Goal: Task Accomplishment & Management: Manage account settings

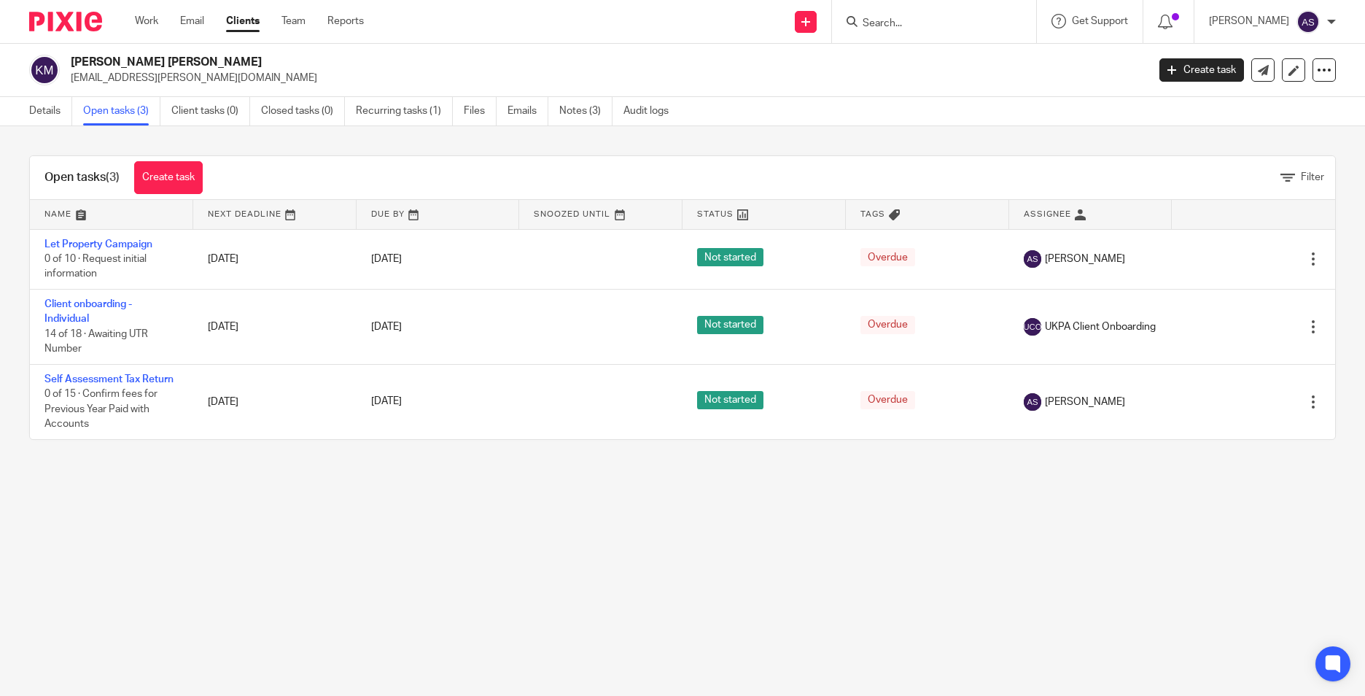
click at [907, 24] on input "Search" at bounding box center [926, 24] width 131 height 13
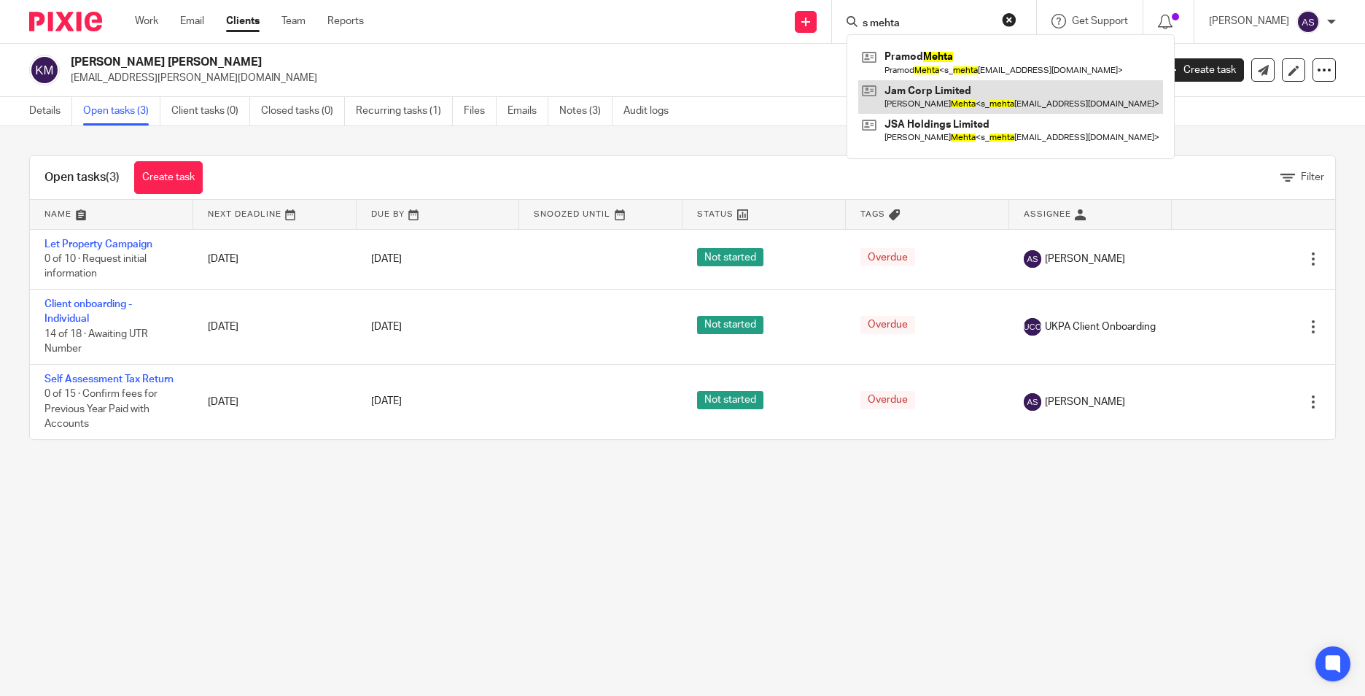
type input "s mehta"
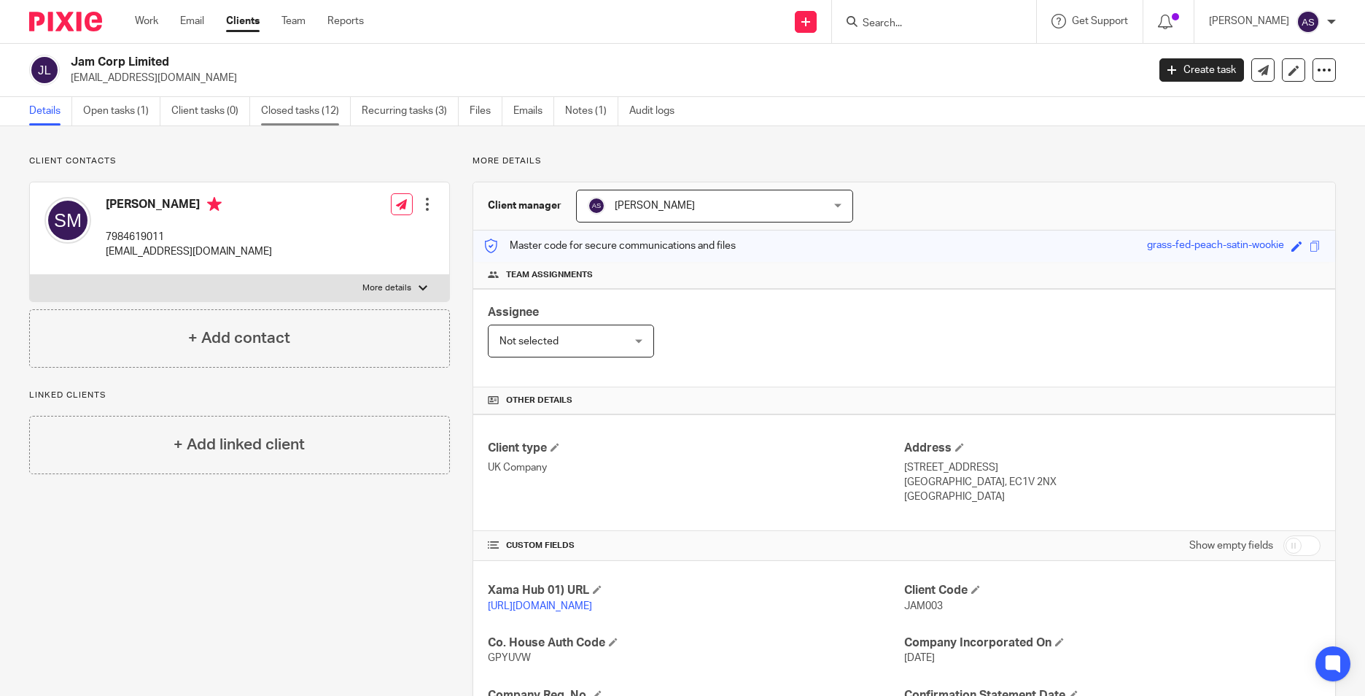
drag, startPoint x: 125, startPoint y: 116, endPoint x: 265, endPoint y: 112, distance: 140.1
click at [125, 116] on link "Open tasks (1)" at bounding box center [121, 111] width 77 height 28
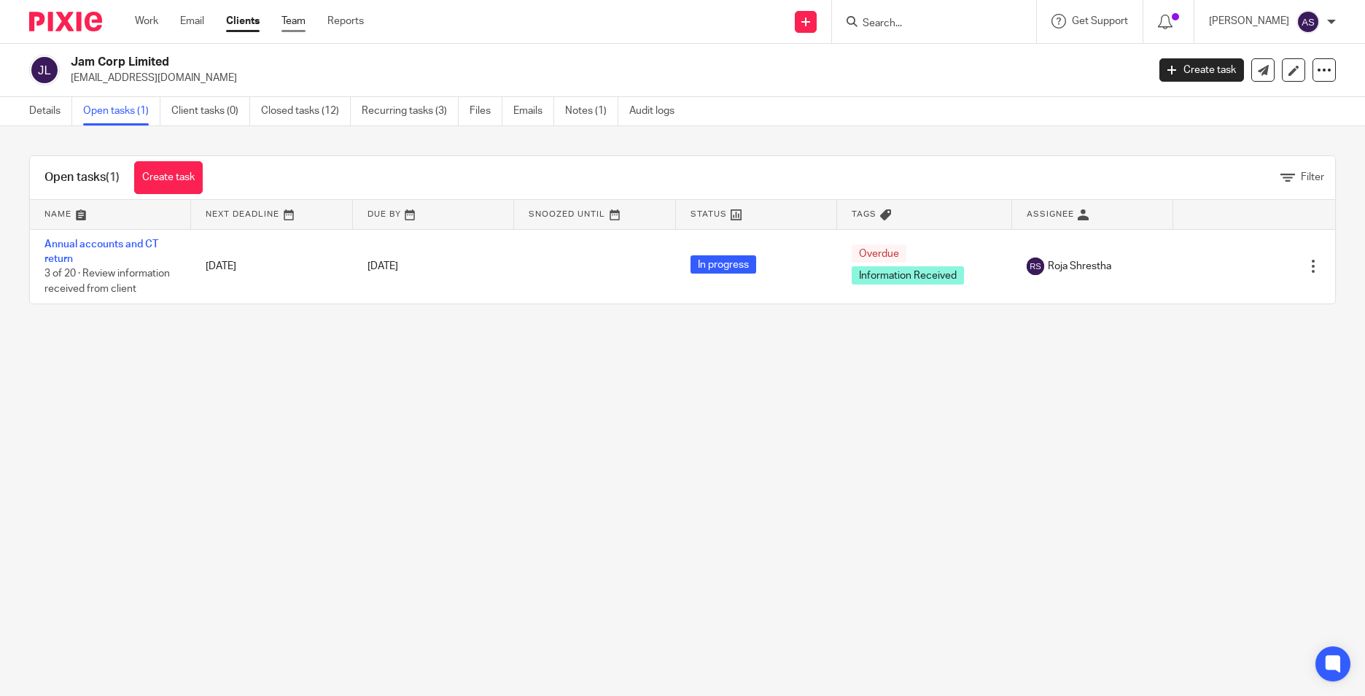
click at [298, 21] on link "Team" at bounding box center [294, 21] width 24 height 15
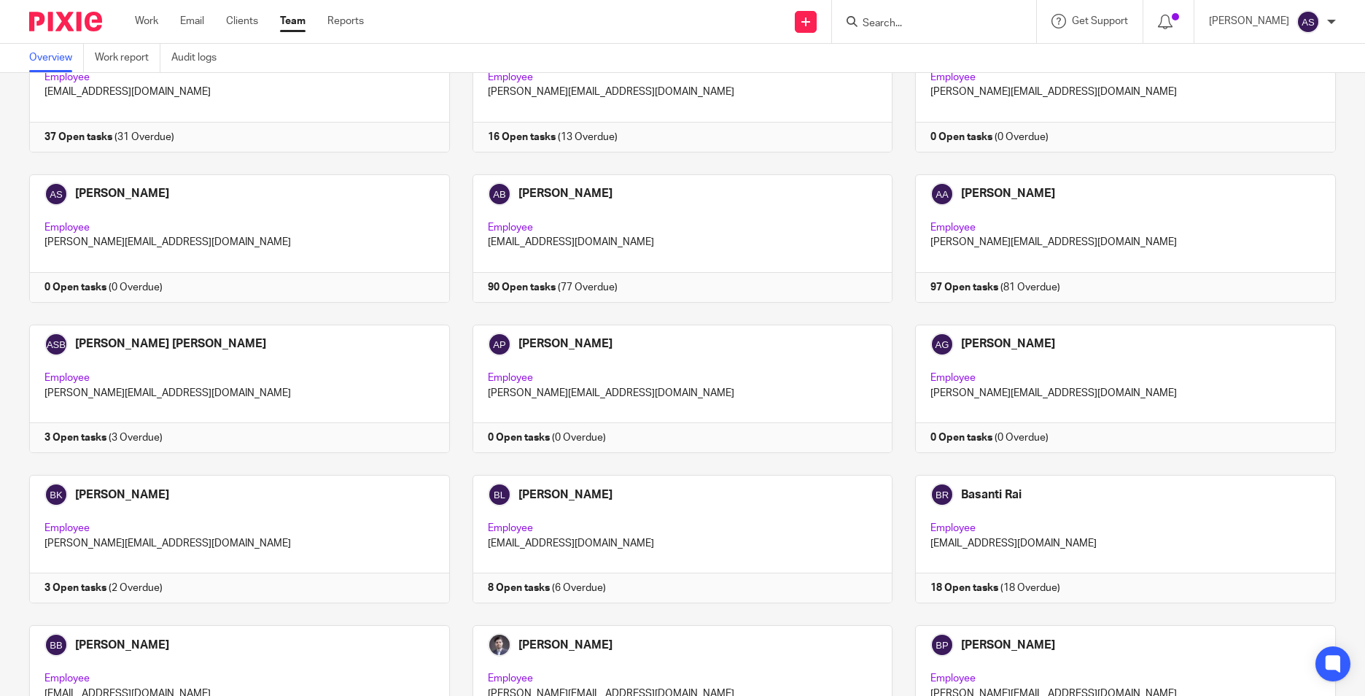
scroll to position [511, 0]
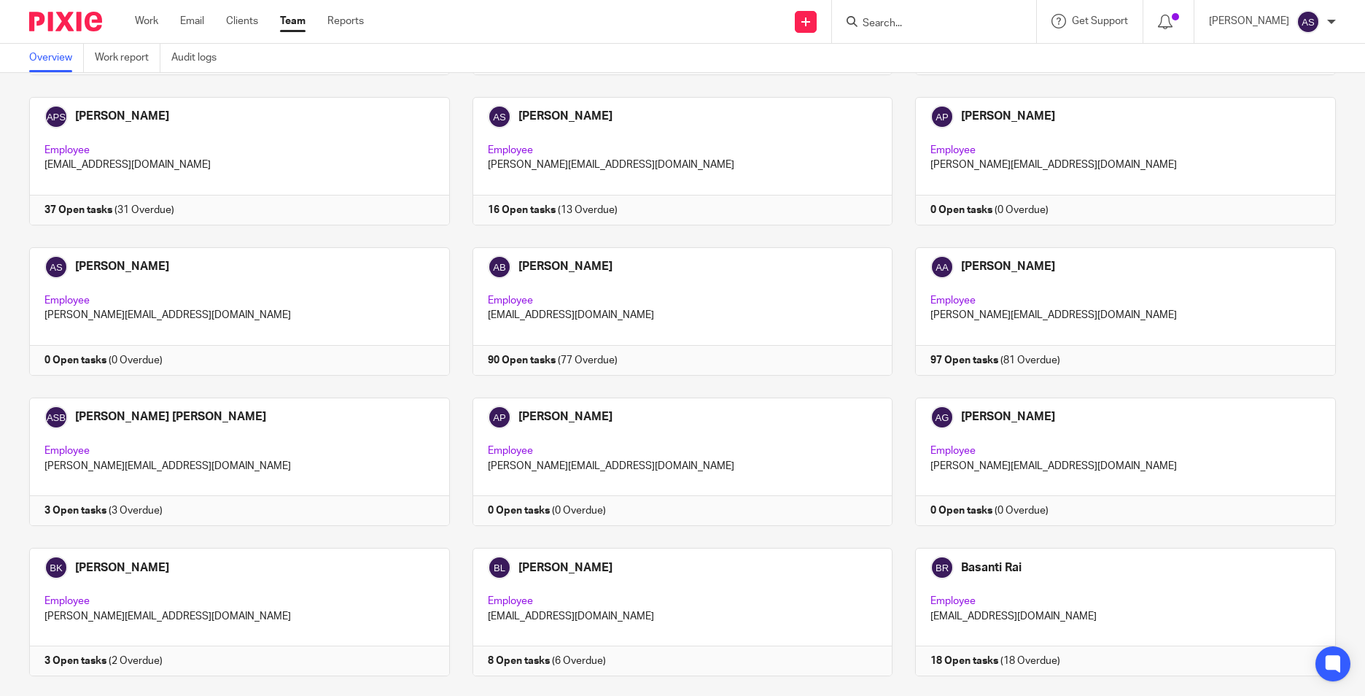
drag, startPoint x: 882, startPoint y: 26, endPoint x: 904, endPoint y: 26, distance: 22.6
click at [883, 26] on input "Search" at bounding box center [926, 24] width 131 height 13
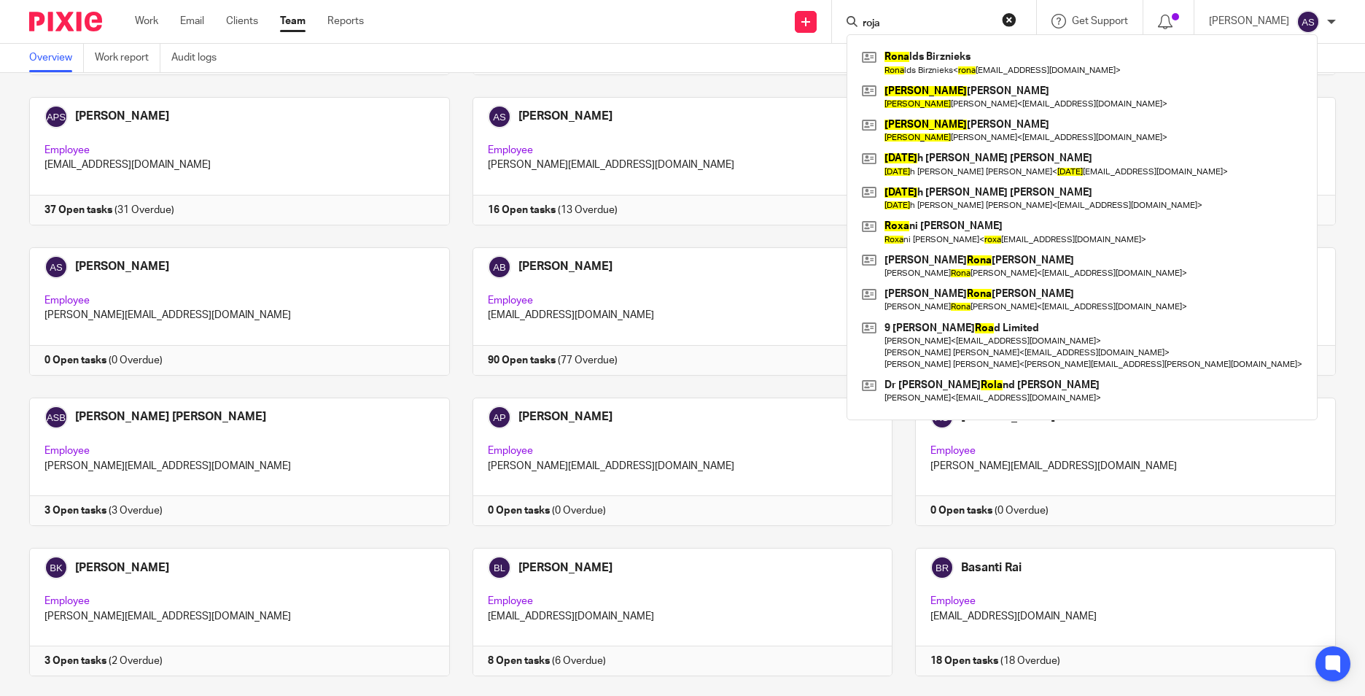
type input "roja"
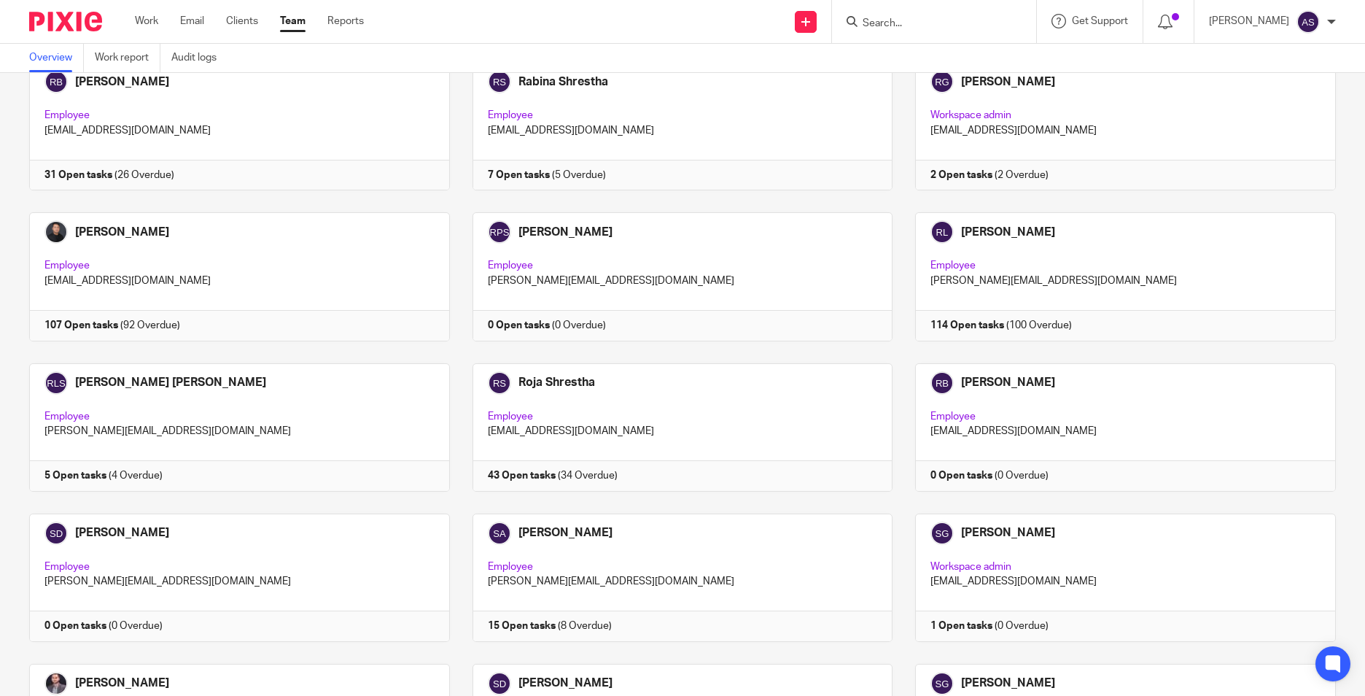
scroll to position [3124, 0]
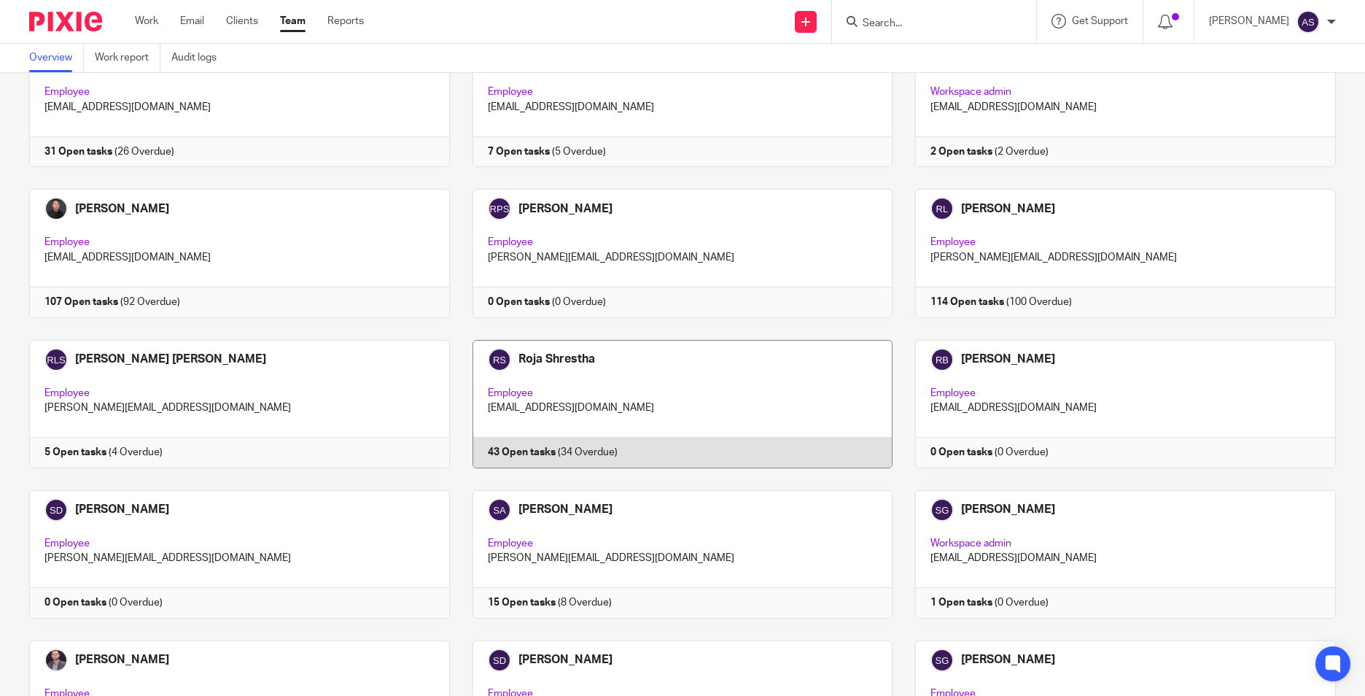
click at [578, 371] on link at bounding box center [671, 404] width 443 height 128
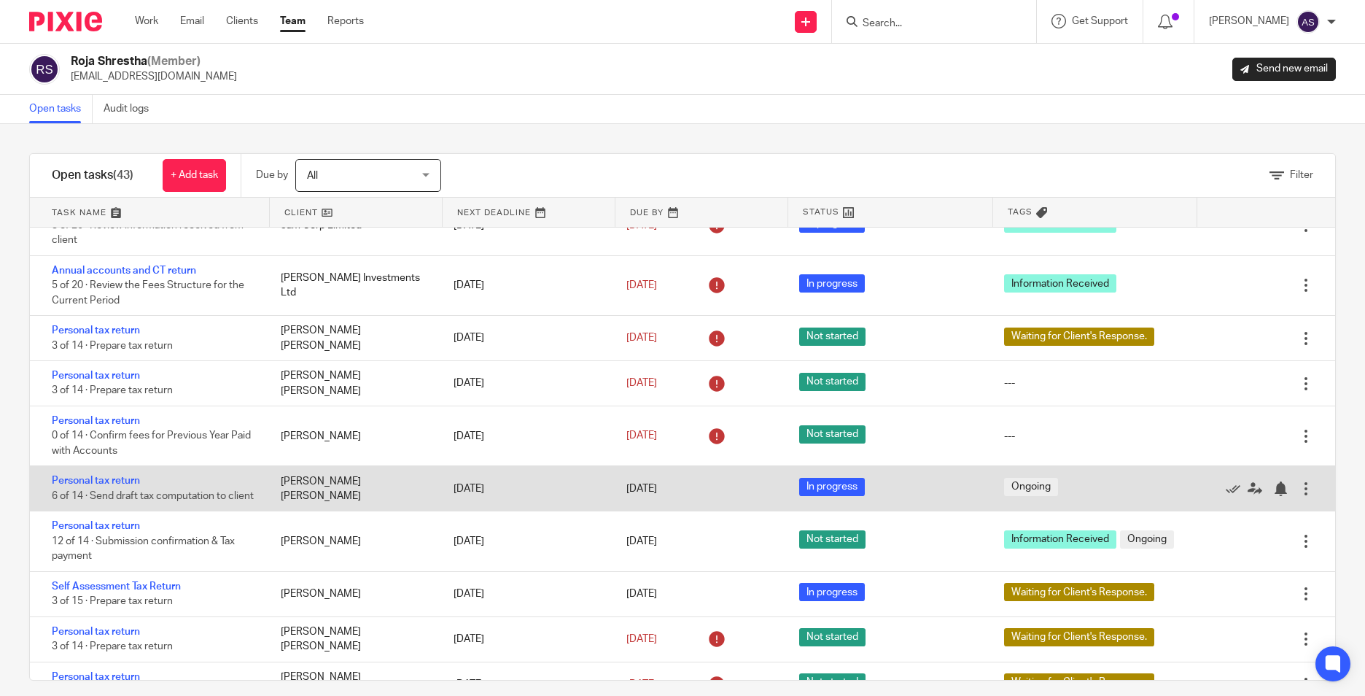
scroll to position [1459, 0]
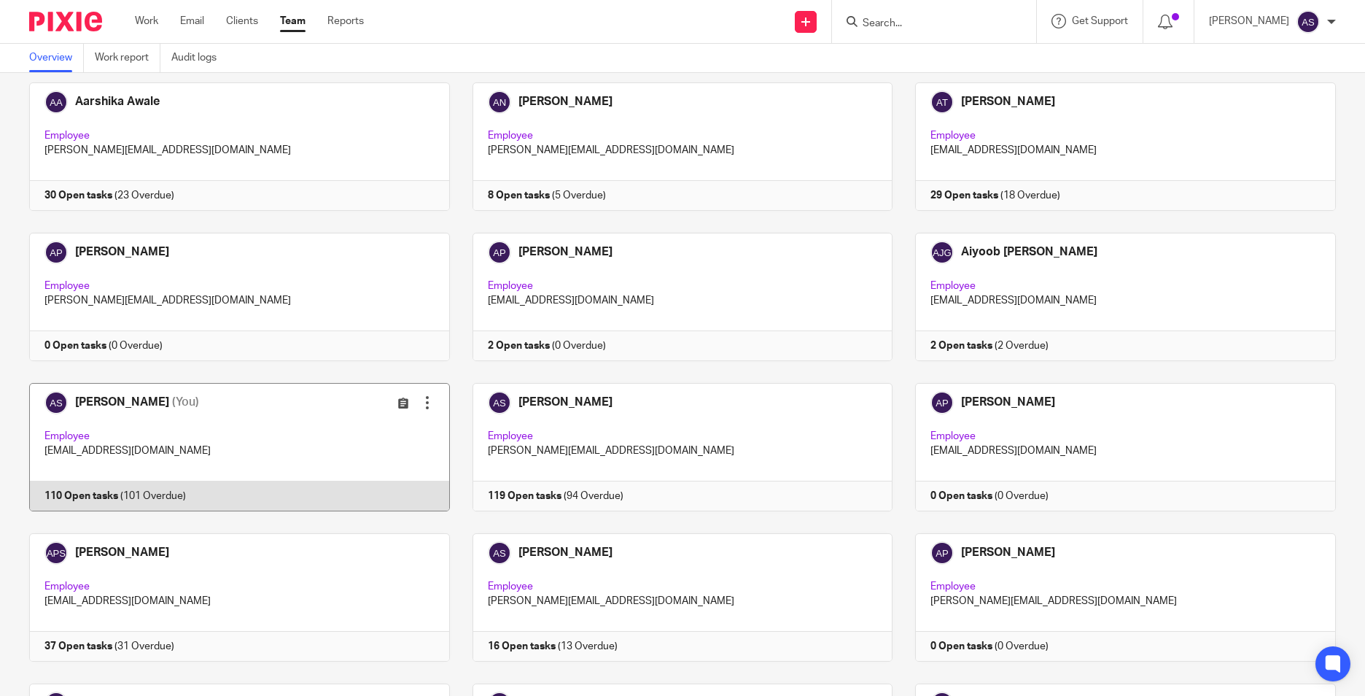
scroll to position [73, 0]
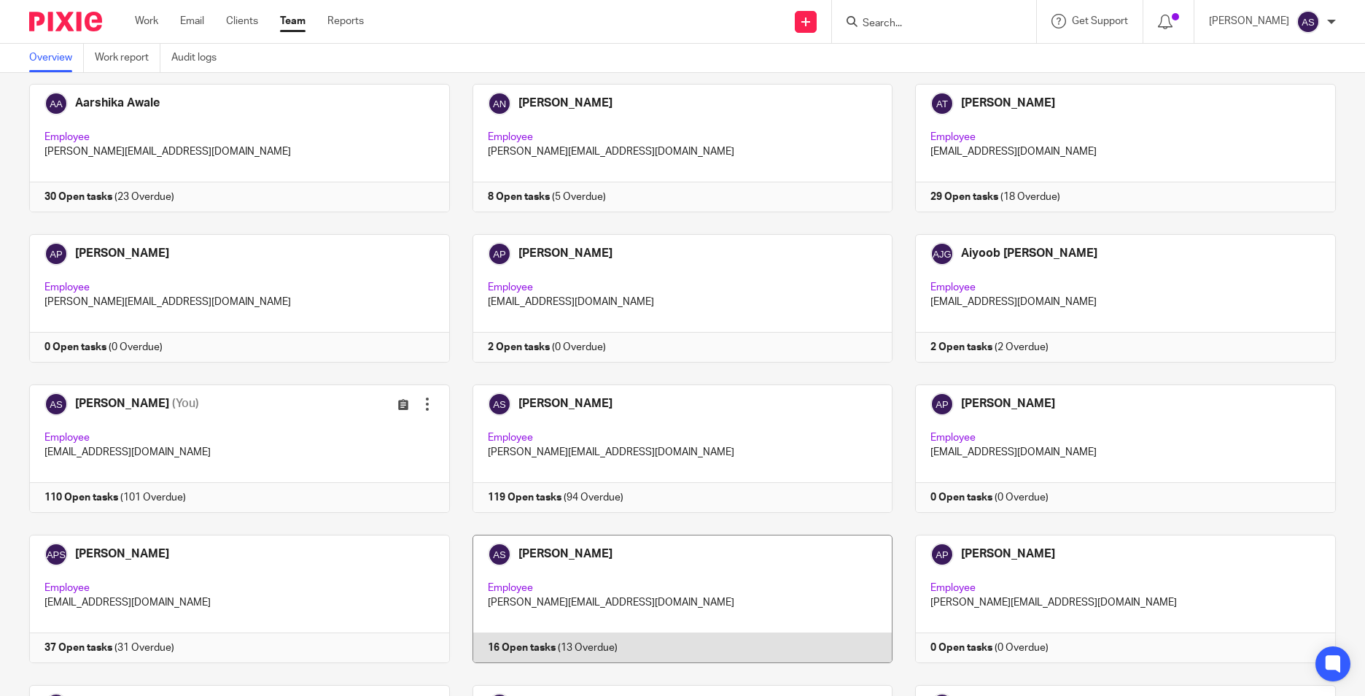
click at [595, 554] on link at bounding box center [671, 599] width 443 height 128
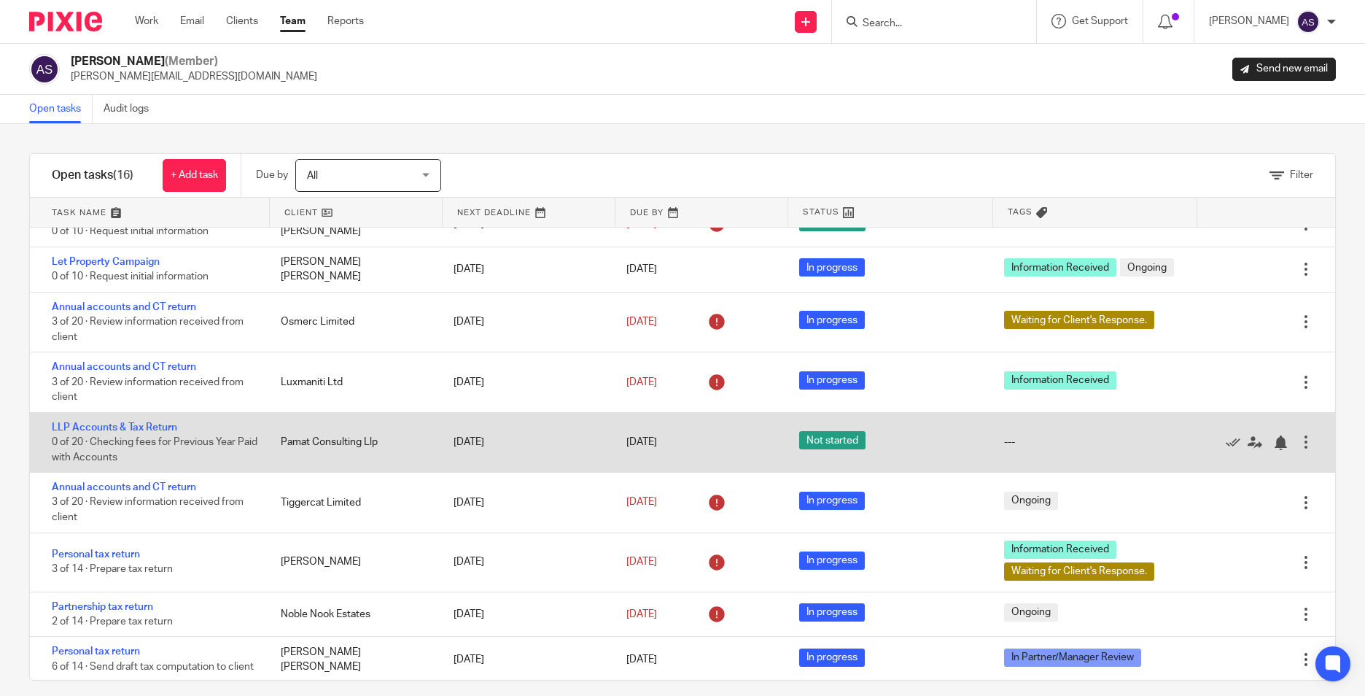
scroll to position [219, 0]
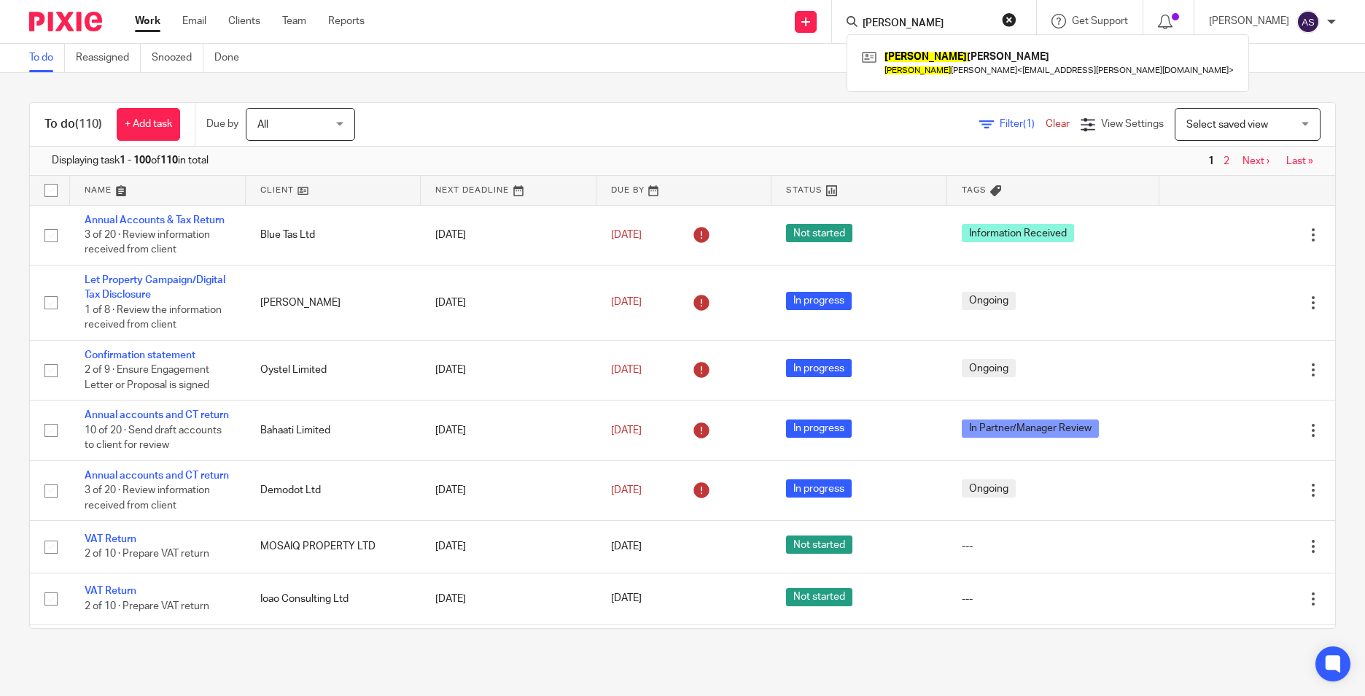
click at [884, 21] on input "kerrie" at bounding box center [926, 24] width 131 height 13
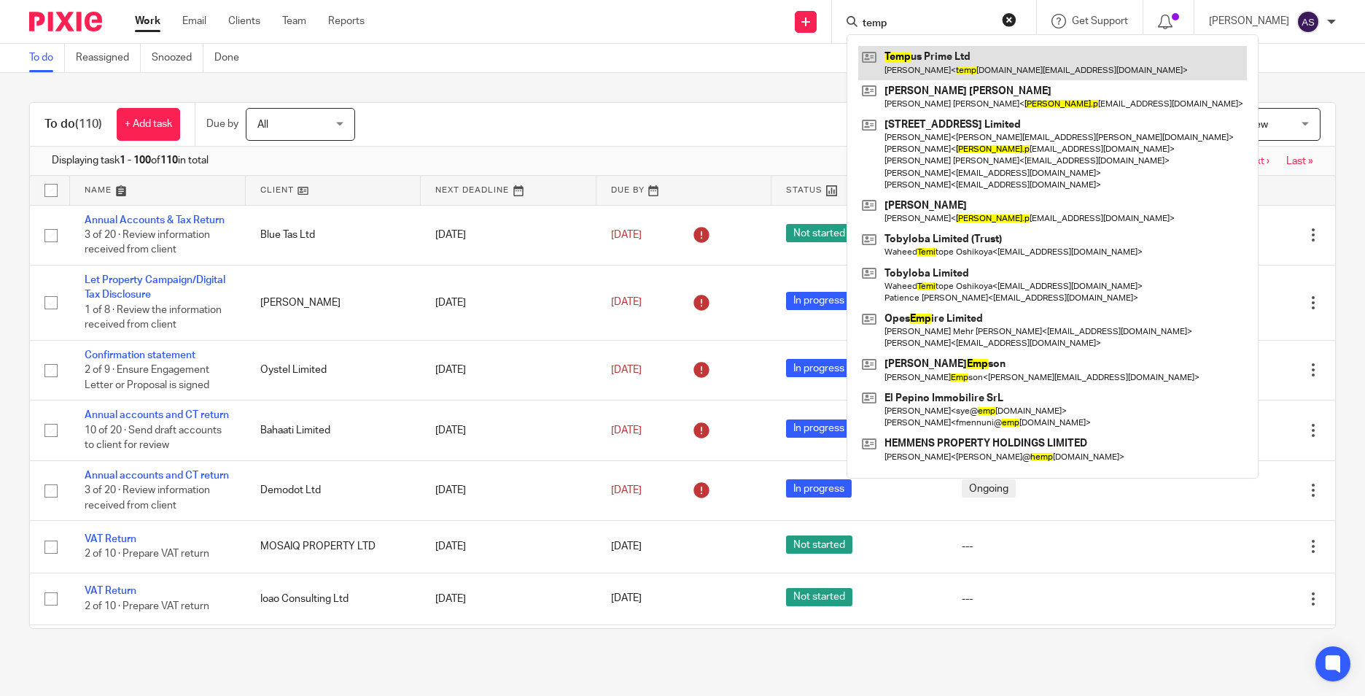
type input "temp"
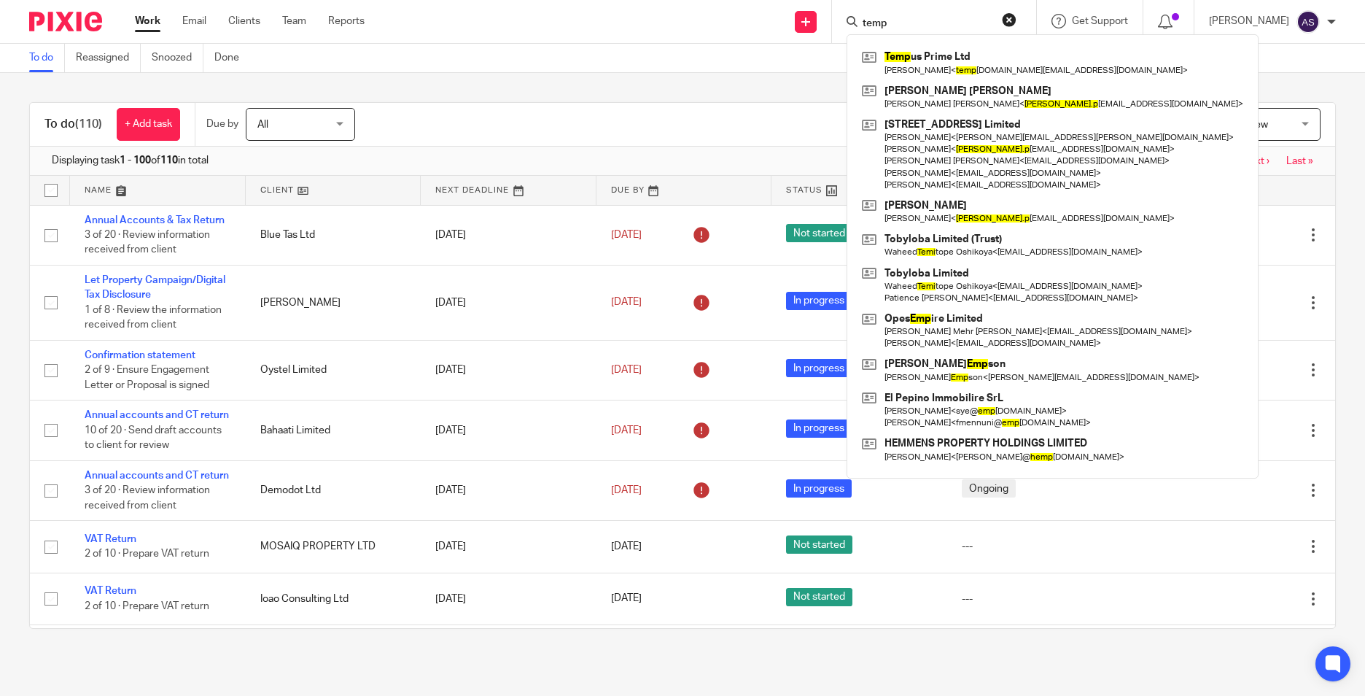
drag, startPoint x: 617, startPoint y: 87, endPoint x: 629, endPoint y: 99, distance: 17.5
click at [617, 87] on div "To do (110) + Add task Due by All All Today Tomorrow This week Next week This m…" at bounding box center [682, 365] width 1365 height 585
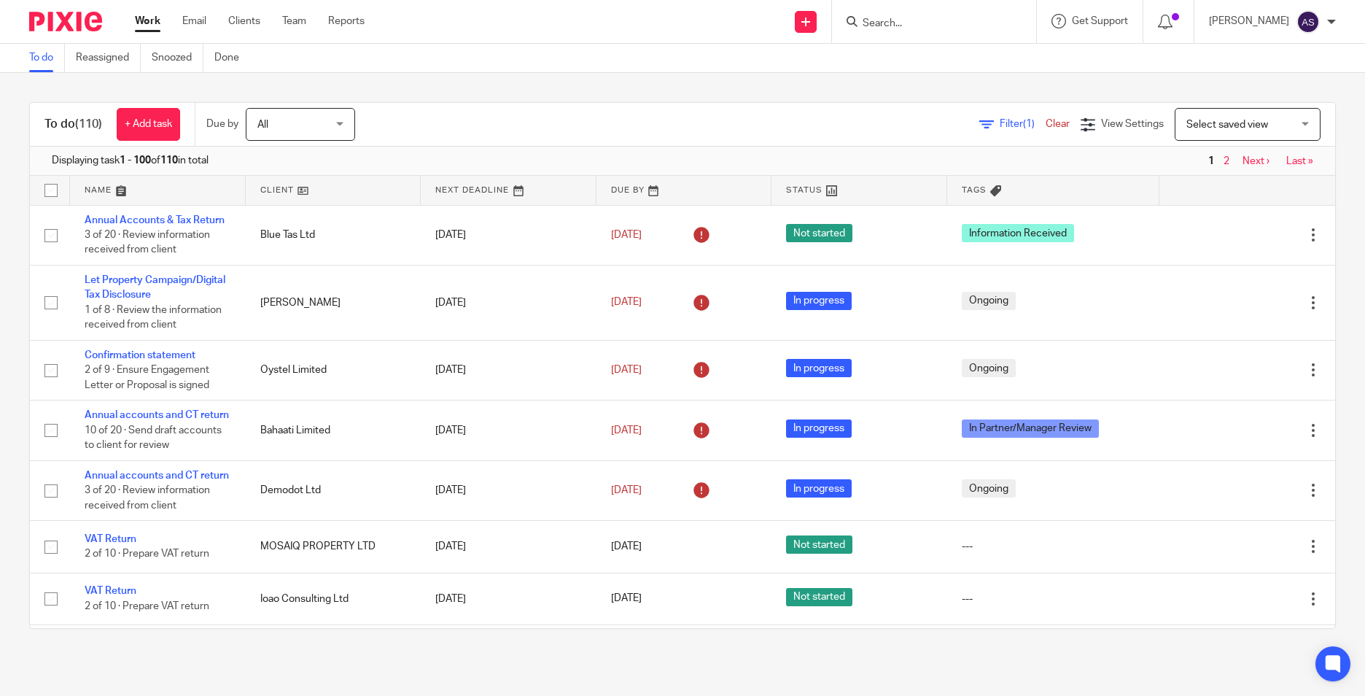
click at [904, 15] on form at bounding box center [938, 21] width 155 height 18
click at [902, 20] on input "Search" at bounding box center [926, 24] width 131 height 13
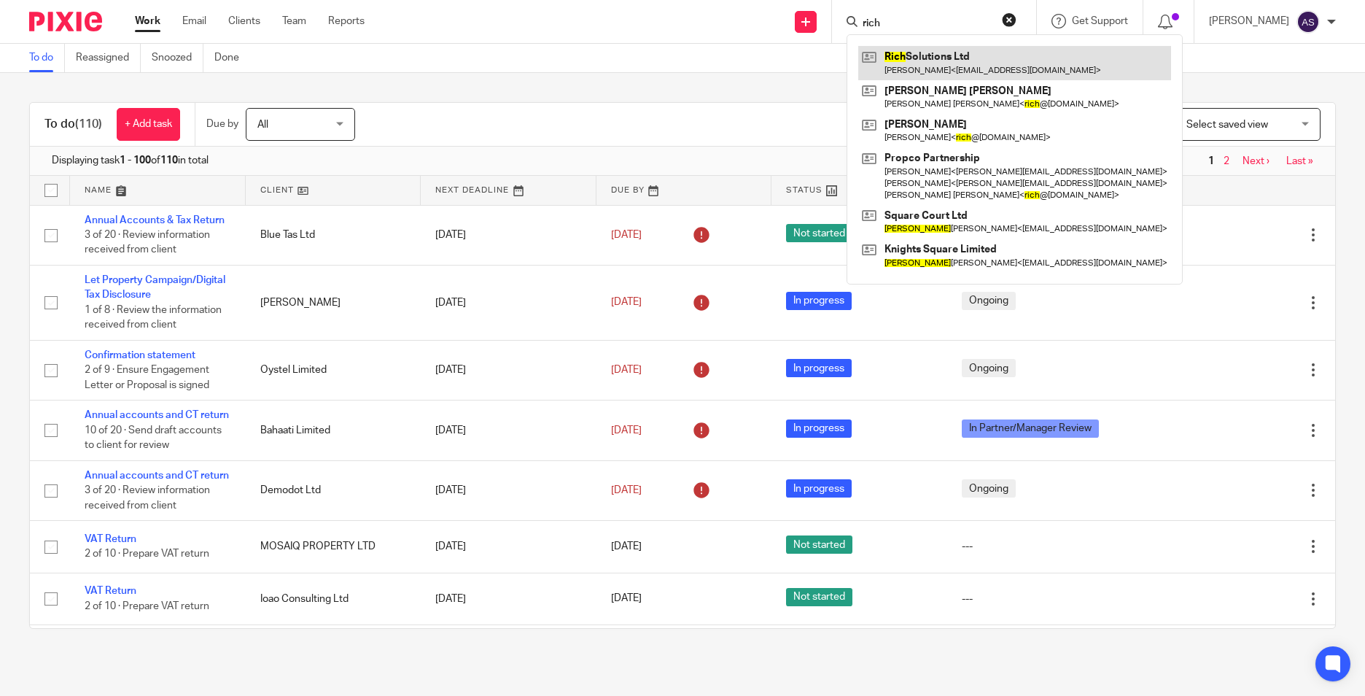
type input "rich"
click at [552, 80] on div "To do (110) + Add task Due by All All Today Tomorrow This week Next week This m…" at bounding box center [682, 365] width 1365 height 585
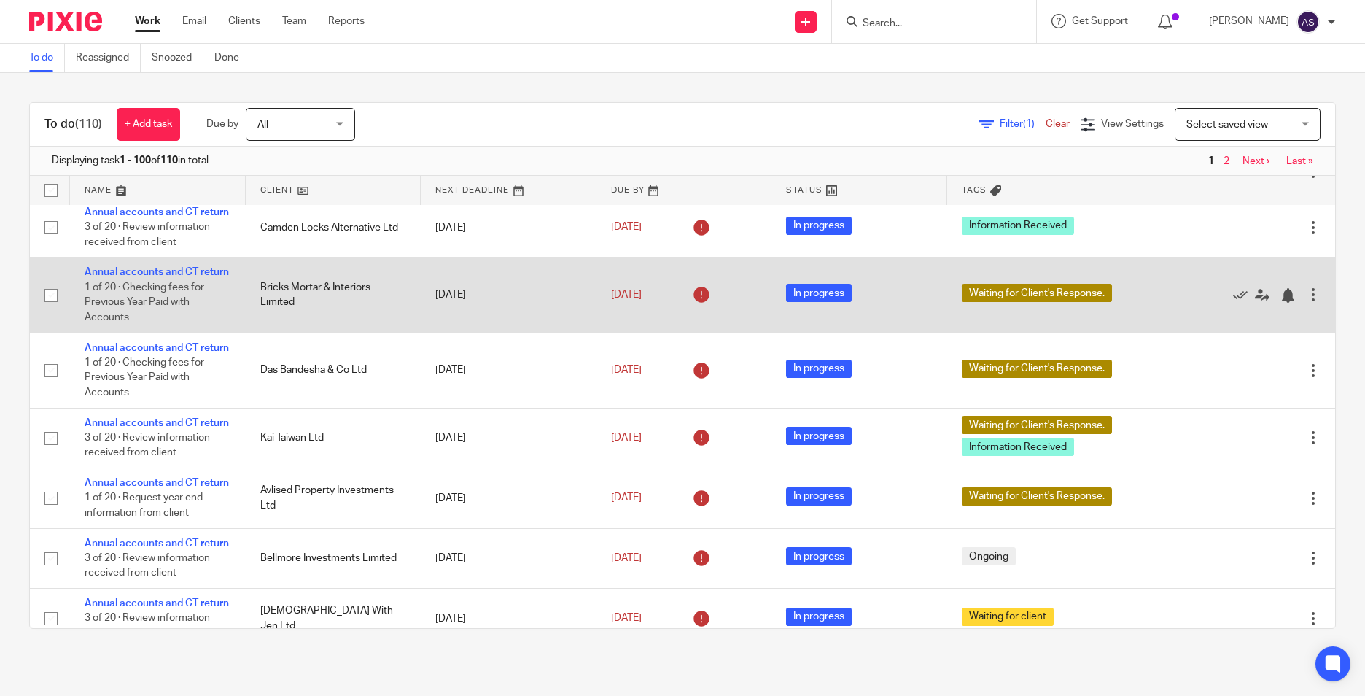
scroll to position [584, 0]
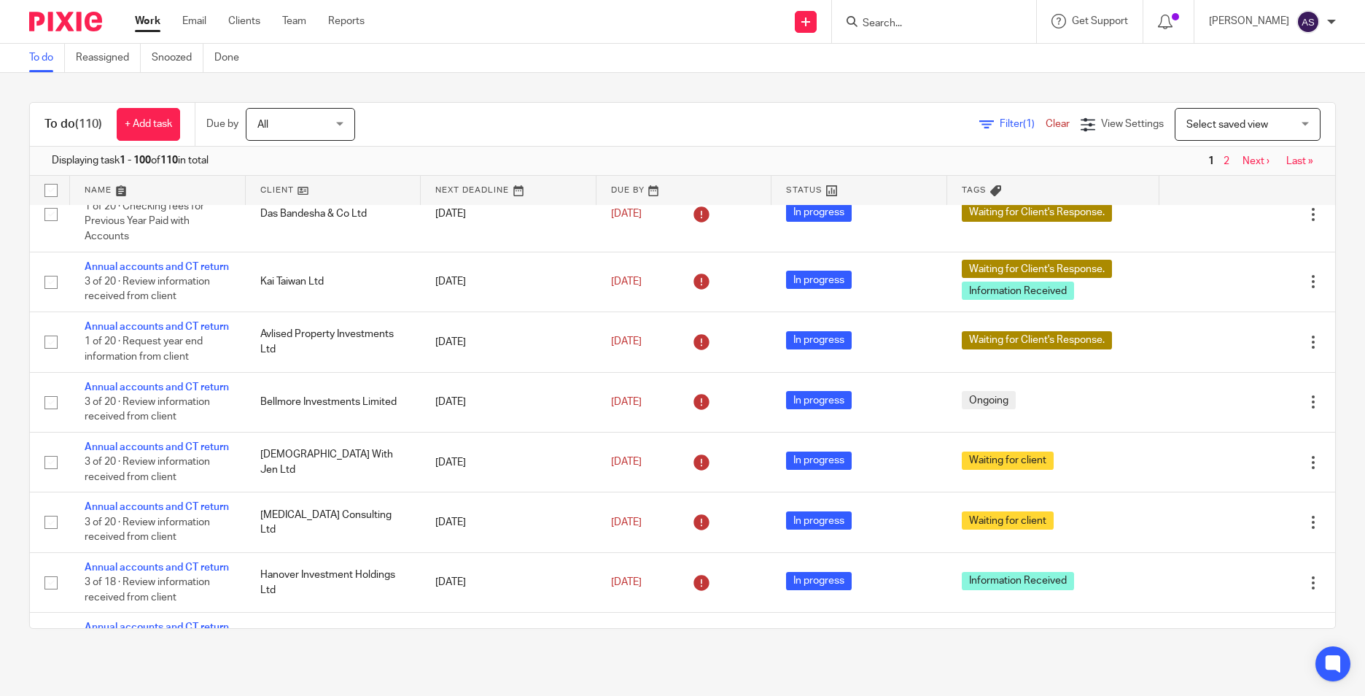
click at [51, 26] on img at bounding box center [65, 22] width 73 height 20
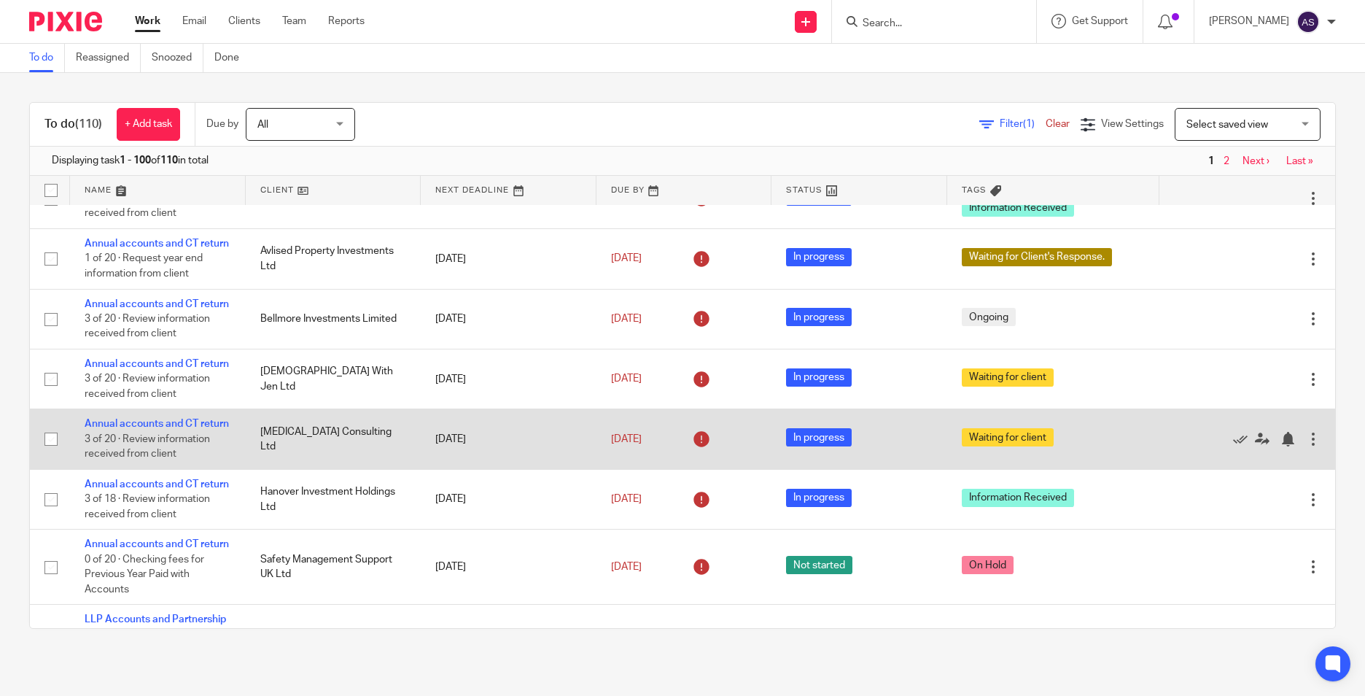
scroll to position [802, 0]
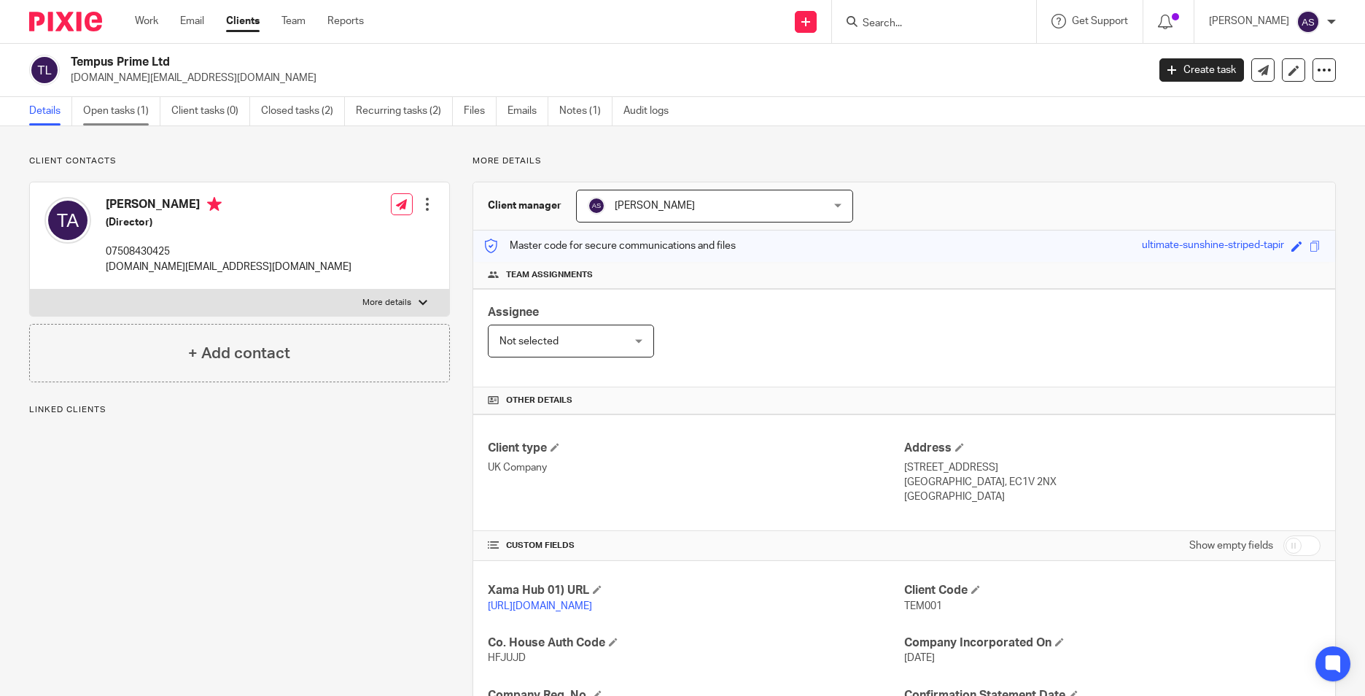
drag, startPoint x: 124, startPoint y: 109, endPoint x: 139, endPoint y: 116, distance: 16.3
click at [124, 109] on link "Open tasks (1)" at bounding box center [121, 111] width 77 height 28
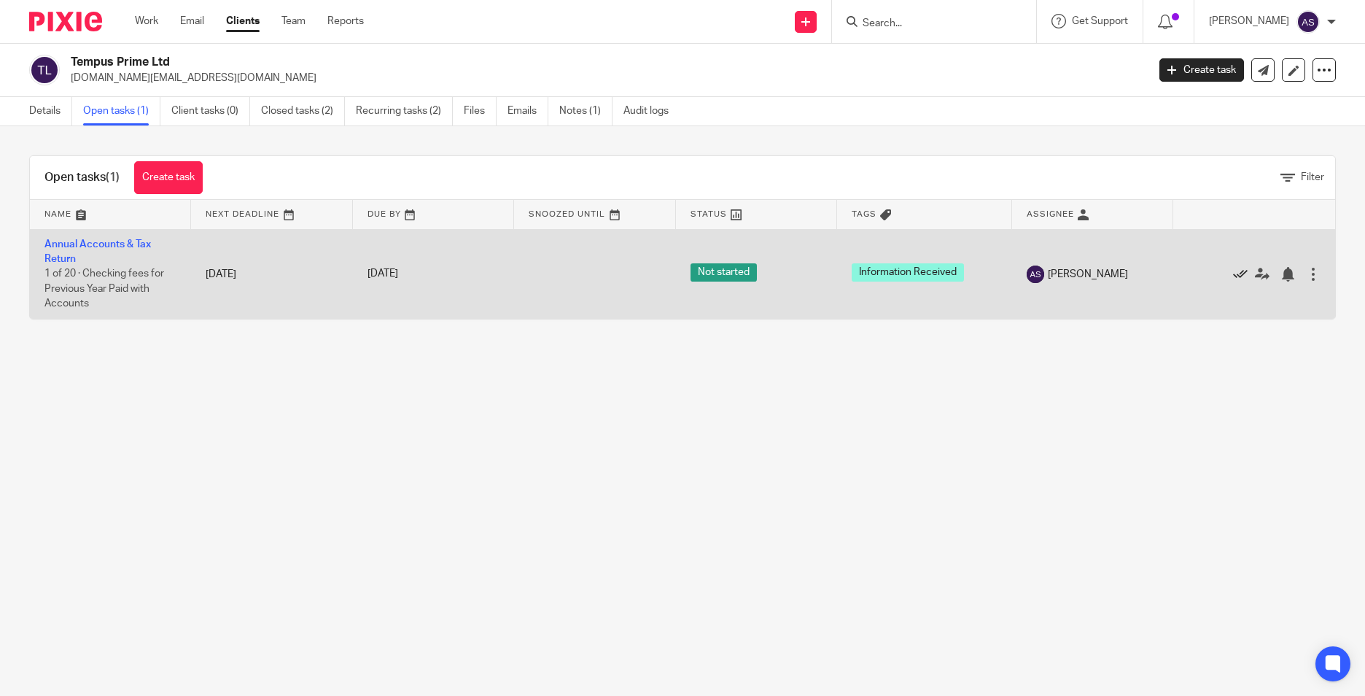
click at [1233, 276] on link at bounding box center [1244, 273] width 22 height 15
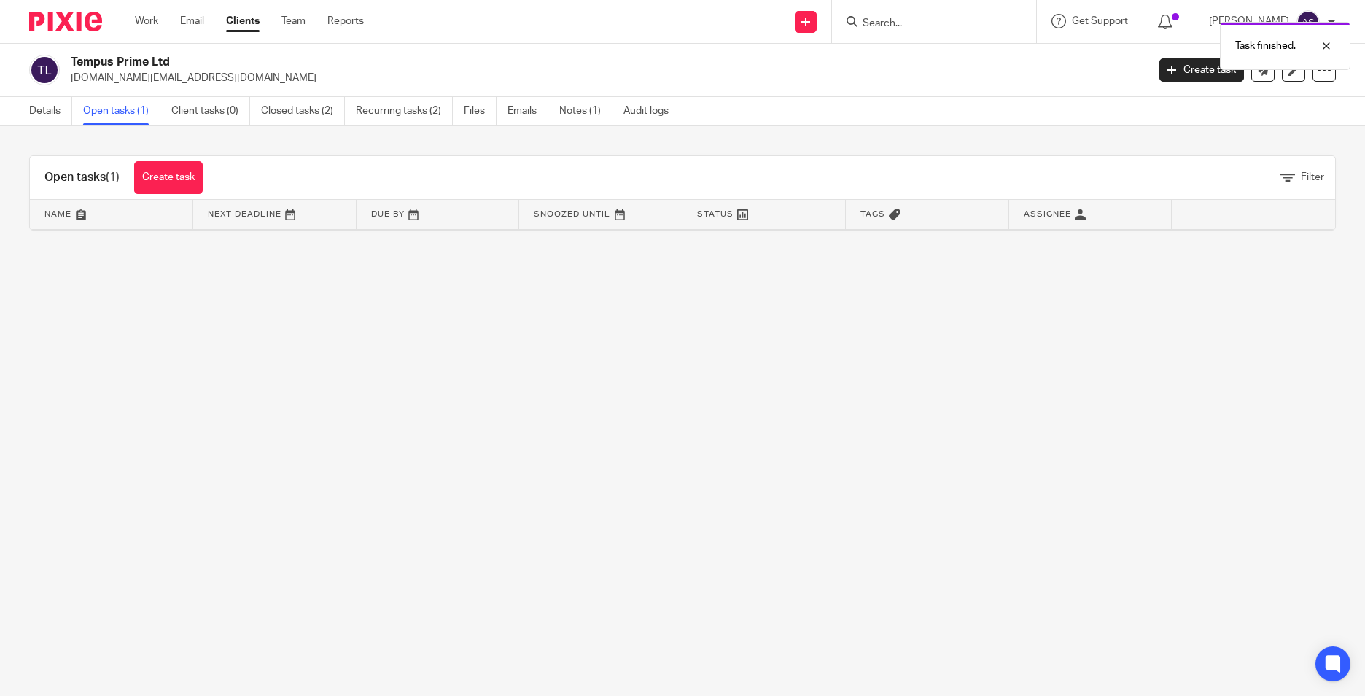
click at [1237, 276] on main "Tempus Prime Ltd [DOMAIN_NAME][EMAIL_ADDRESS][DOMAIN_NAME] Create task Update f…" at bounding box center [682, 348] width 1365 height 696
click at [1319, 44] on div at bounding box center [1315, 46] width 39 height 18
click at [316, 115] on link "Closed tasks (2)" at bounding box center [303, 111] width 84 height 28
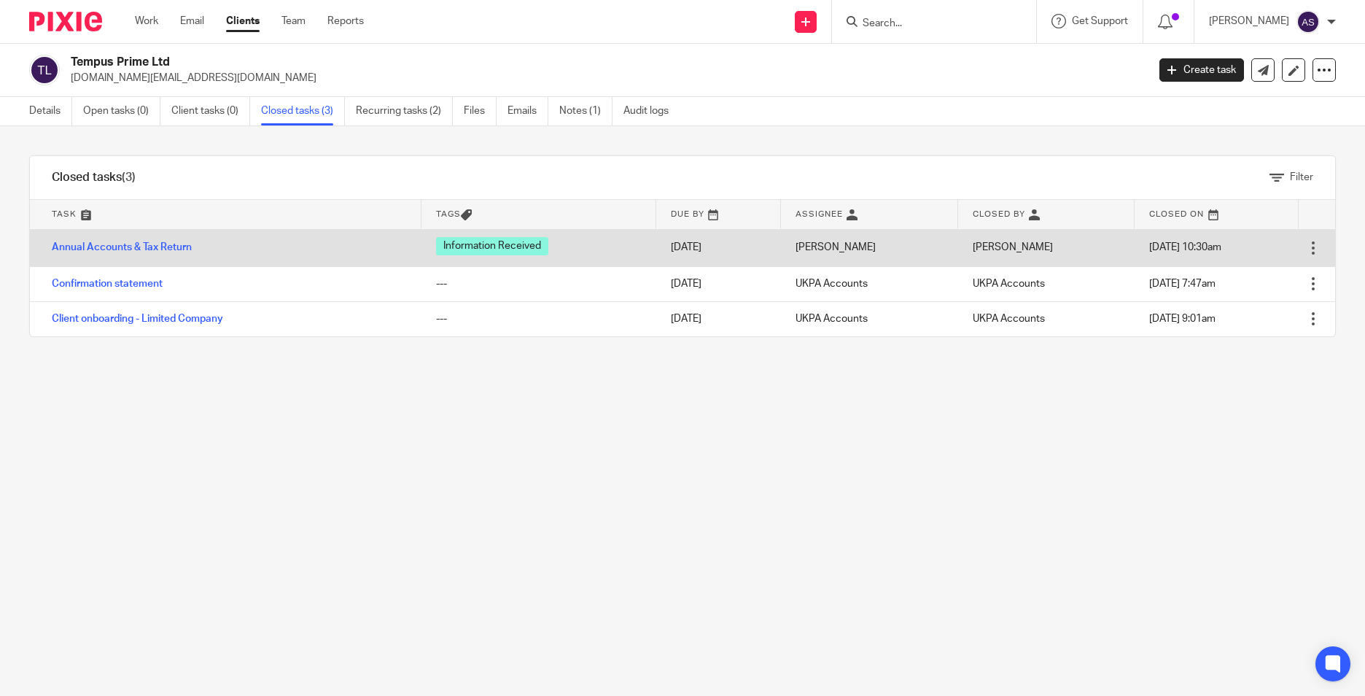
click at [1299, 248] on td "Open Delete" at bounding box center [1317, 247] width 36 height 37
click at [1306, 250] on div at bounding box center [1313, 248] width 15 height 15
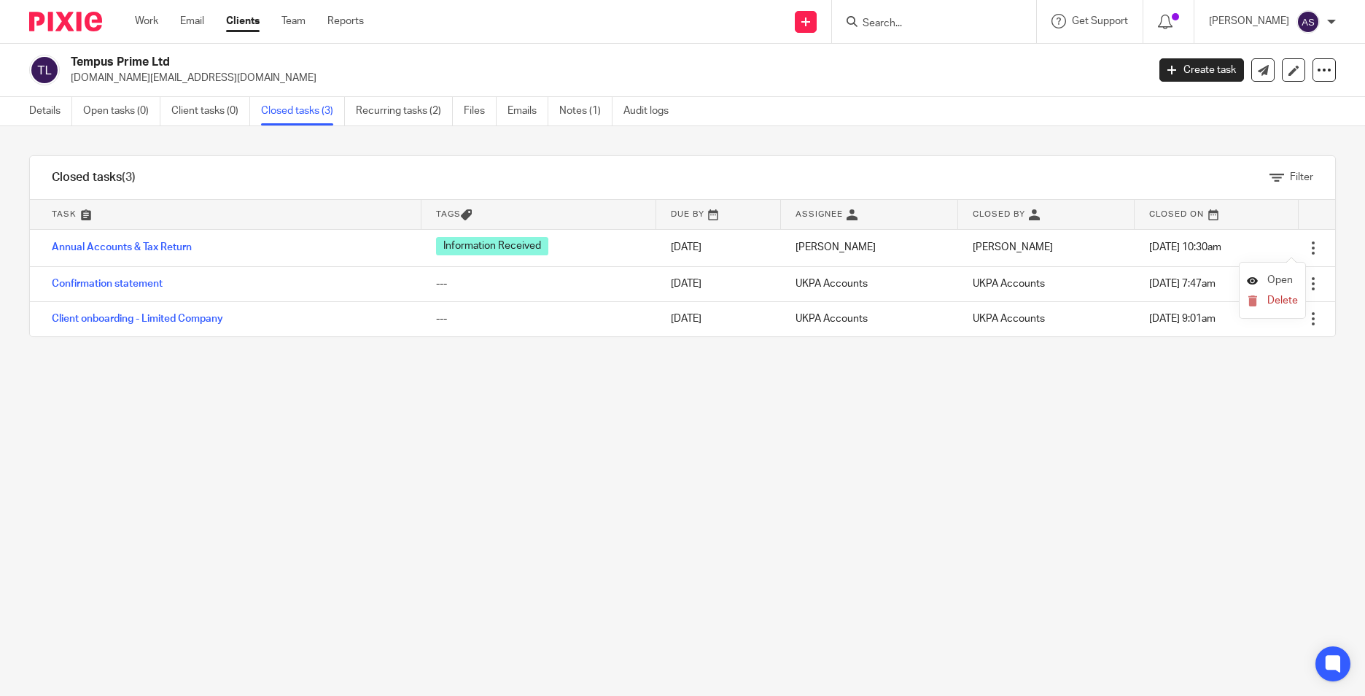
click at [1284, 277] on span "Open" at bounding box center [1281, 280] width 26 height 10
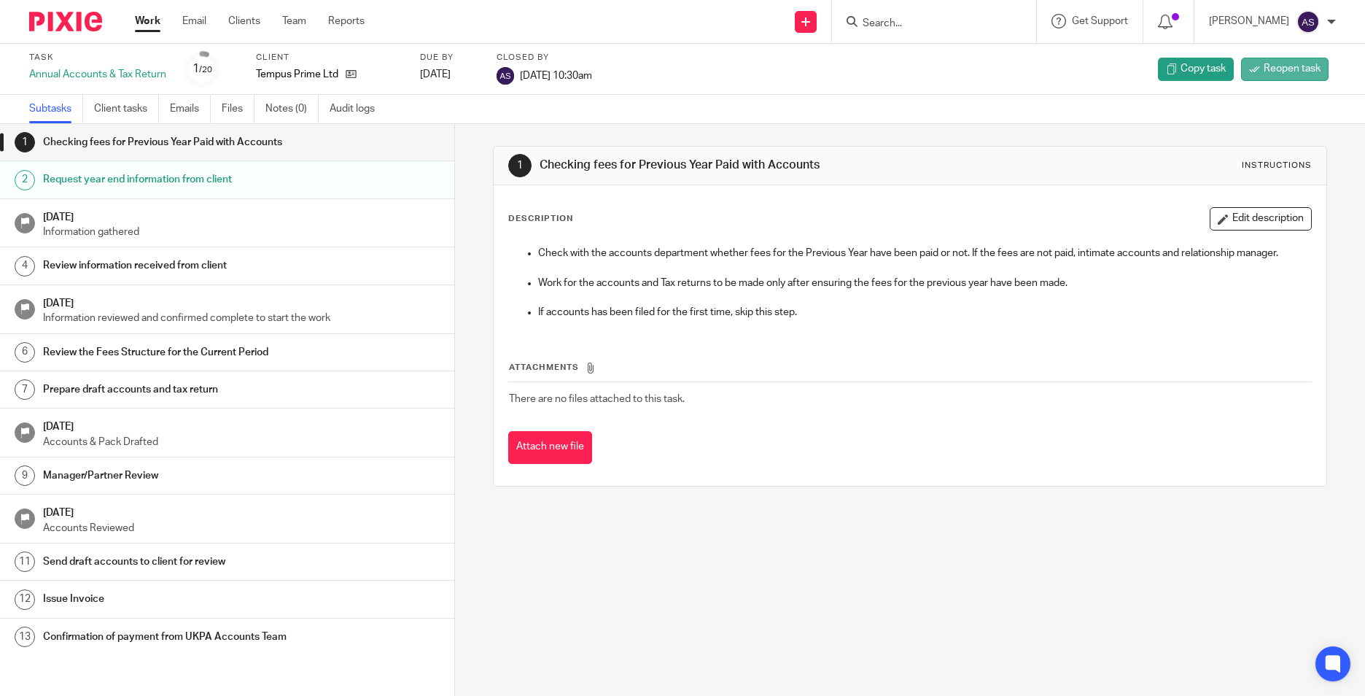
click at [1298, 76] on span "Reopen task" at bounding box center [1292, 68] width 57 height 15
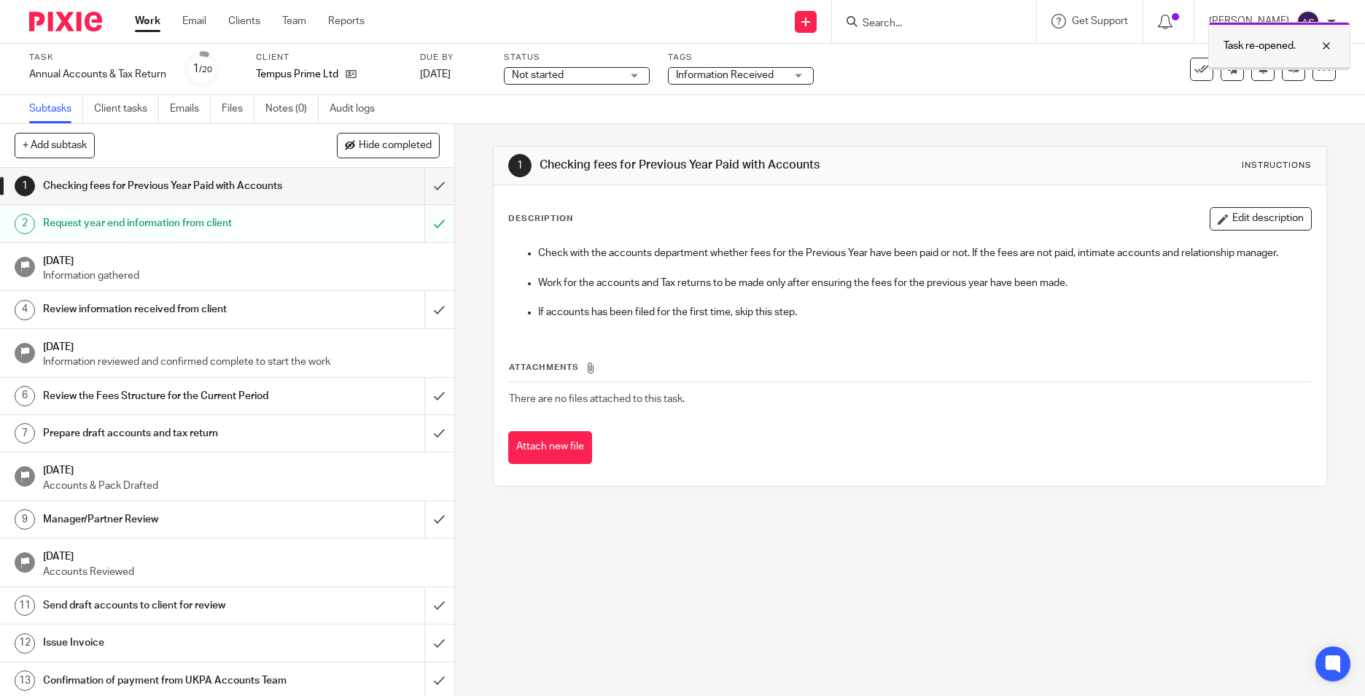
click at [1321, 42] on div at bounding box center [1315, 46] width 39 height 18
click at [1289, 65] on icon at bounding box center [1294, 68] width 11 height 11
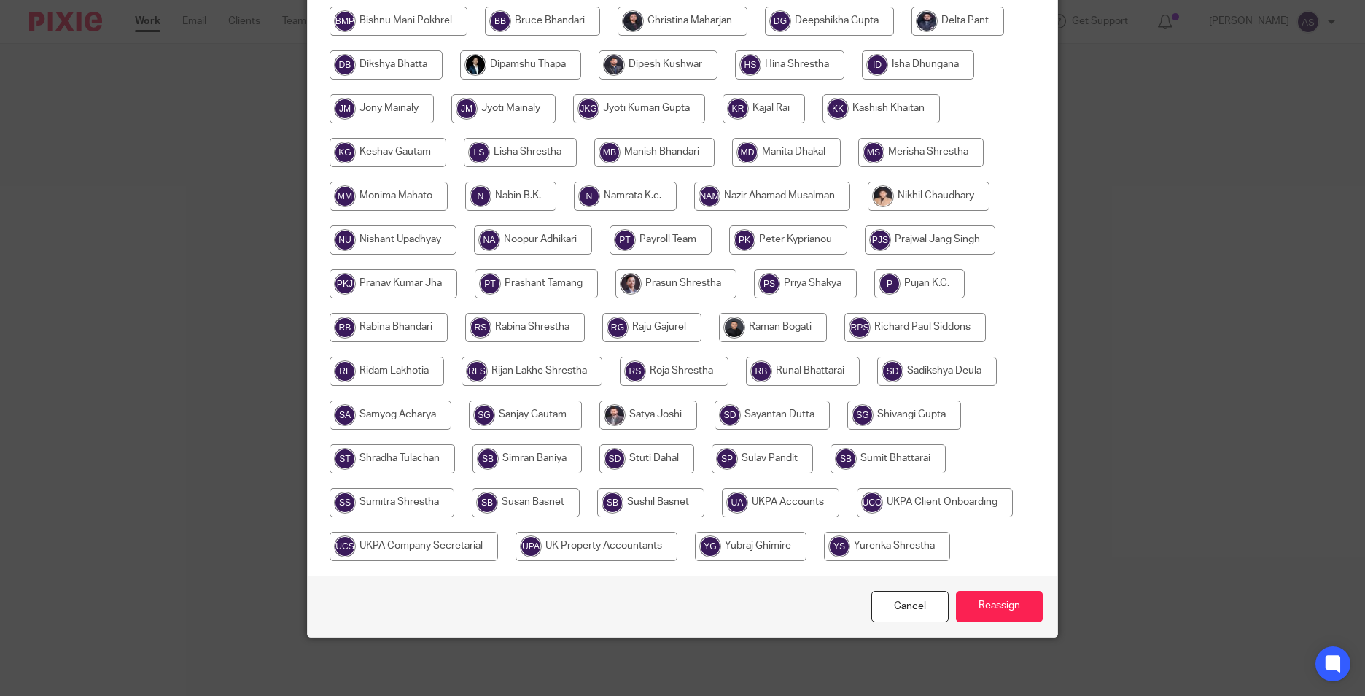
scroll to position [142, 0]
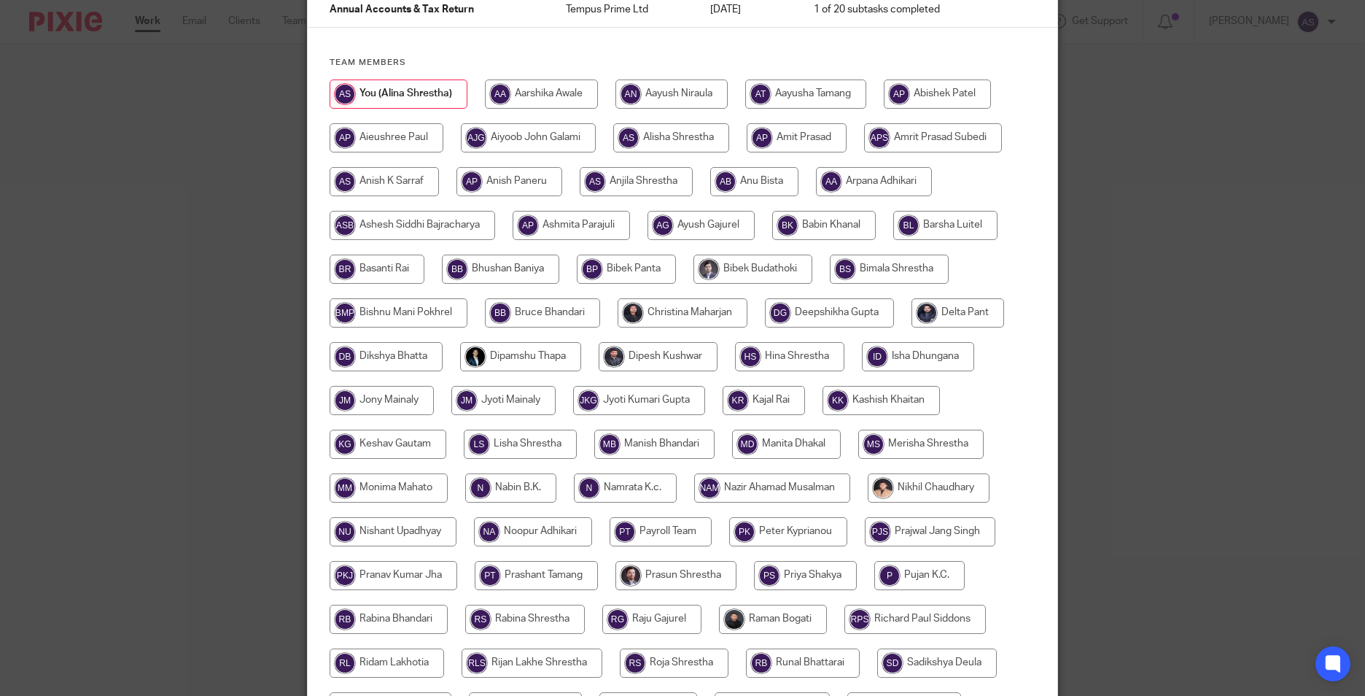
click at [387, 193] on input "radio" at bounding box center [384, 181] width 109 height 29
radio input "true"
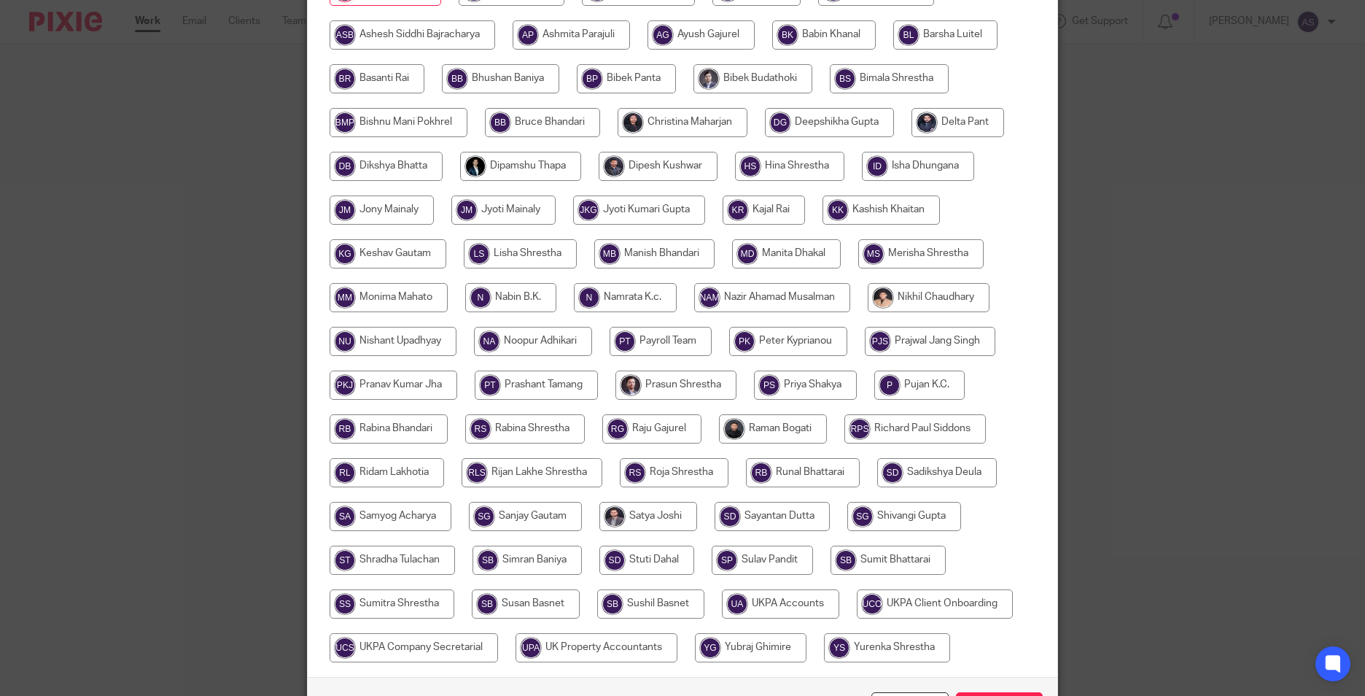
scroll to position [433, 0]
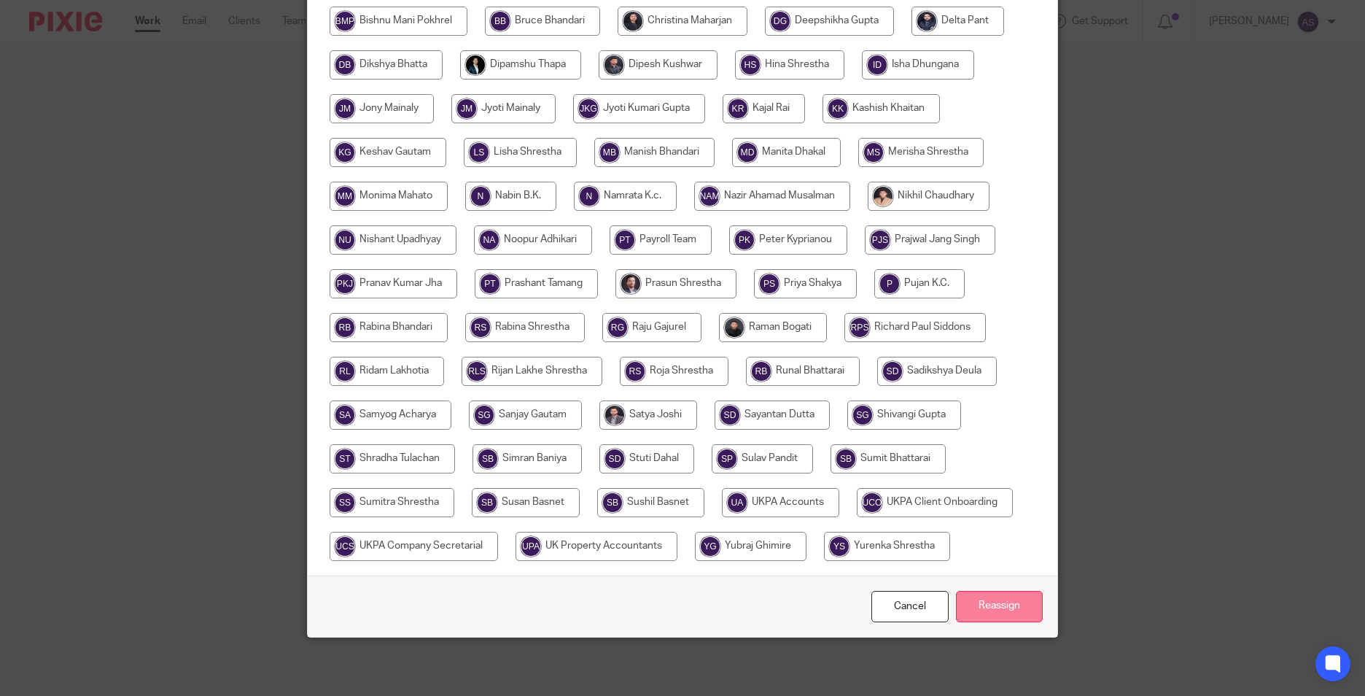
click at [974, 605] on input "Reassign" at bounding box center [999, 606] width 87 height 31
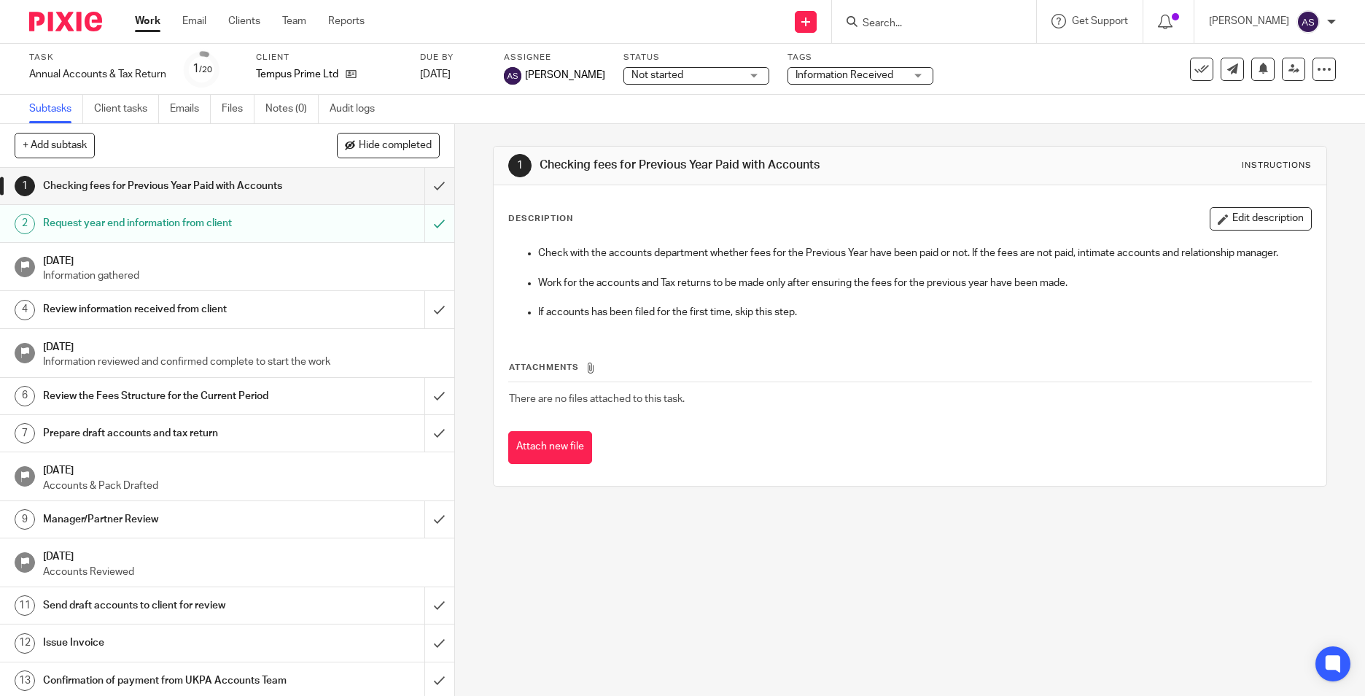
click at [913, 26] on input "Search" at bounding box center [926, 24] width 131 height 13
type input "jam cor"
drag, startPoint x: 1019, startPoint y: 18, endPoint x: 918, endPoint y: 16, distance: 100.7
click at [1017, 18] on button "reset" at bounding box center [1009, 19] width 15 height 15
click at [914, 15] on form at bounding box center [937, 21] width 169 height 18
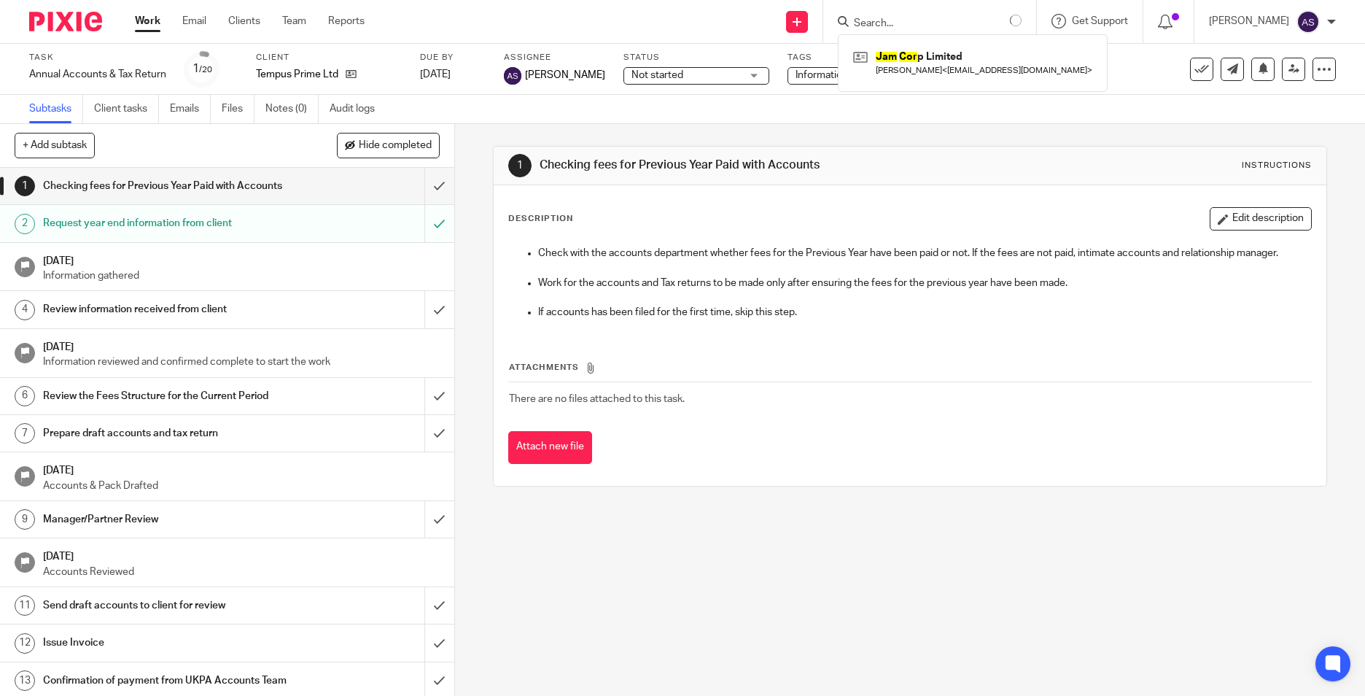
click at [899, 23] on input "Search" at bounding box center [918, 24] width 131 height 13
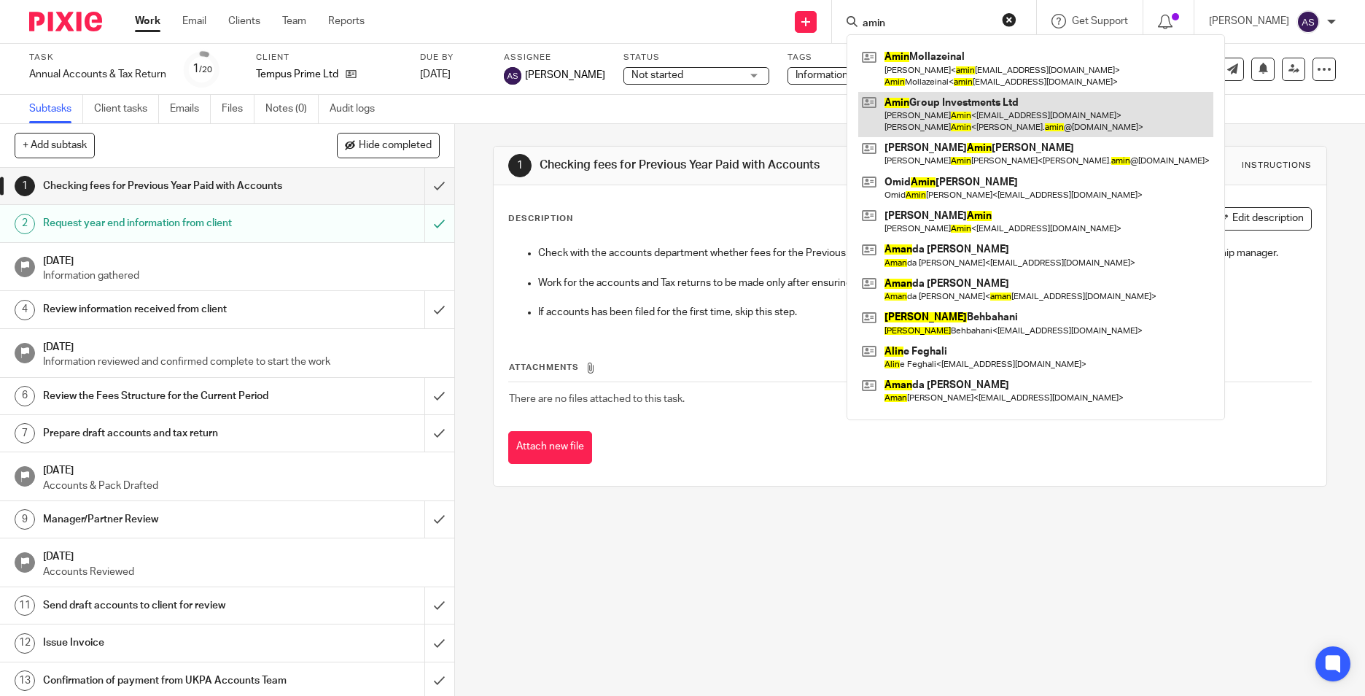
type input "amin"
click at [918, 103] on link at bounding box center [1036, 114] width 355 height 45
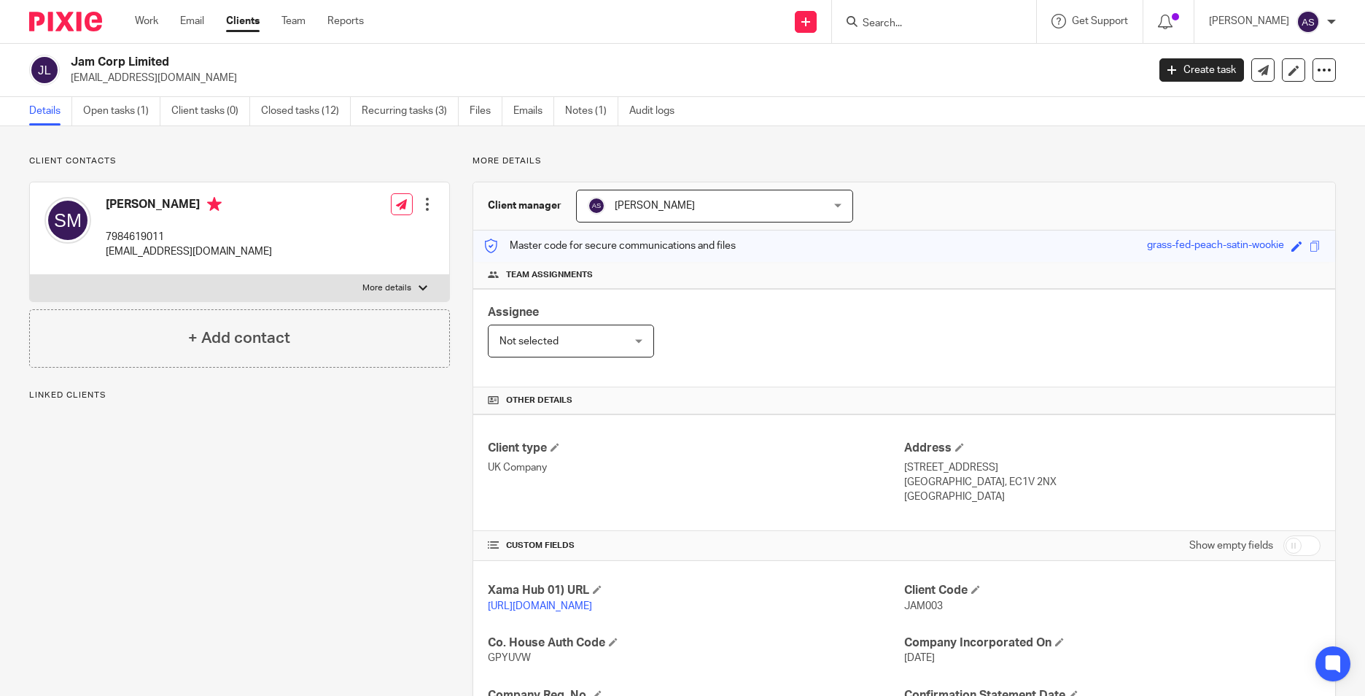
scroll to position [146, 0]
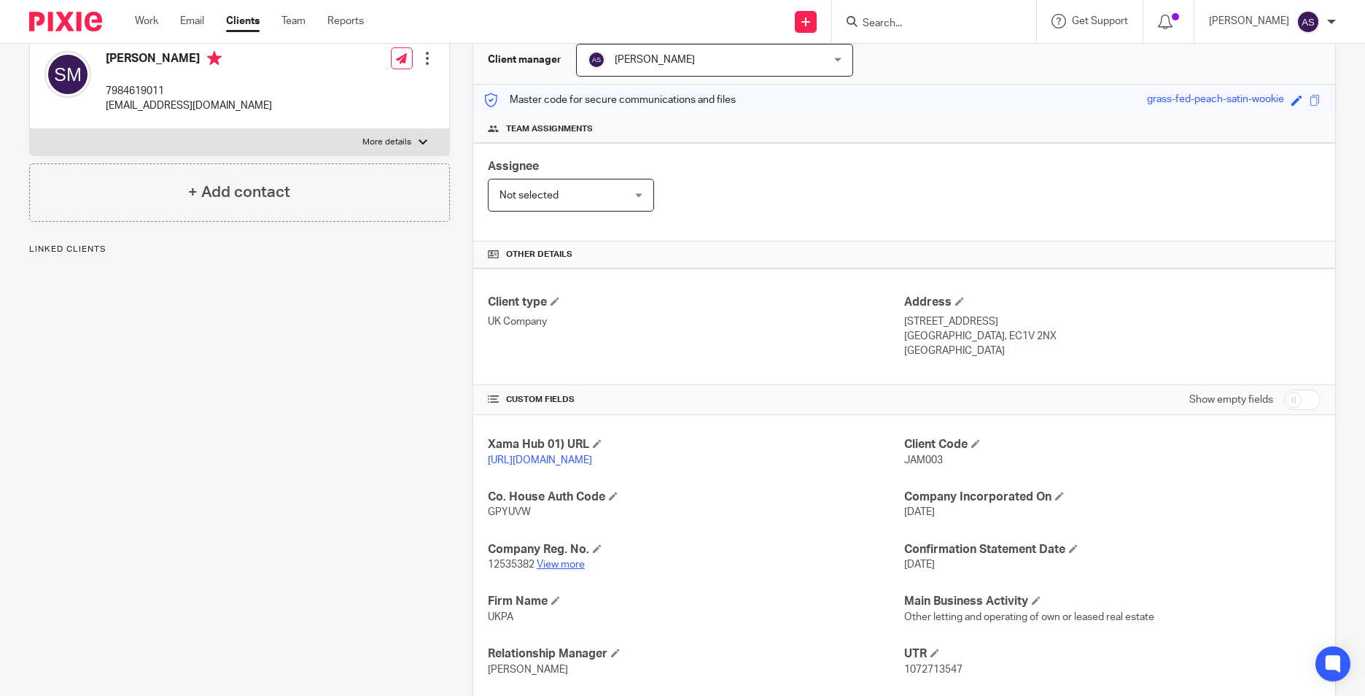
click at [560, 570] on link "View more" at bounding box center [561, 564] width 48 height 10
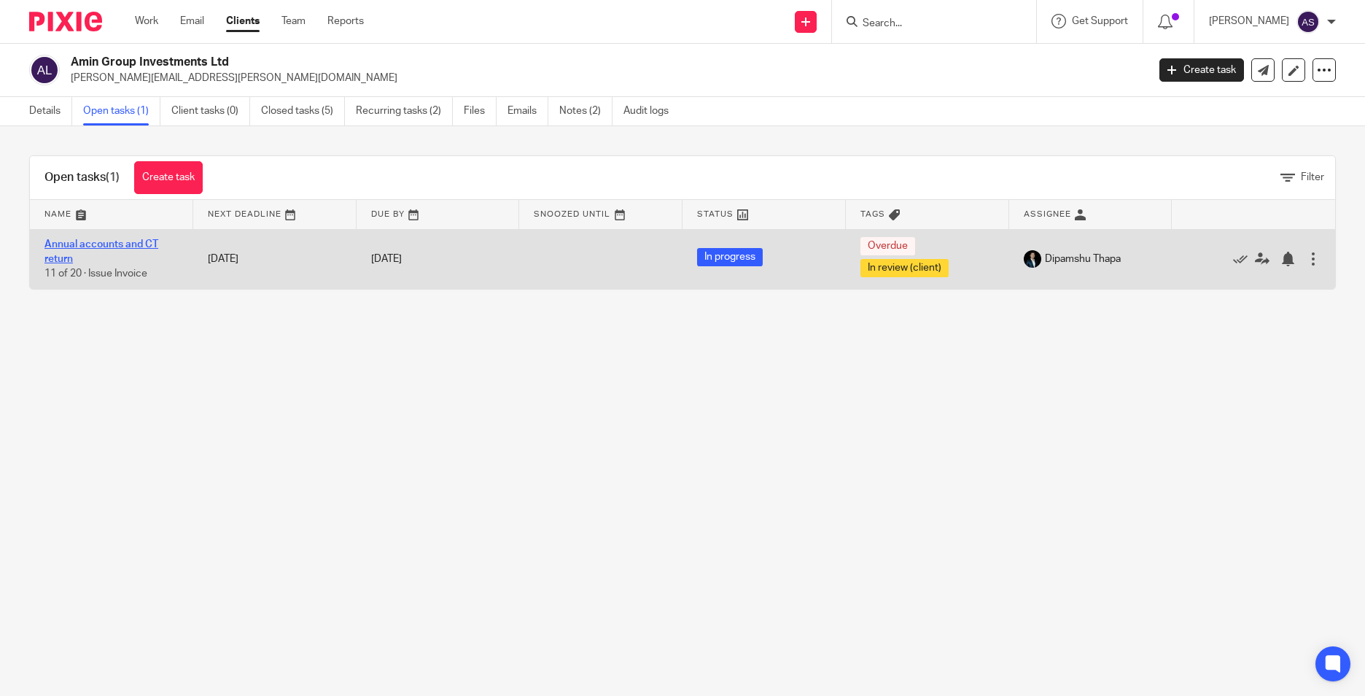
click at [106, 247] on link "Annual accounts and CT return" at bounding box center [101, 251] width 114 height 25
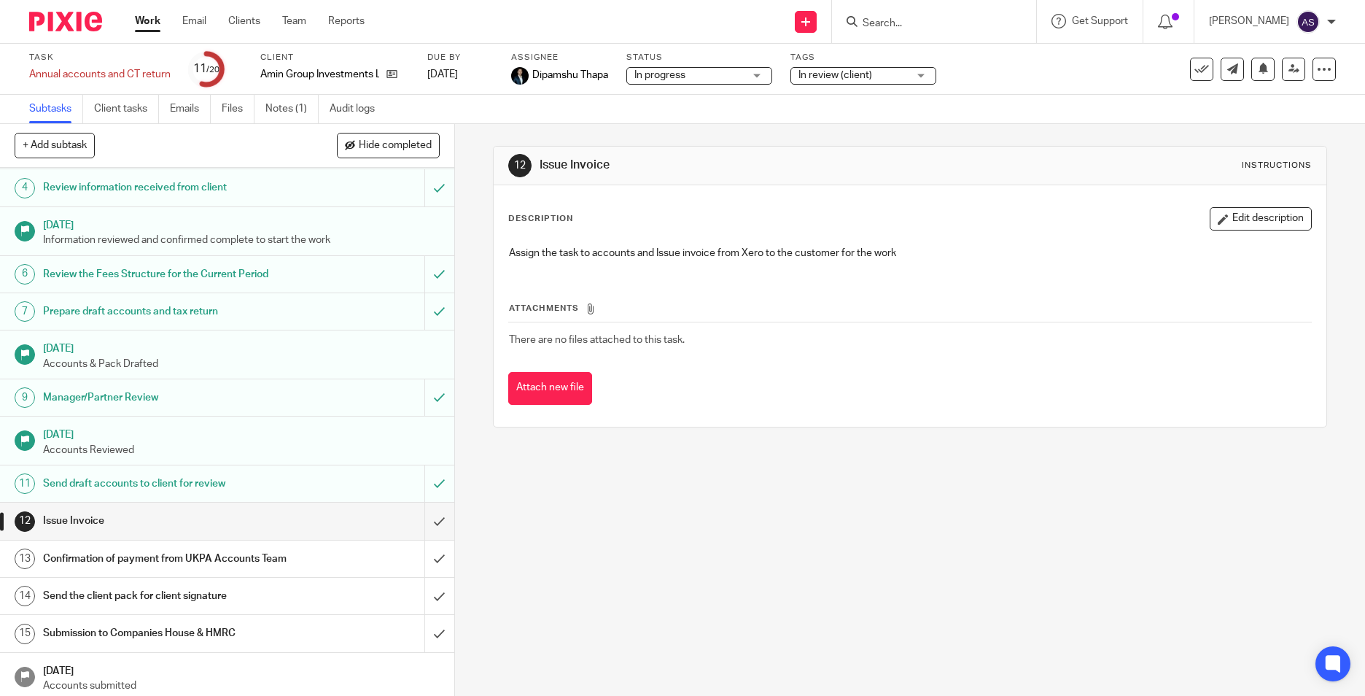
scroll to position [322, 0]
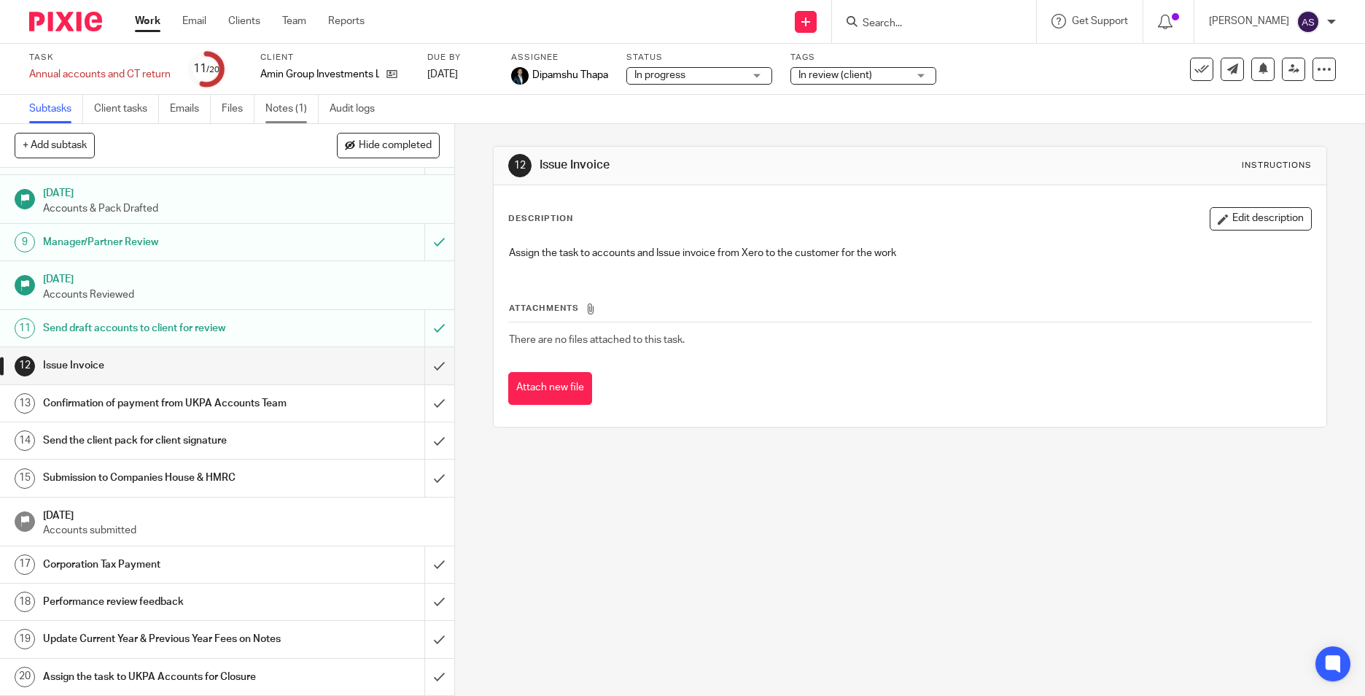
click at [273, 107] on link "Notes (1)" at bounding box center [292, 109] width 53 height 28
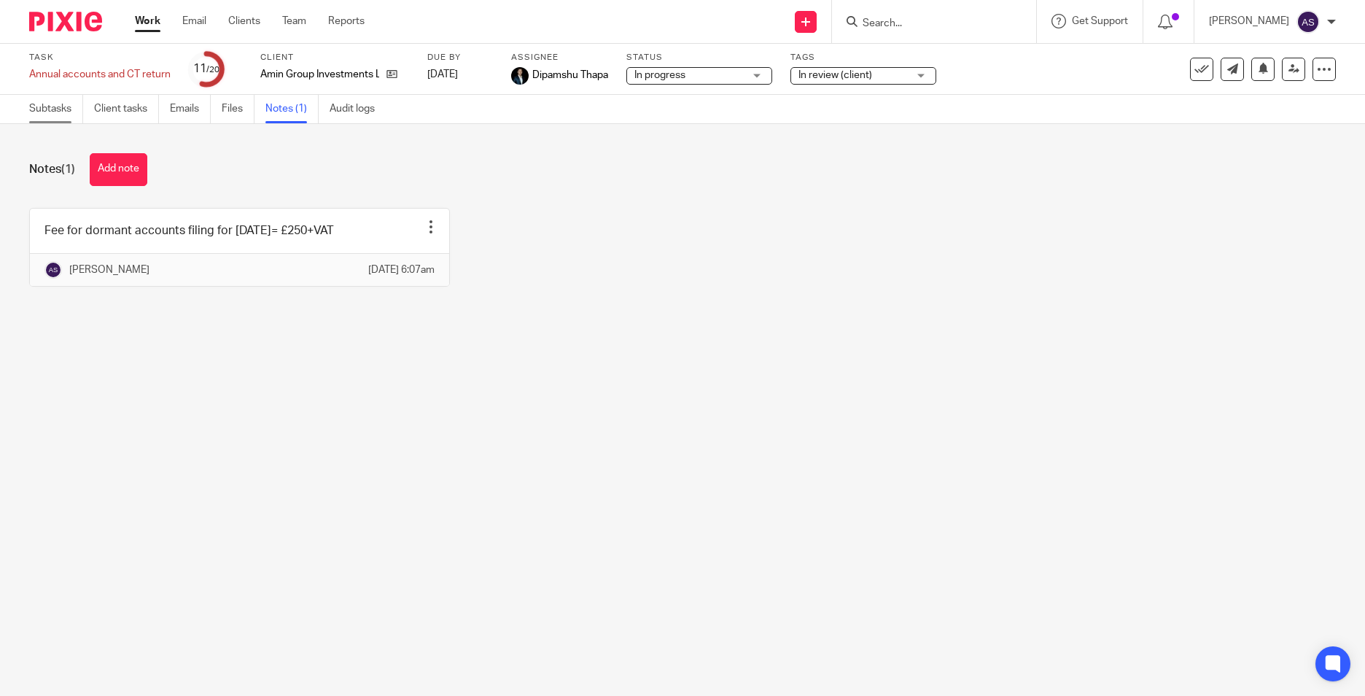
click at [64, 104] on link "Subtasks" at bounding box center [56, 109] width 54 height 28
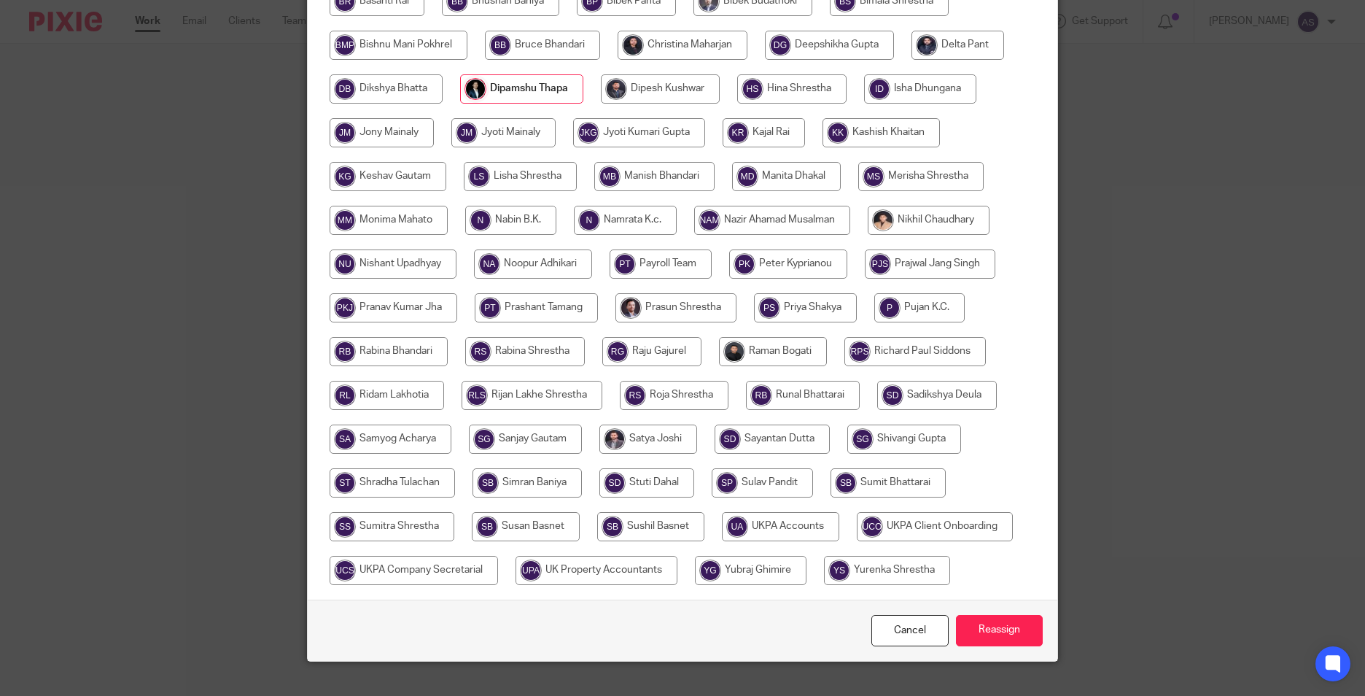
scroll to position [433, 0]
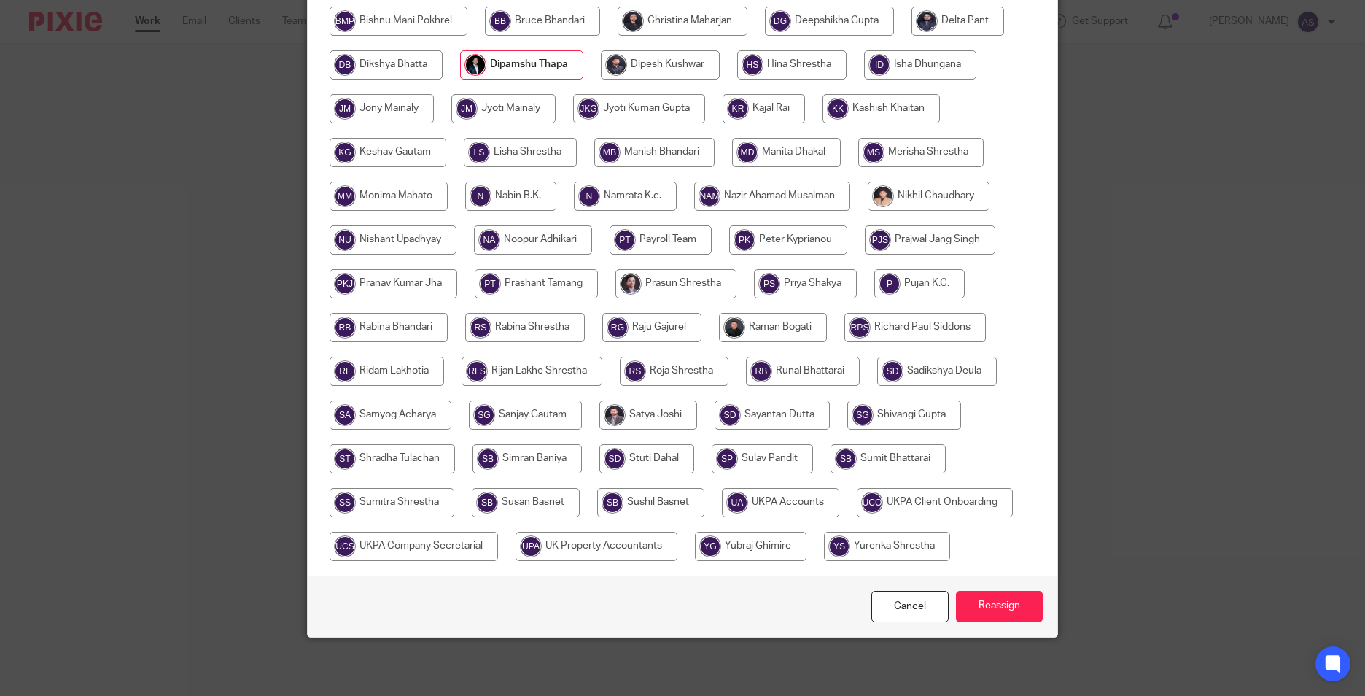
drag, startPoint x: 772, startPoint y: 495, endPoint x: 924, endPoint y: 551, distance: 161.8
click at [772, 495] on input "radio" at bounding box center [780, 502] width 117 height 29
radio input "true"
click at [974, 591] on input "Reassign" at bounding box center [999, 606] width 87 height 31
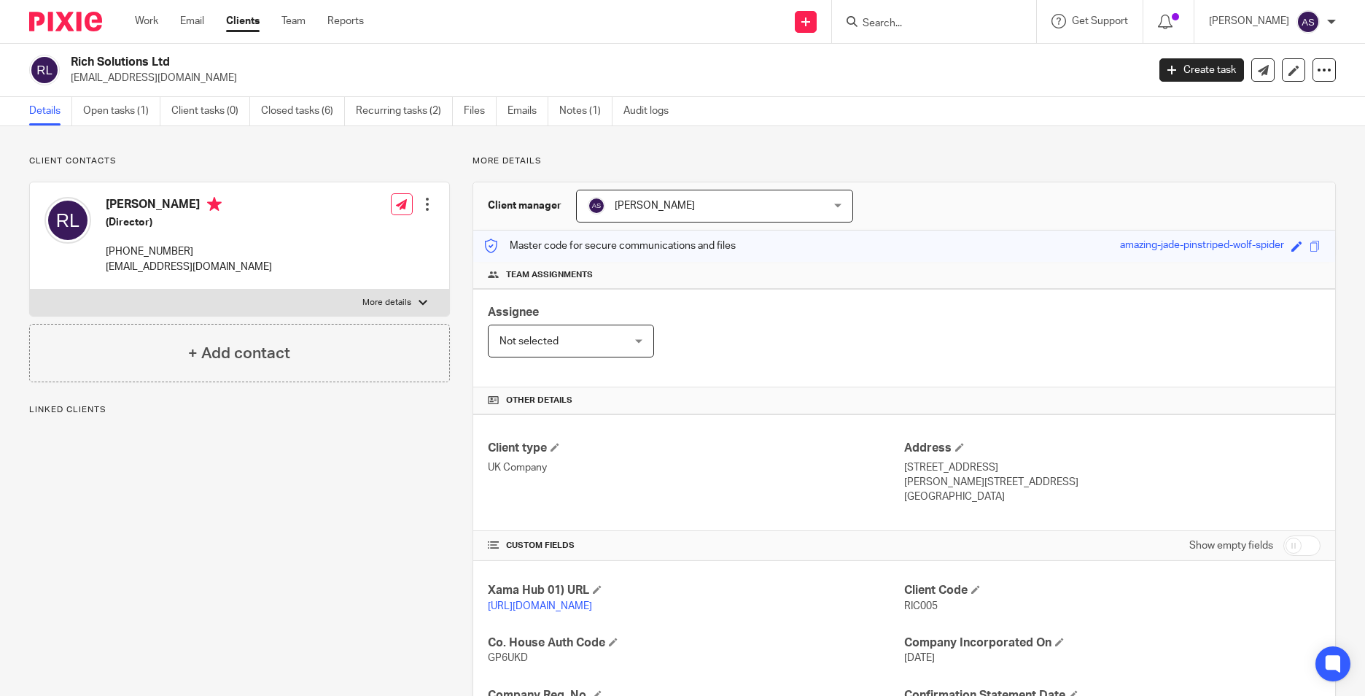
scroll to position [292, 0]
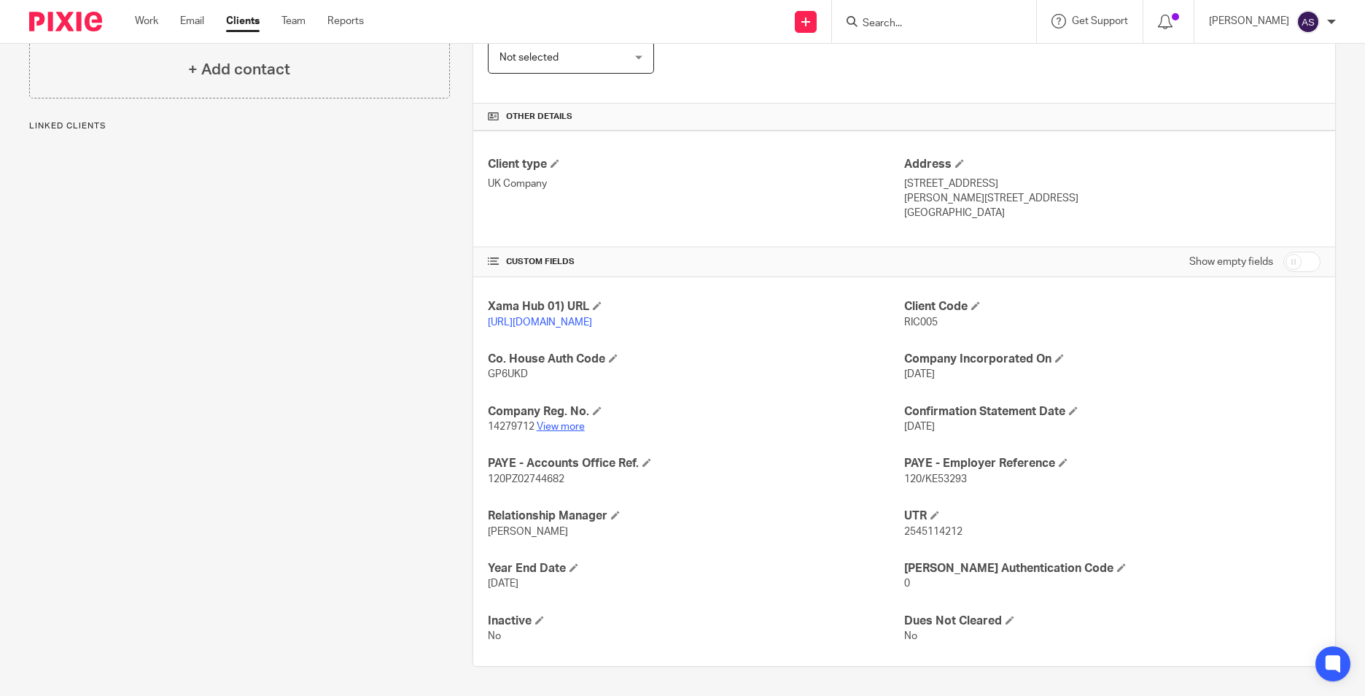
click at [567, 432] on link "View more" at bounding box center [561, 427] width 48 height 10
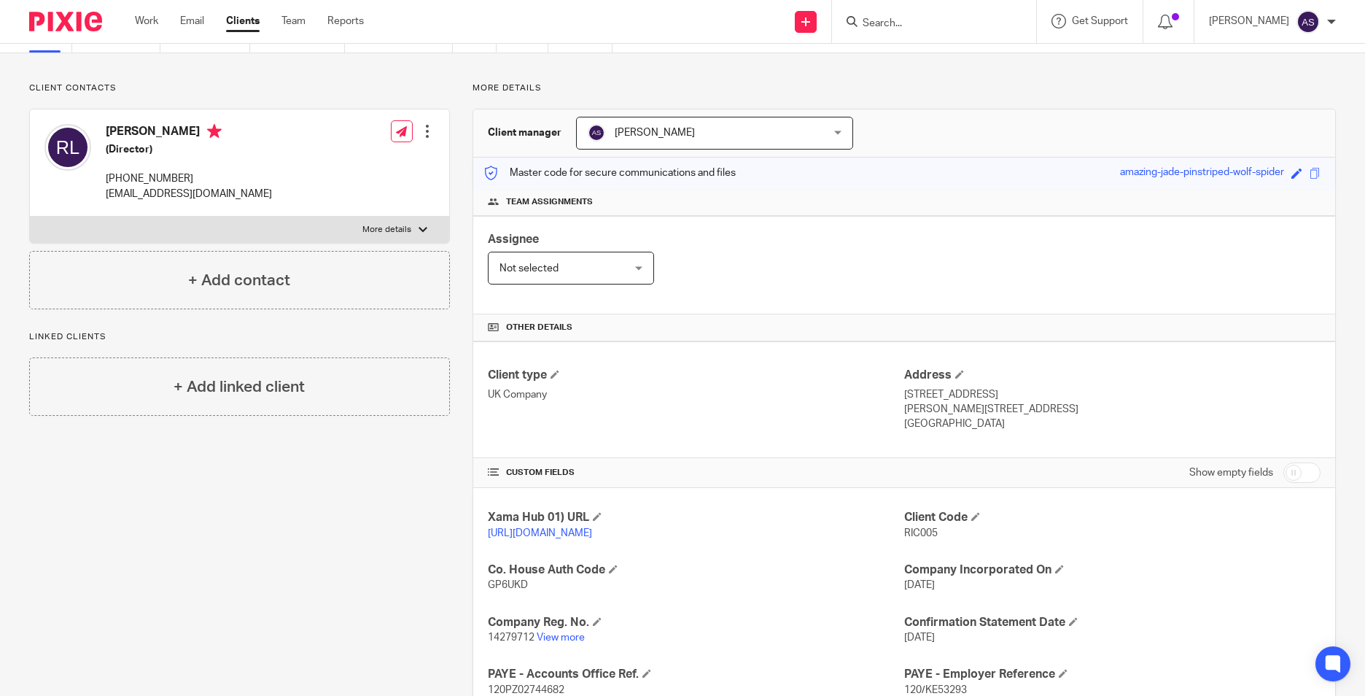
scroll to position [0, 0]
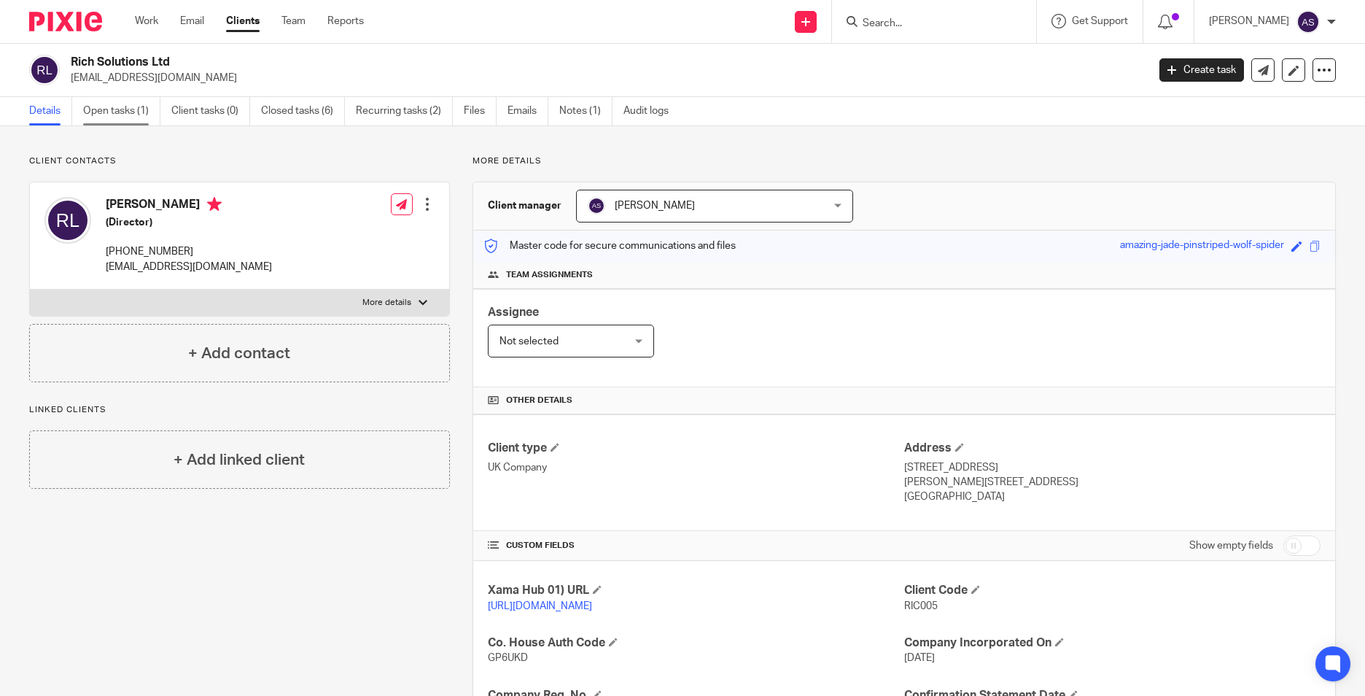
click at [133, 117] on link "Open tasks (1)" at bounding box center [121, 111] width 77 height 28
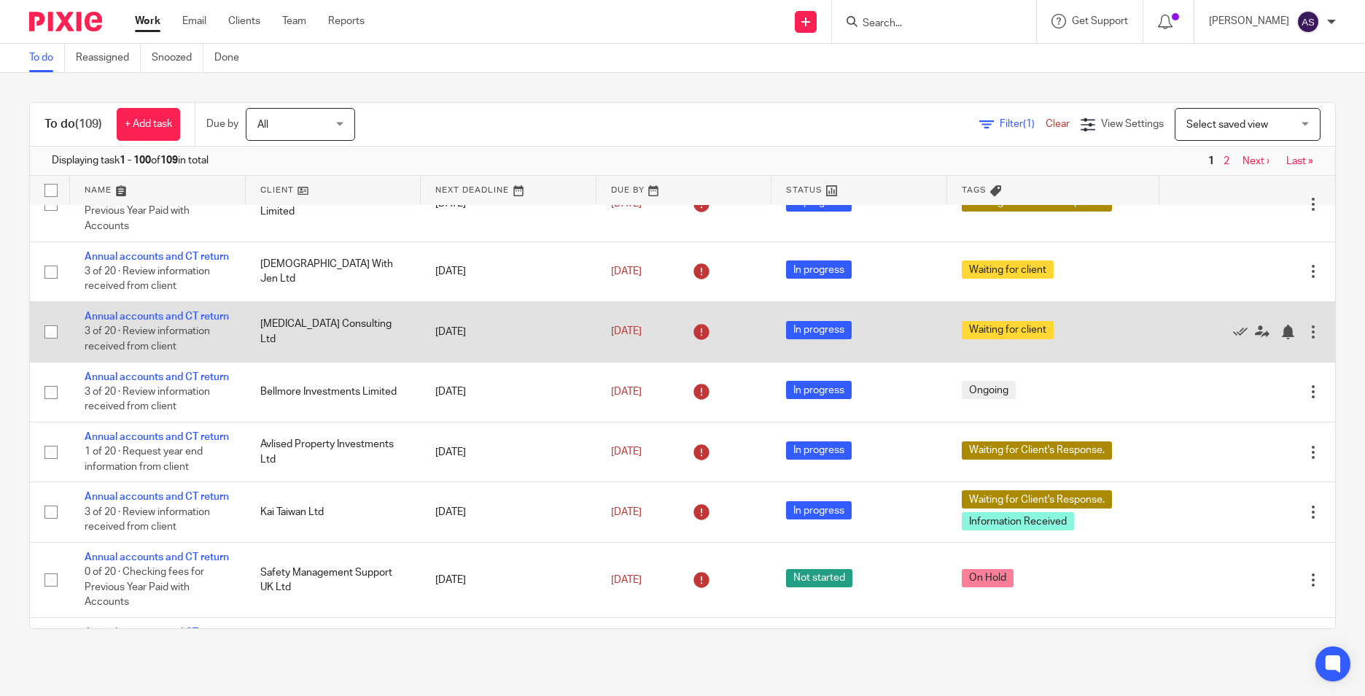
scroll to position [584, 0]
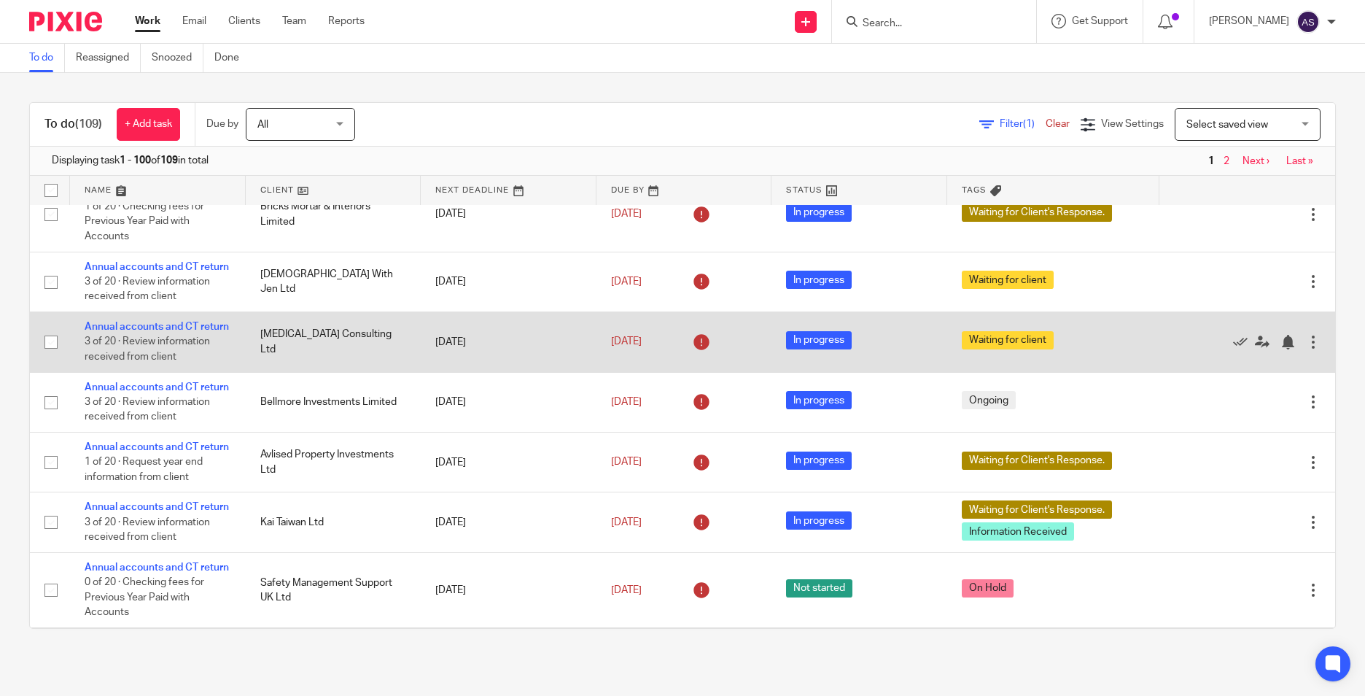
drag, startPoint x: 168, startPoint y: 419, endPoint x: 148, endPoint y: 430, distance: 23.2
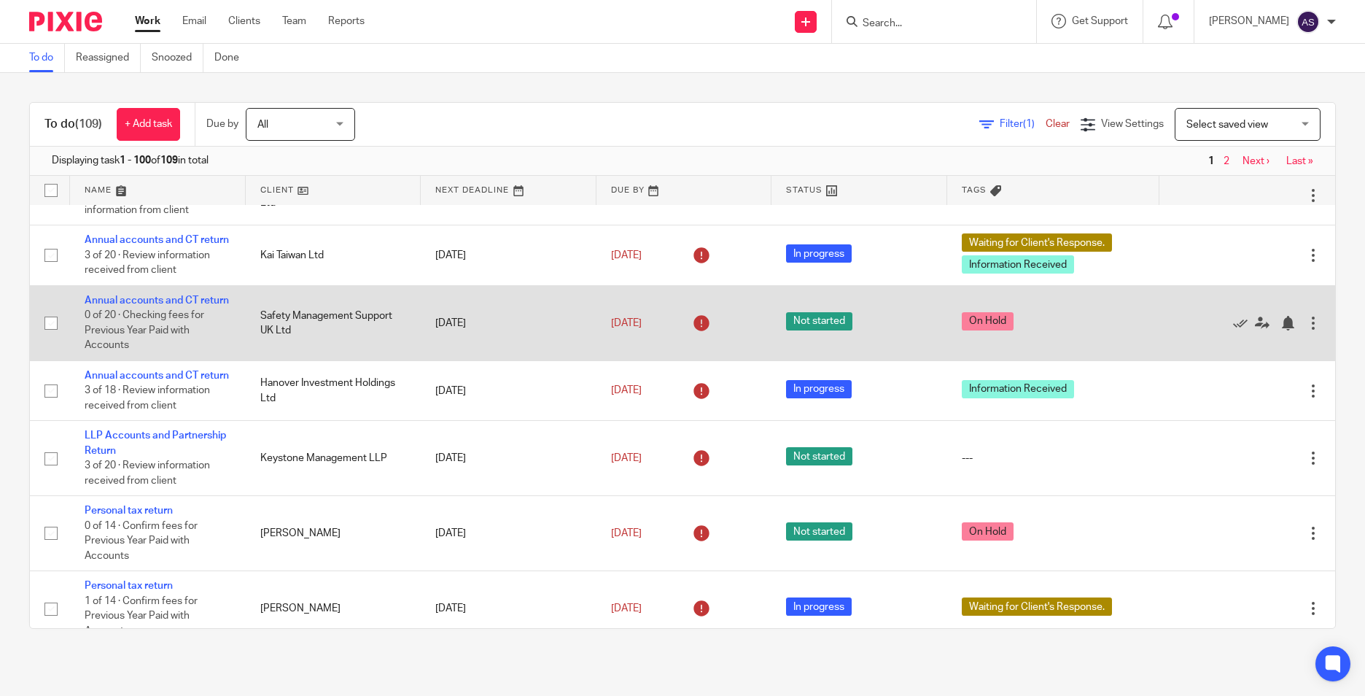
scroll to position [875, 0]
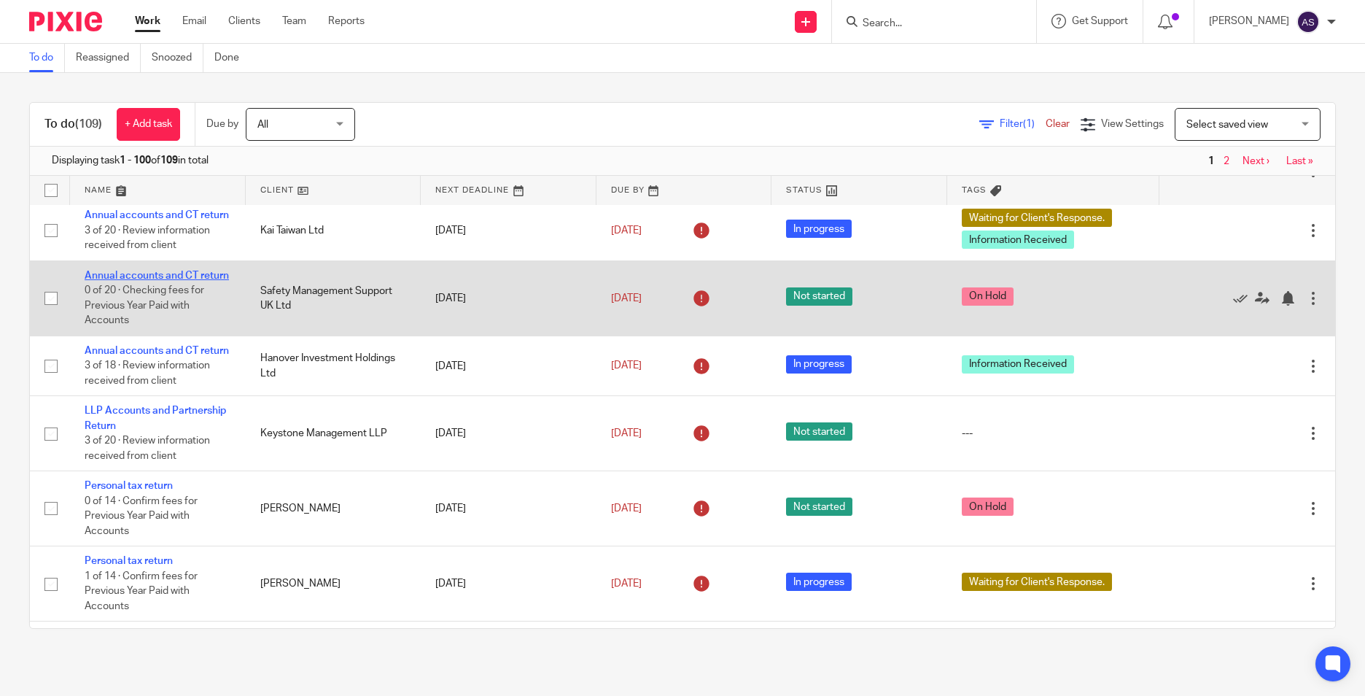
drag, startPoint x: 107, startPoint y: 429, endPoint x: 96, endPoint y: 439, distance: 15.5
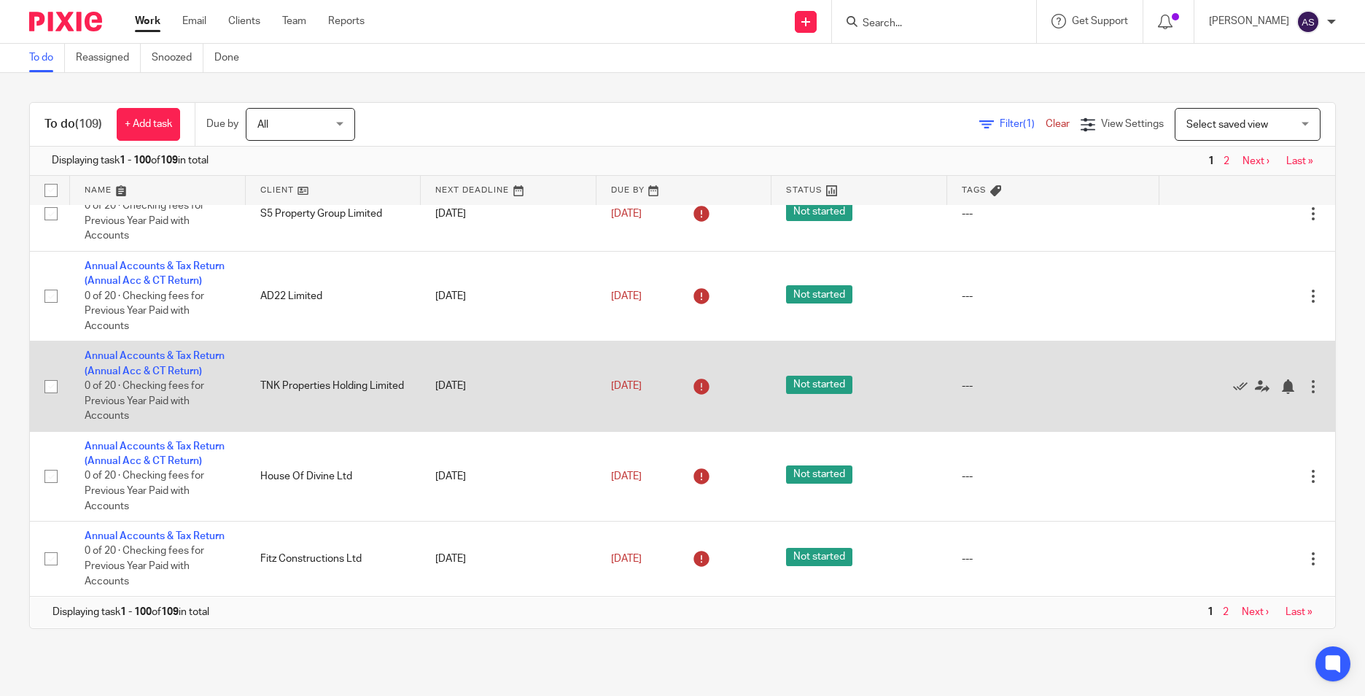
scroll to position [6807, 0]
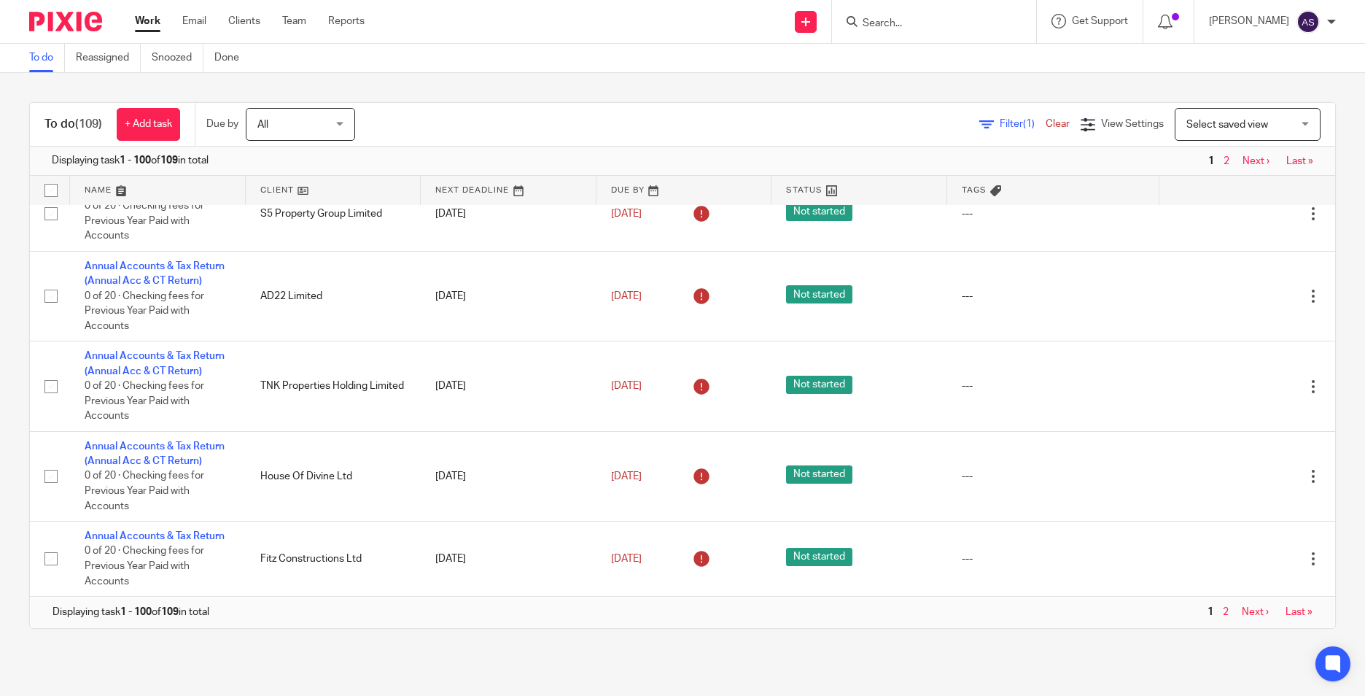
click at [1223, 614] on link "2" at bounding box center [1226, 612] width 6 height 10
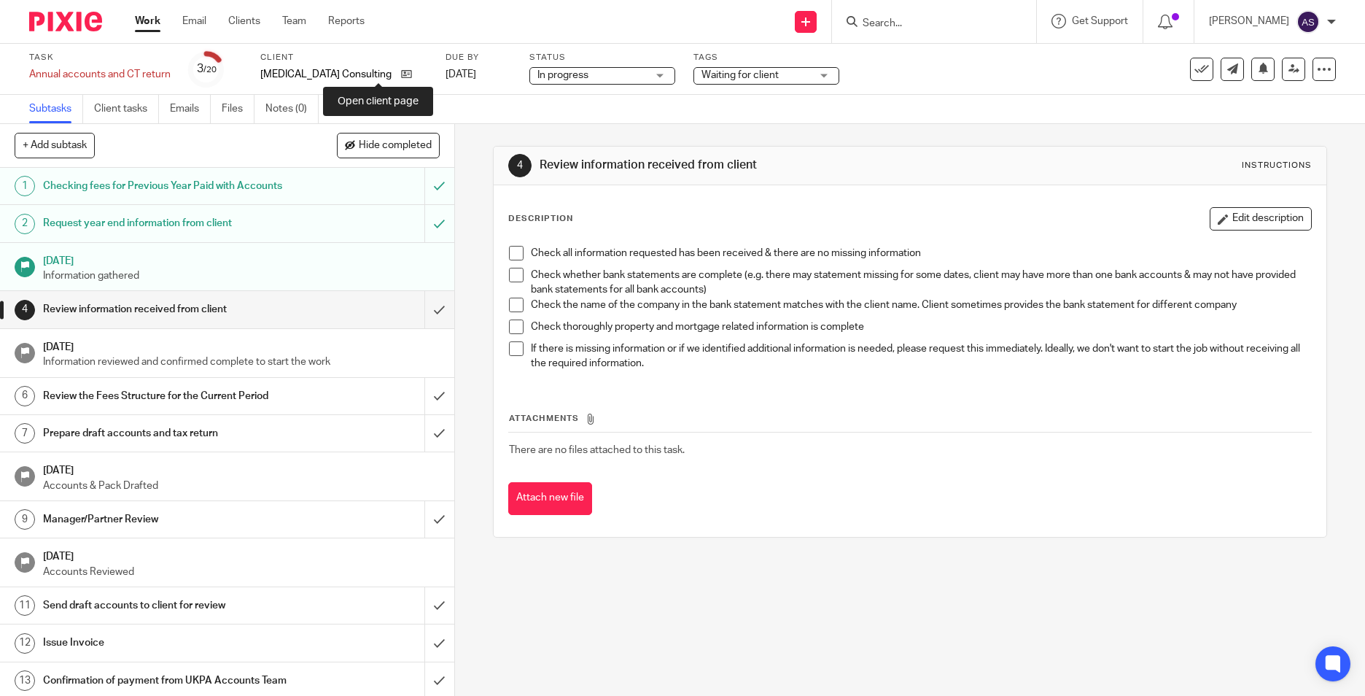
drag, startPoint x: 373, startPoint y: 71, endPoint x: 334, endPoint y: 7, distance: 74.9
click at [401, 71] on icon at bounding box center [406, 74] width 11 height 11
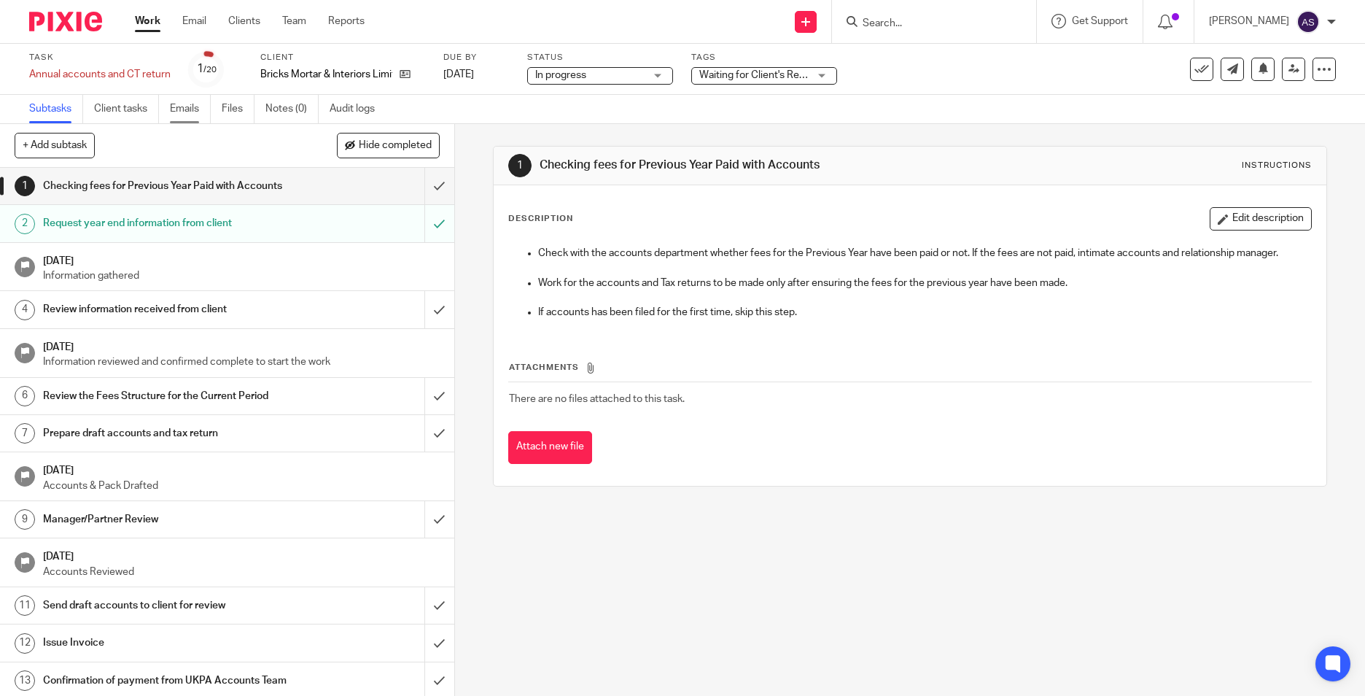
click at [186, 97] on link "Emails" at bounding box center [190, 109] width 41 height 28
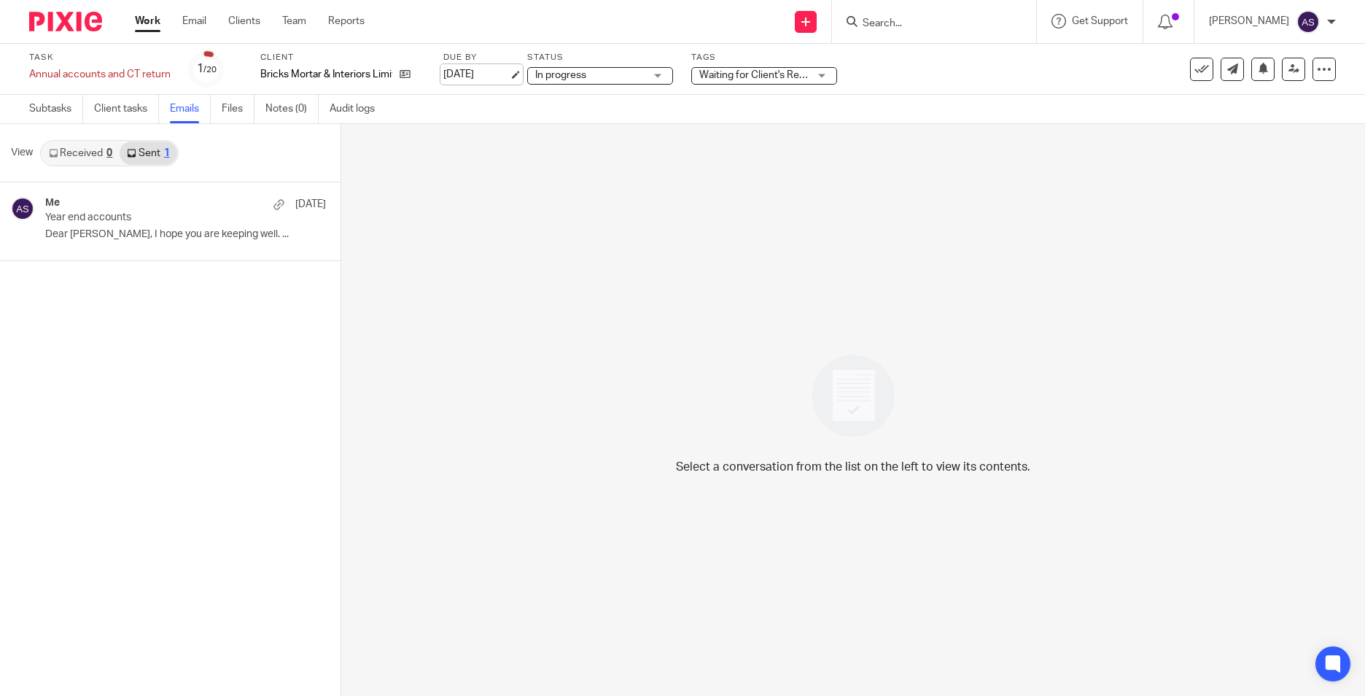
click at [485, 71] on link "27 Nov 2025" at bounding box center [476, 74] width 66 height 15
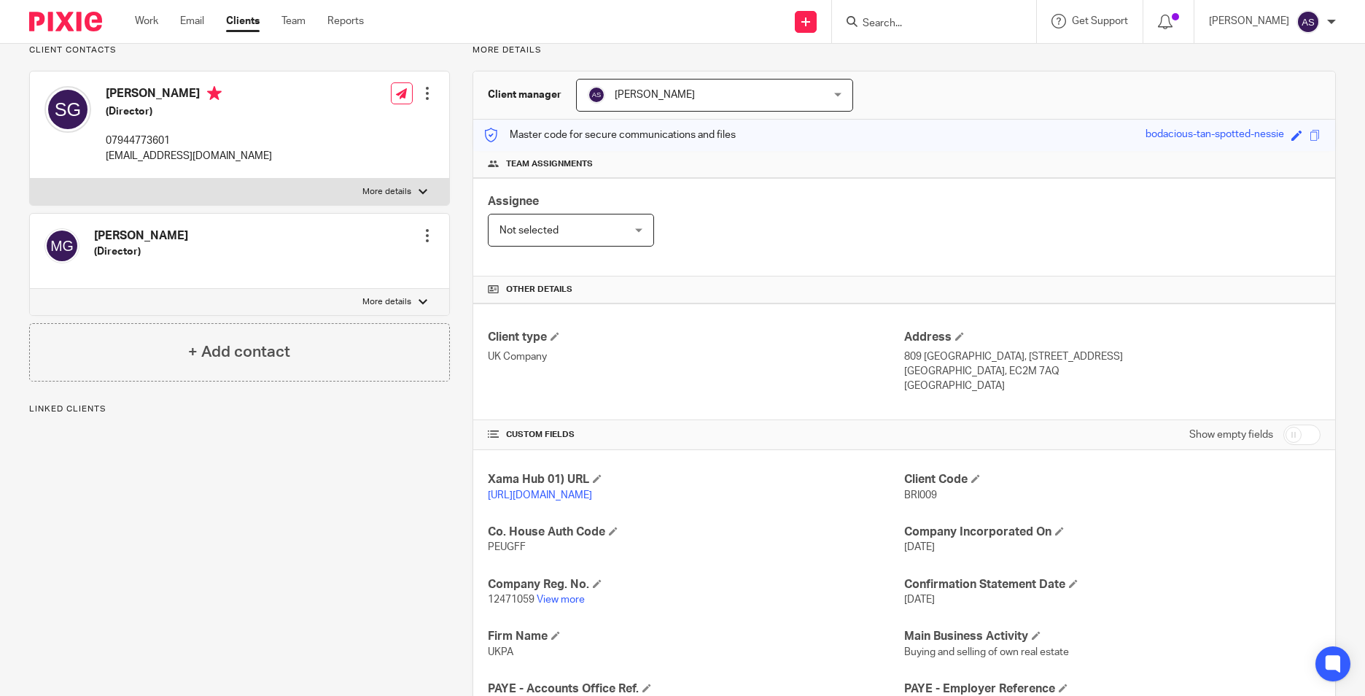
scroll to position [219, 0]
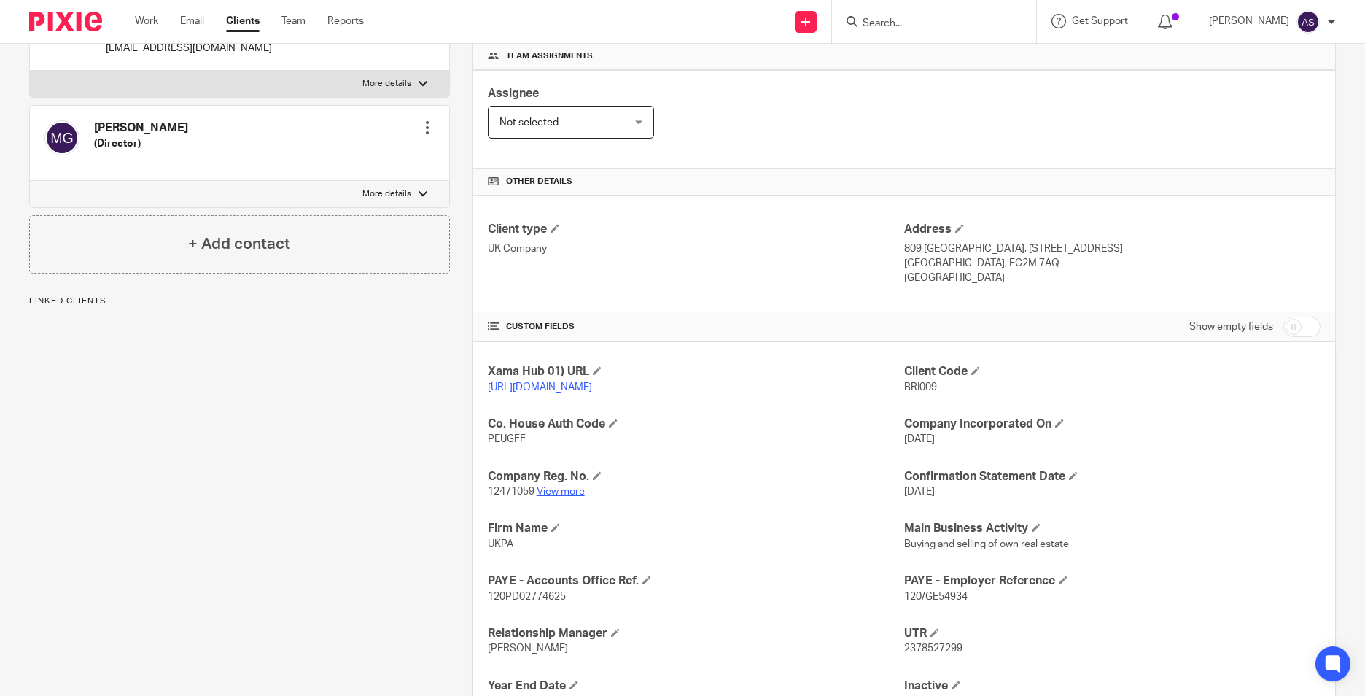
click at [567, 497] on link "View more" at bounding box center [561, 492] width 48 height 10
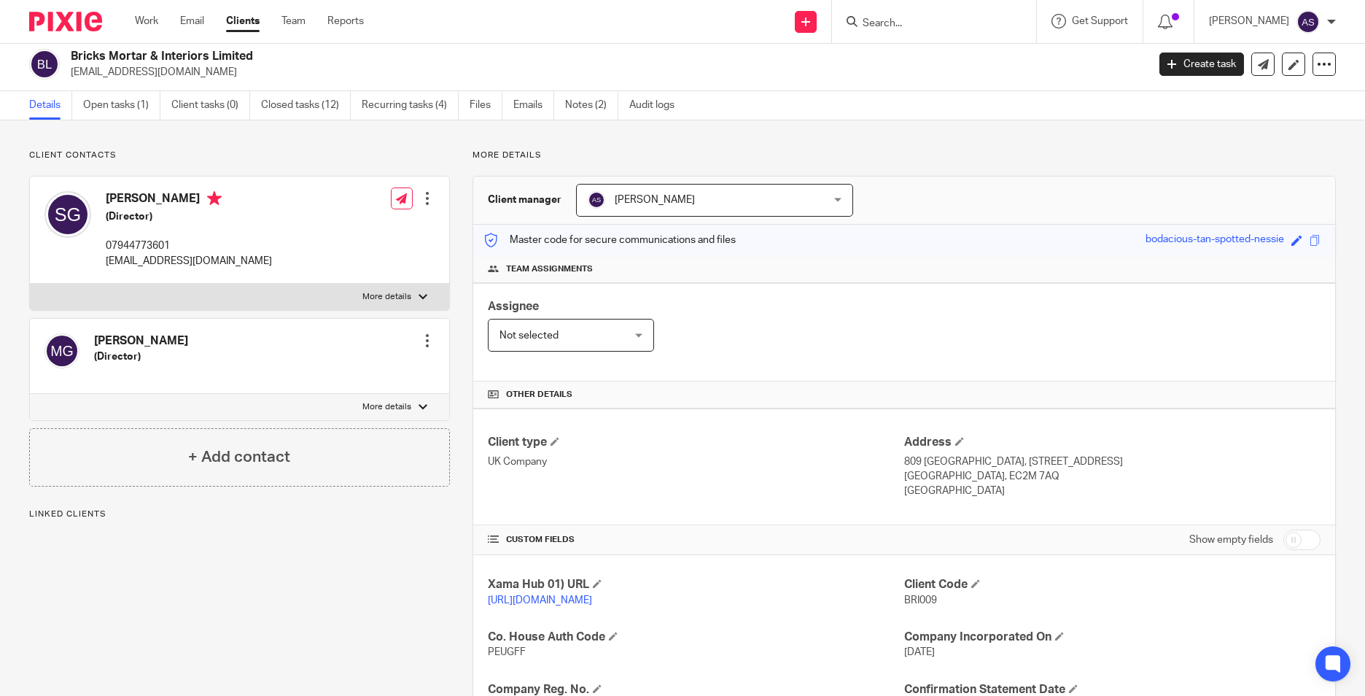
scroll to position [0, 0]
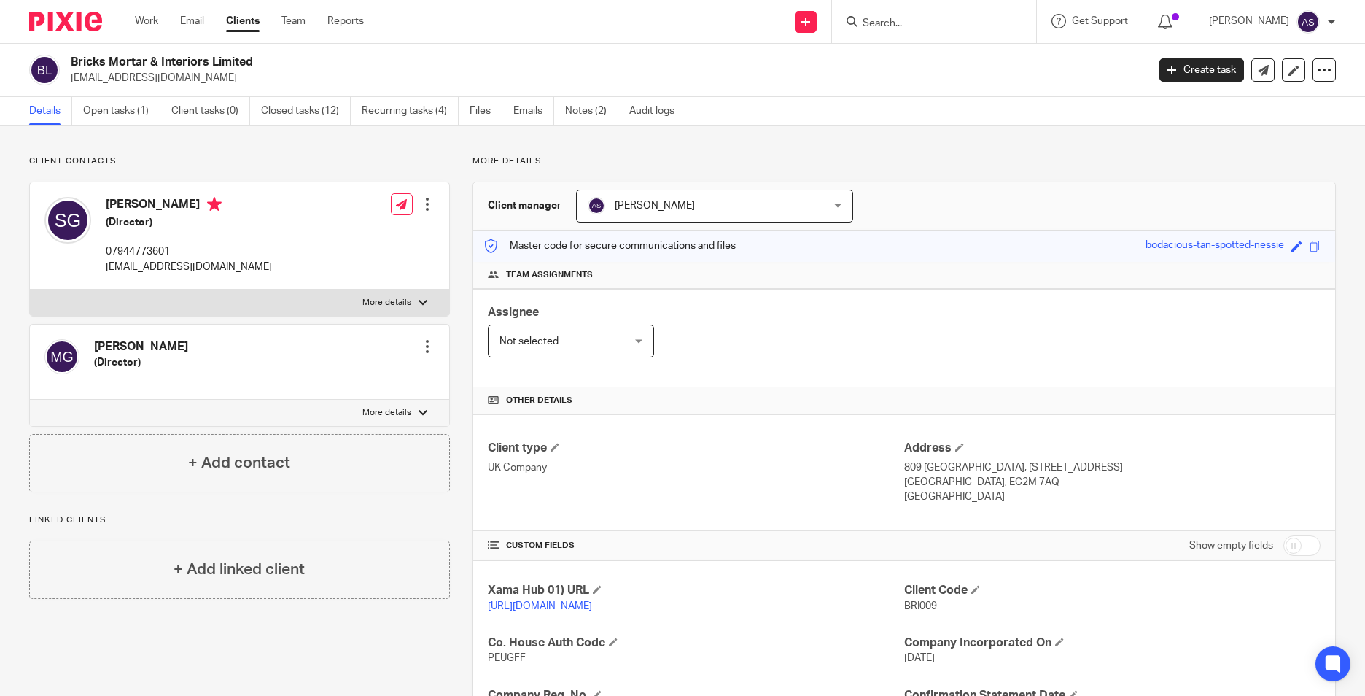
click at [891, 26] on input "Search" at bounding box center [926, 24] width 131 height 13
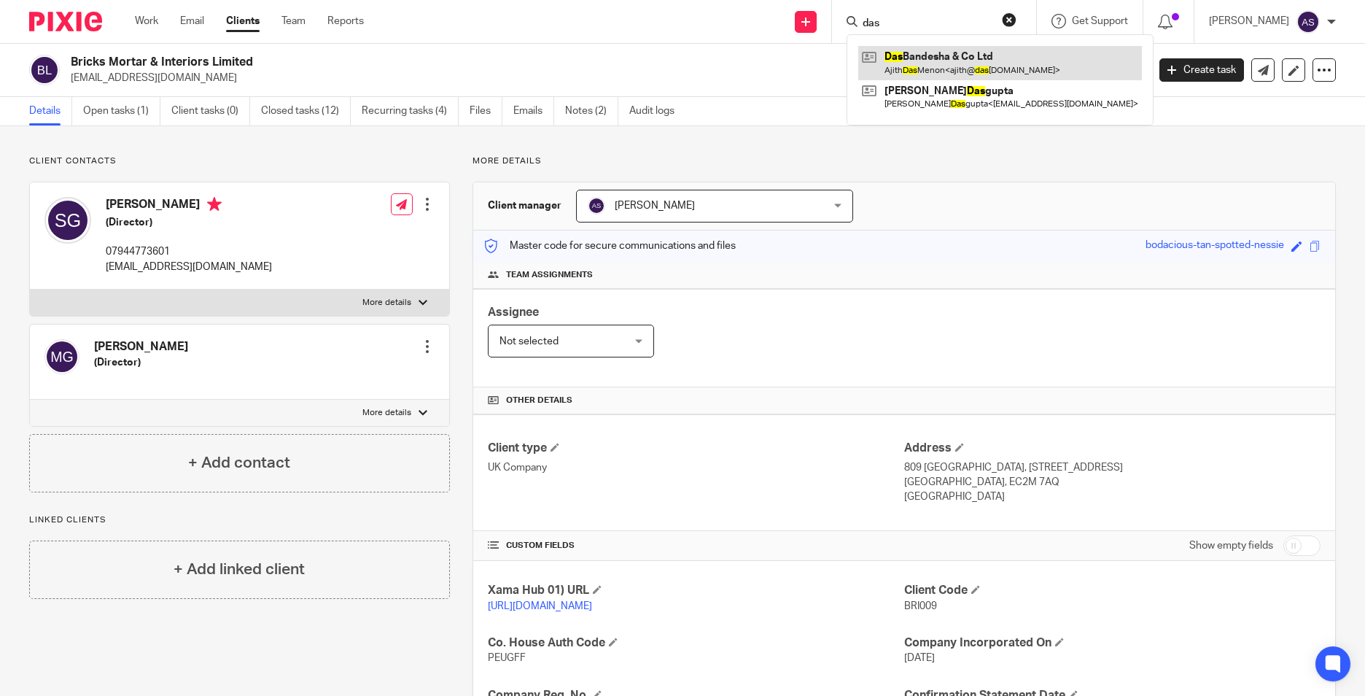
type input "das"
drag, startPoint x: 958, startPoint y: 74, endPoint x: 920, endPoint y: 75, distance: 38.7
click at [958, 74] on link at bounding box center [1001, 63] width 284 height 34
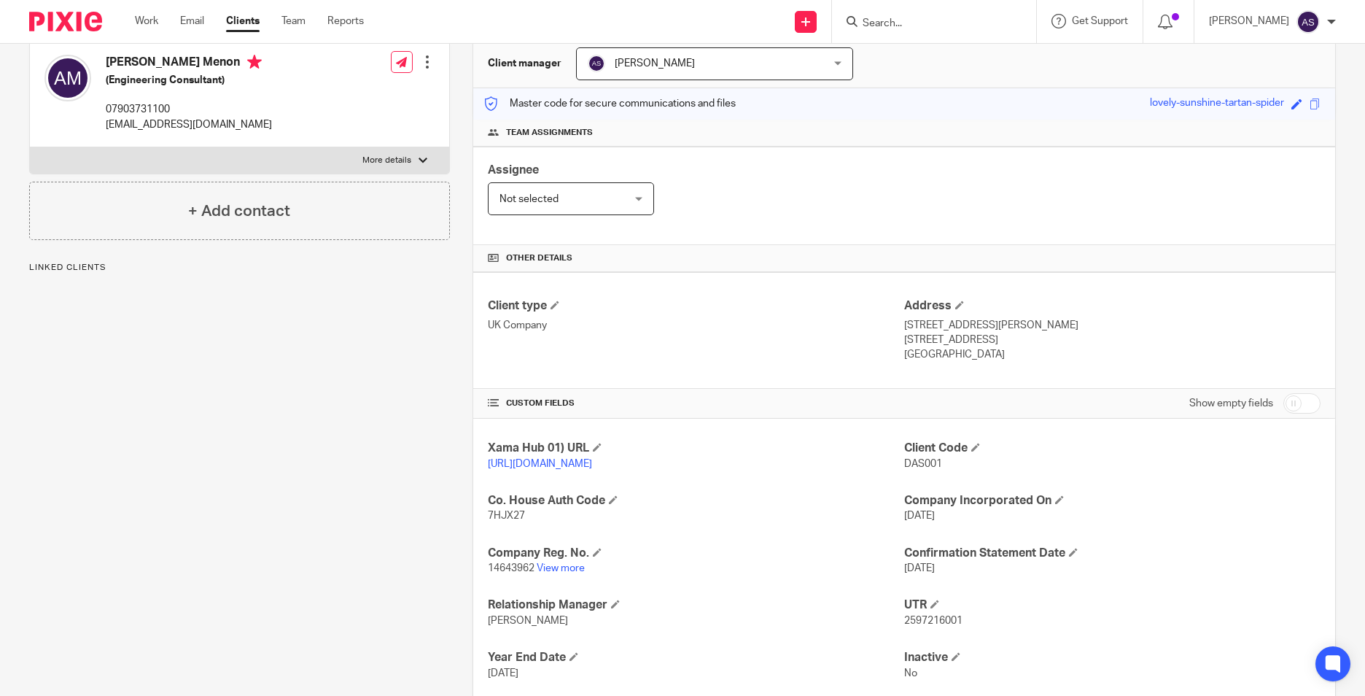
scroll to position [146, 0]
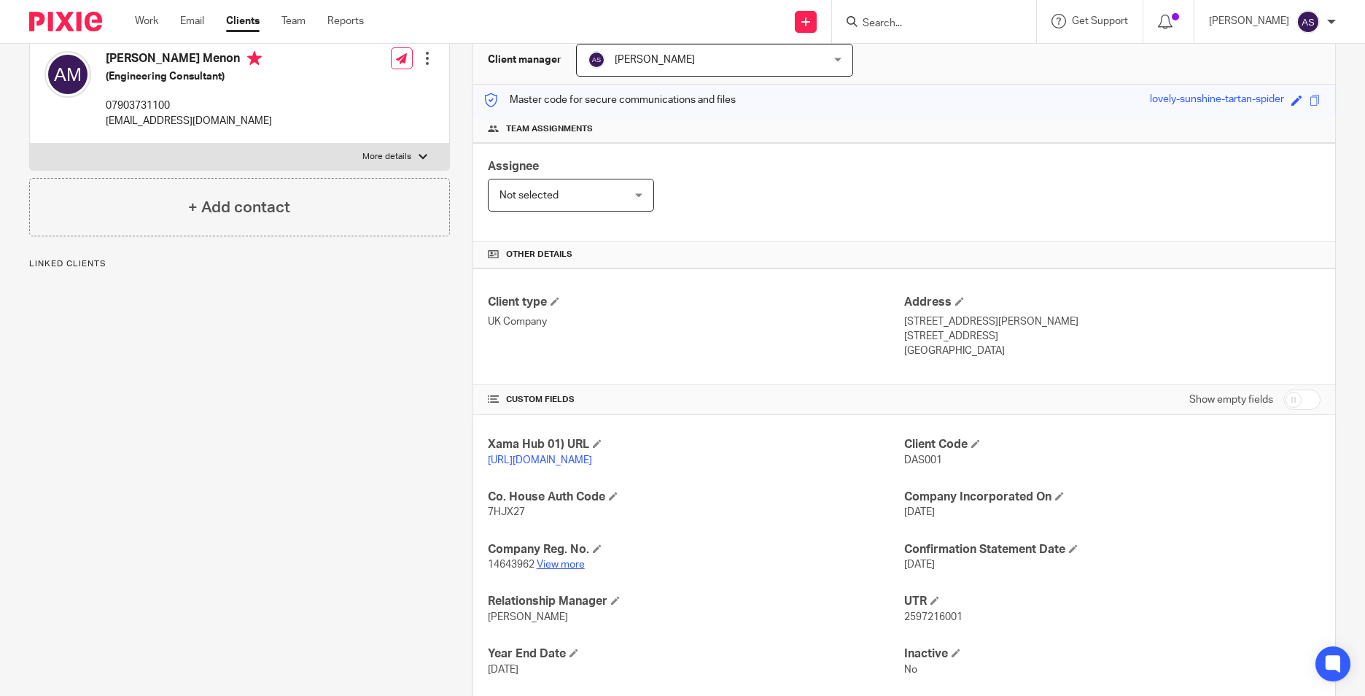
click at [562, 570] on link "View more" at bounding box center [561, 564] width 48 height 10
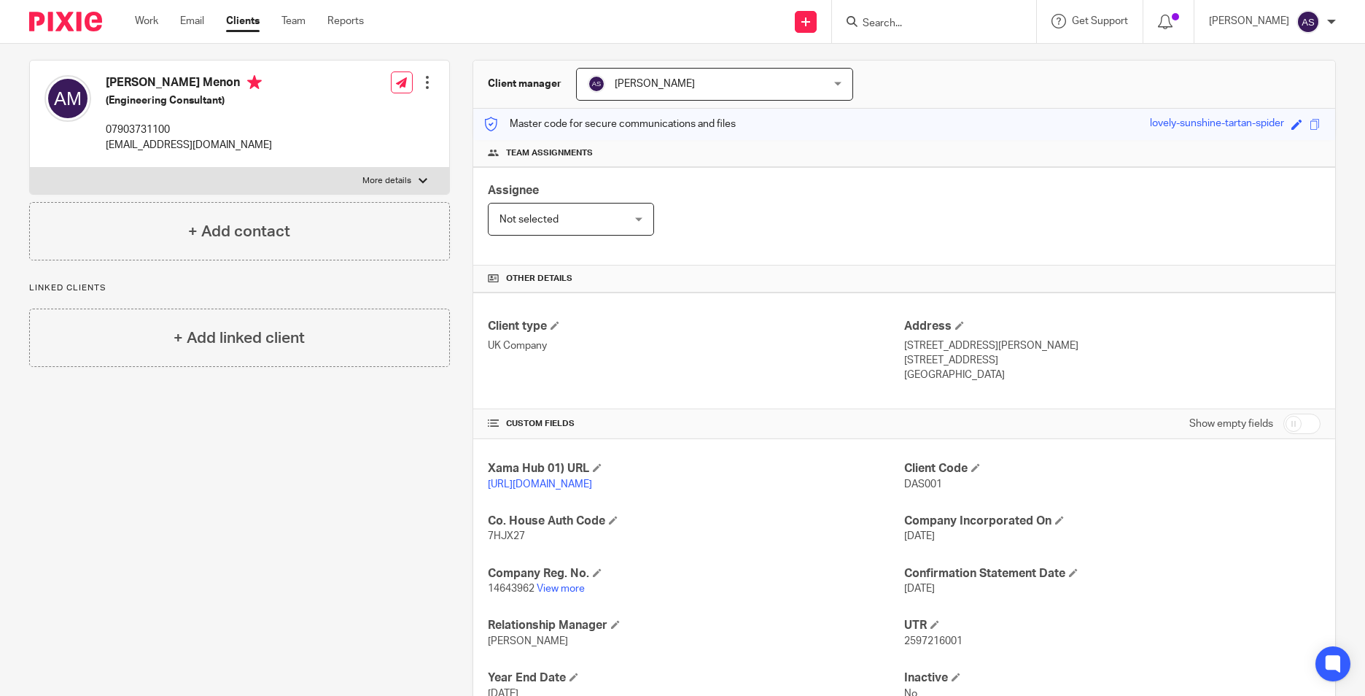
scroll to position [0, 0]
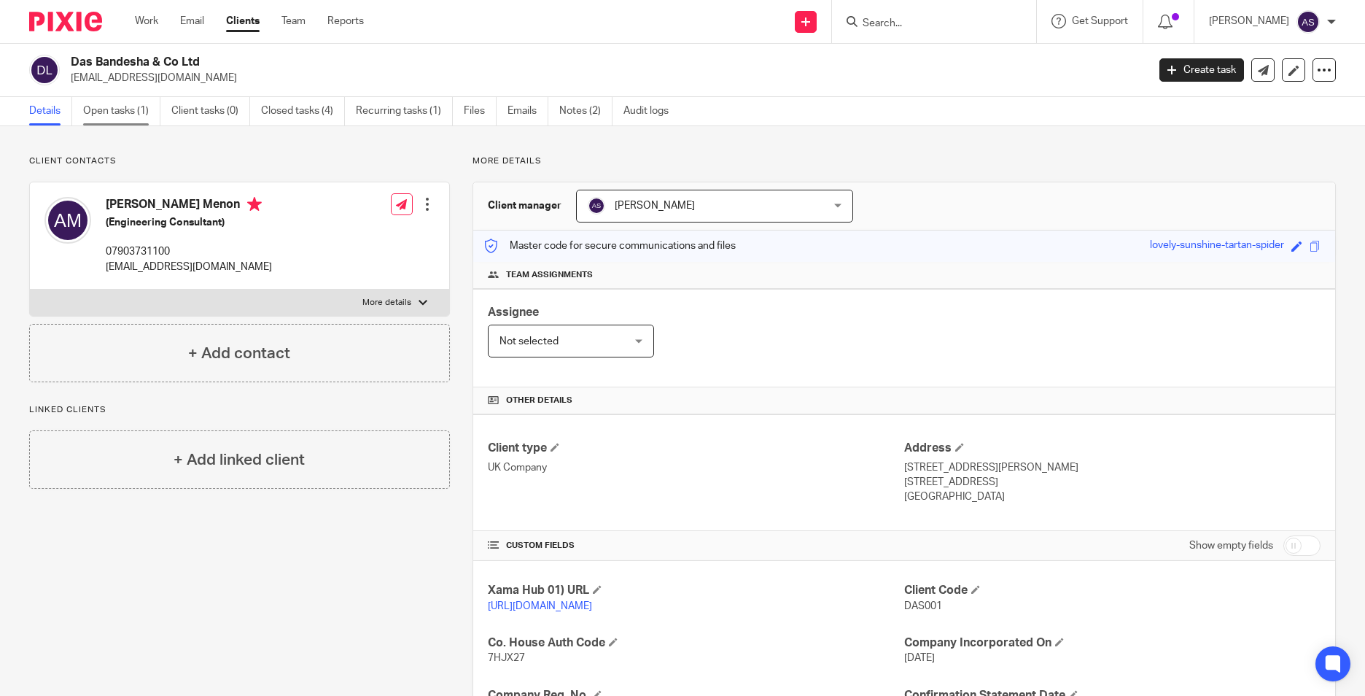
click at [149, 109] on link "Open tasks (1)" at bounding box center [121, 111] width 77 height 28
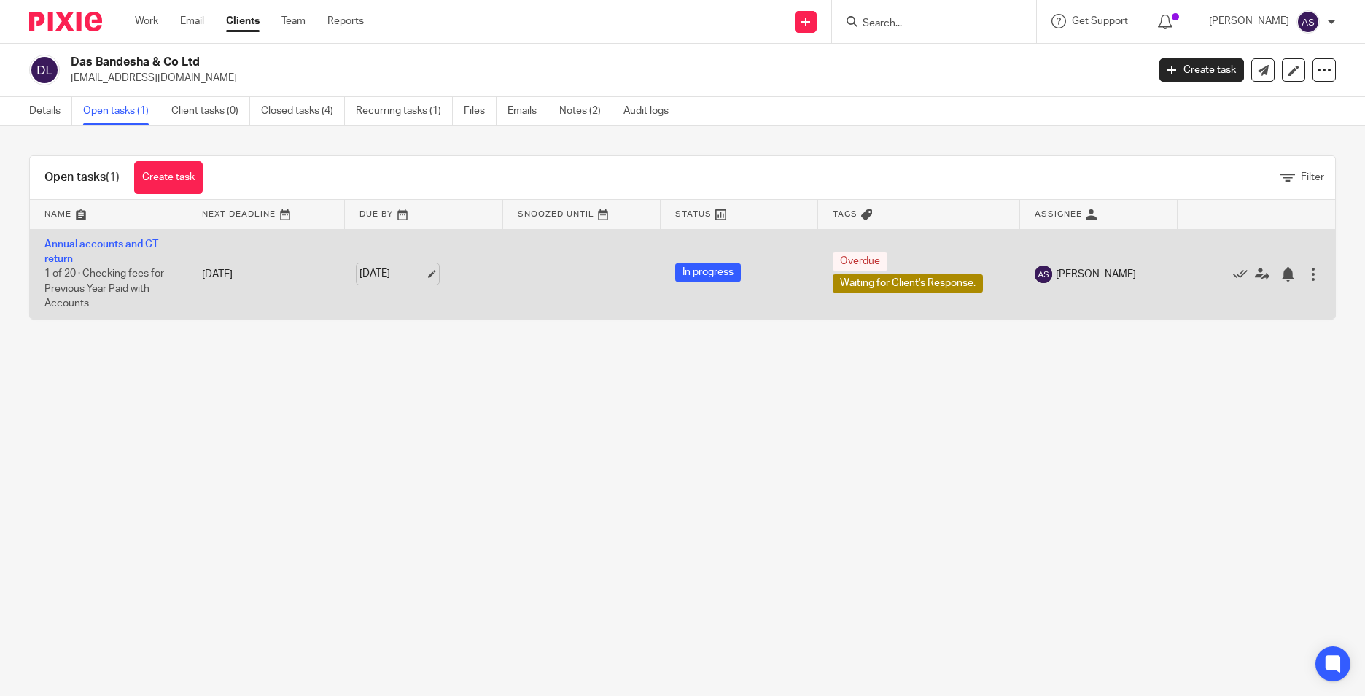
click at [414, 274] on link "[DATE]" at bounding box center [393, 273] width 66 height 15
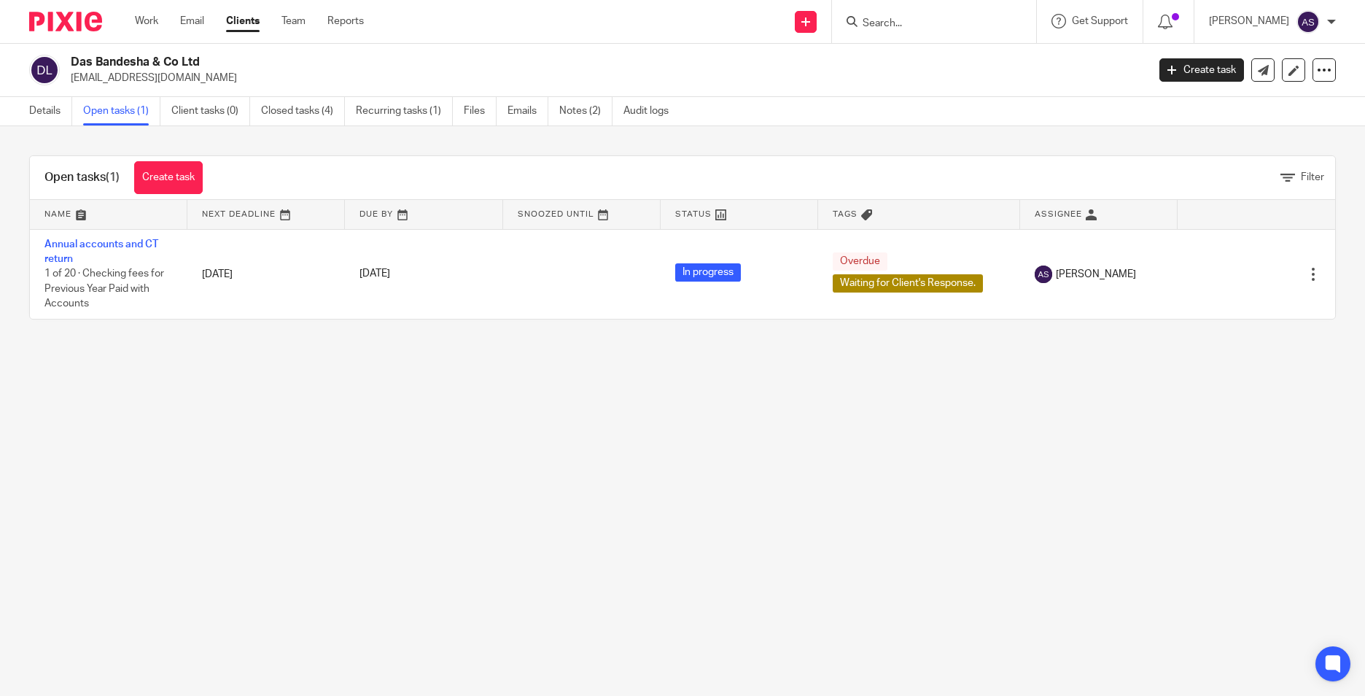
click at [269, 512] on main "Das Bandesha & Co Ltd ajith@dasbandesha.co.uk Create task Update from Companies…" at bounding box center [682, 348] width 1365 height 696
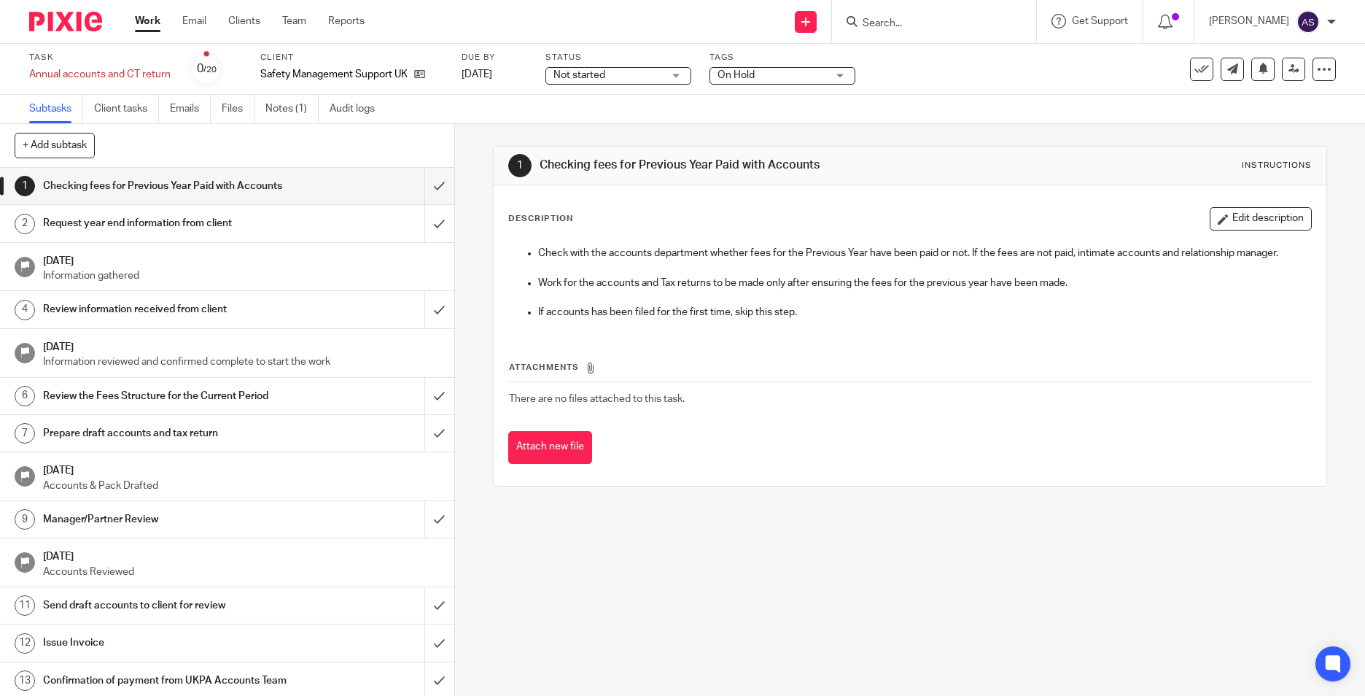
drag, startPoint x: 291, startPoint y: 18, endPoint x: 303, endPoint y: 4, distance: 18.7
click at [291, 18] on link "Team" at bounding box center [294, 21] width 24 height 15
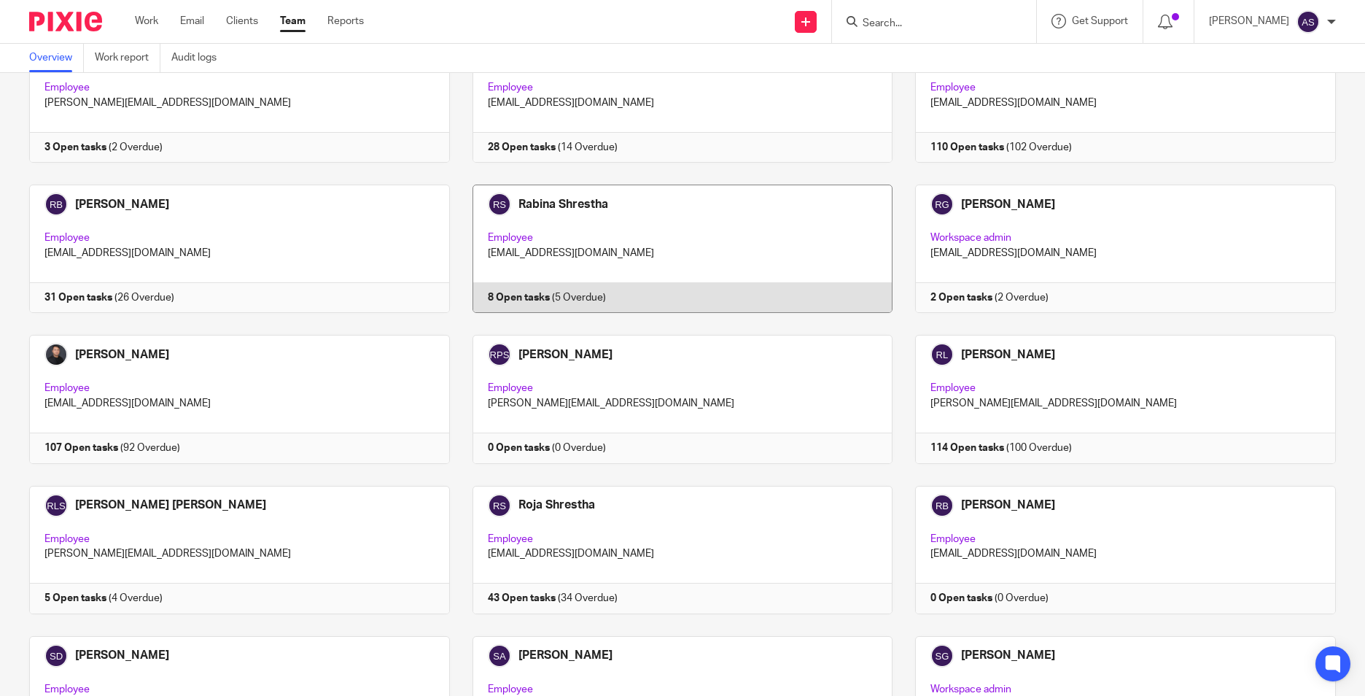
scroll to position [2991, 0]
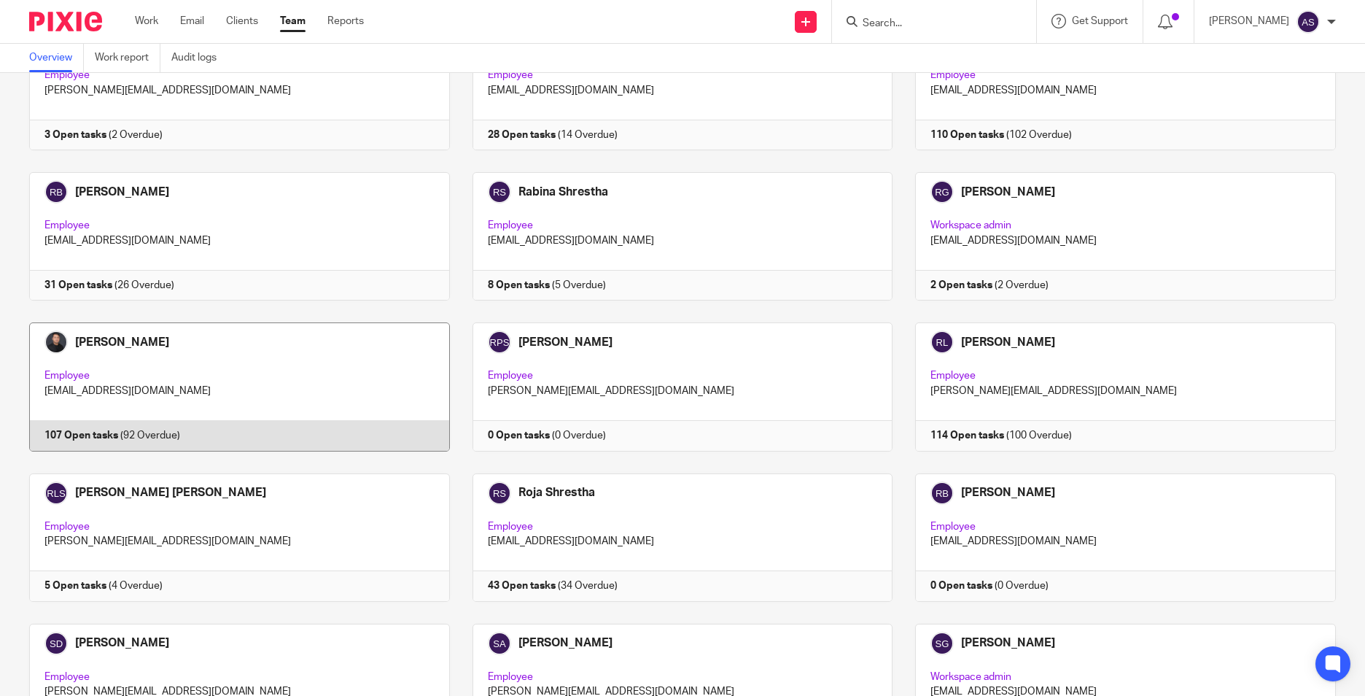
click at [160, 367] on link at bounding box center [228, 386] width 443 height 128
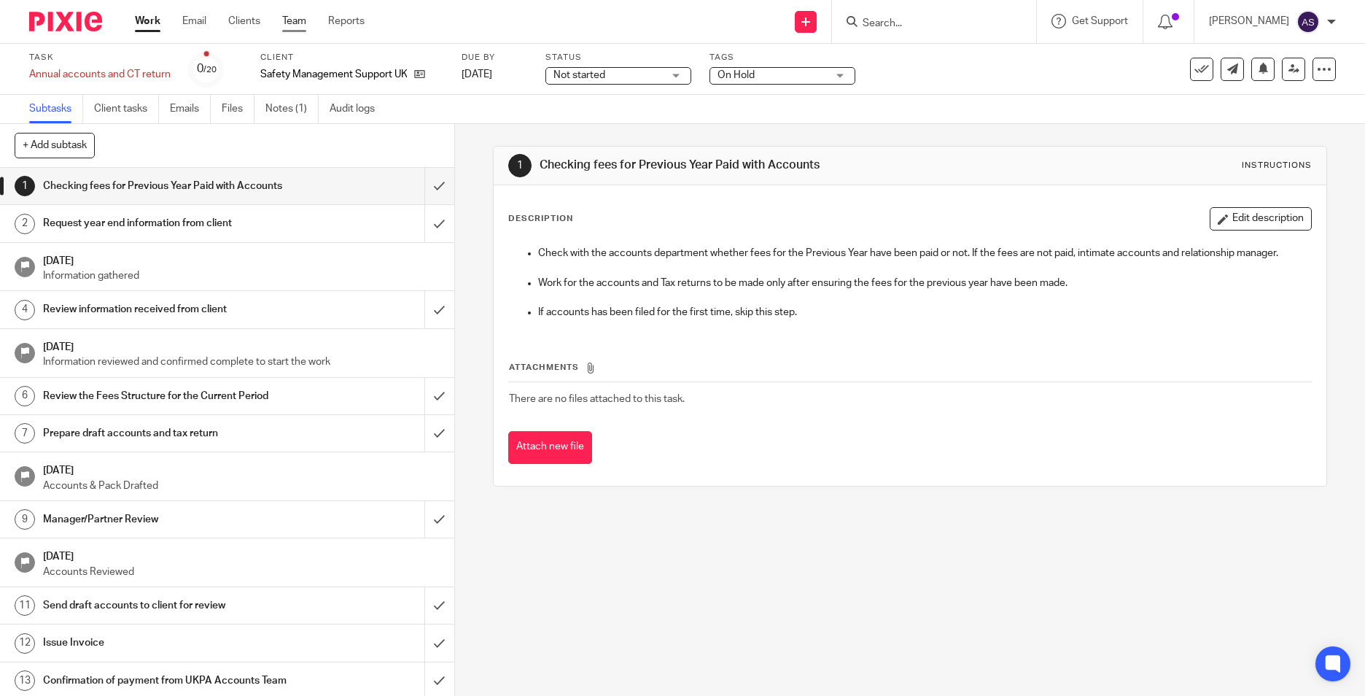
click at [305, 16] on link "Team" at bounding box center [294, 21] width 24 height 15
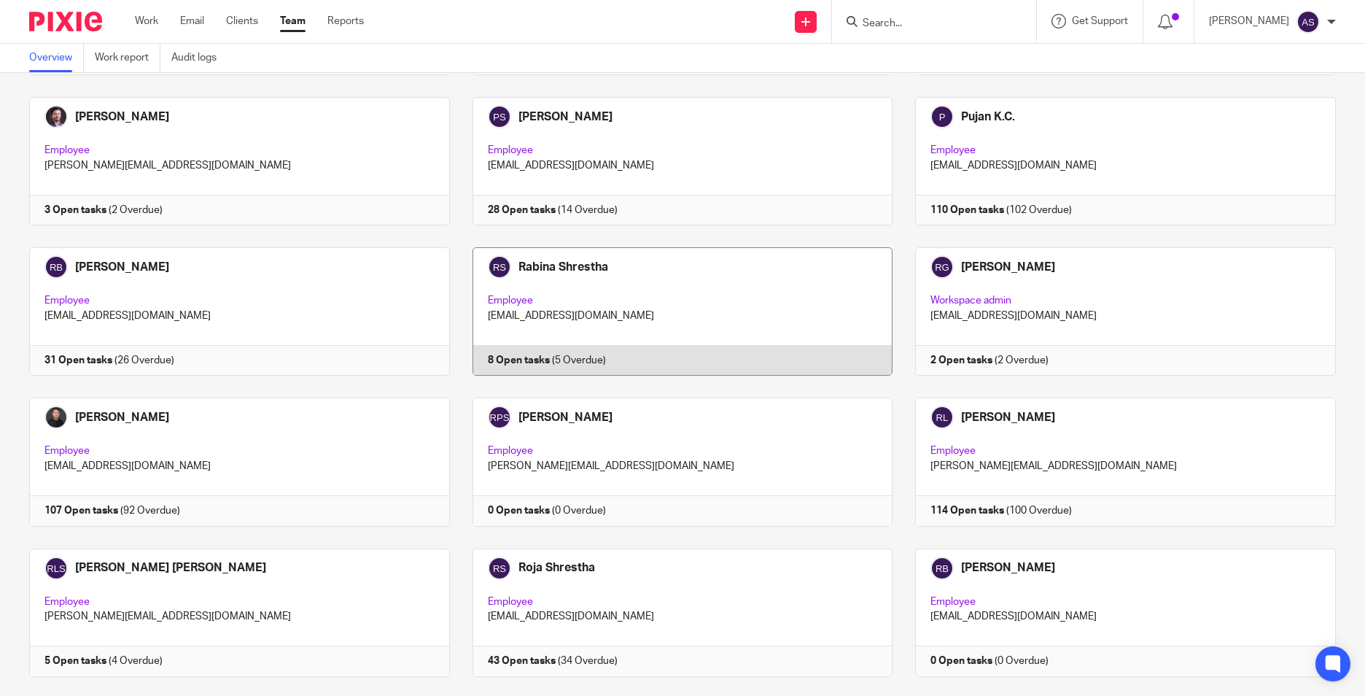
scroll to position [2832, 0]
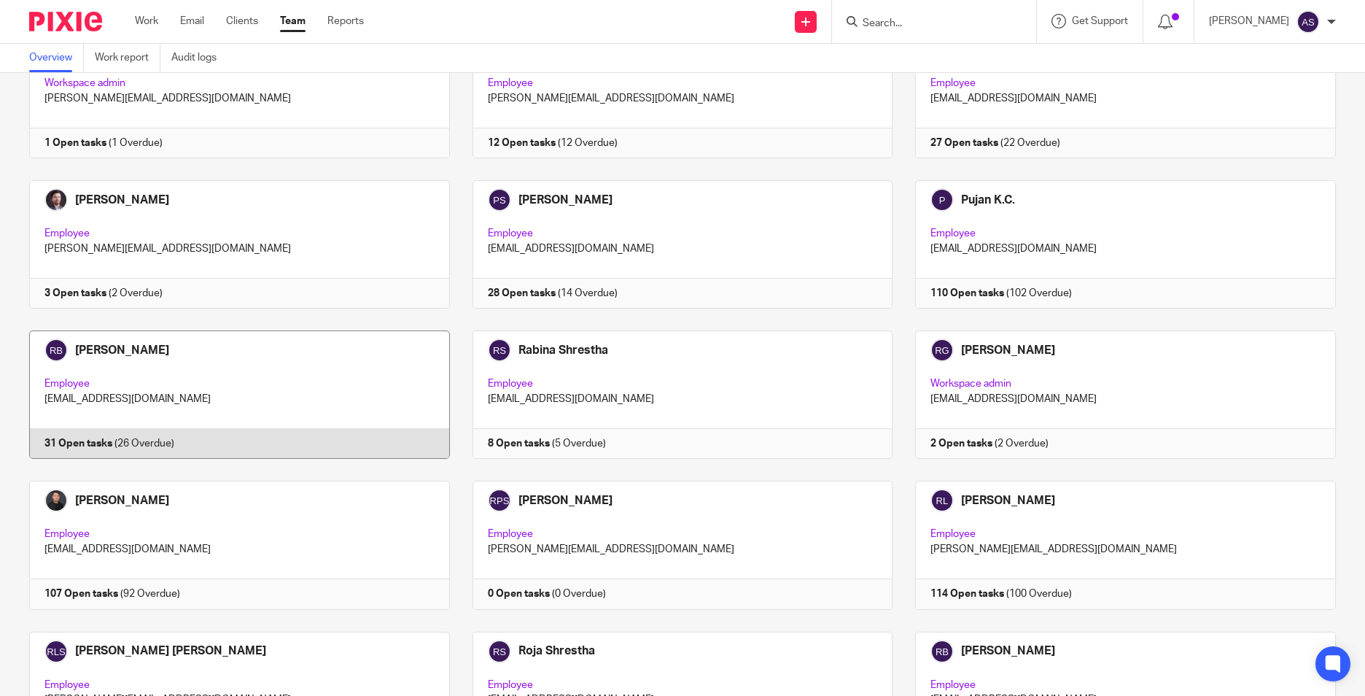
click at [210, 398] on link at bounding box center [228, 394] width 443 height 128
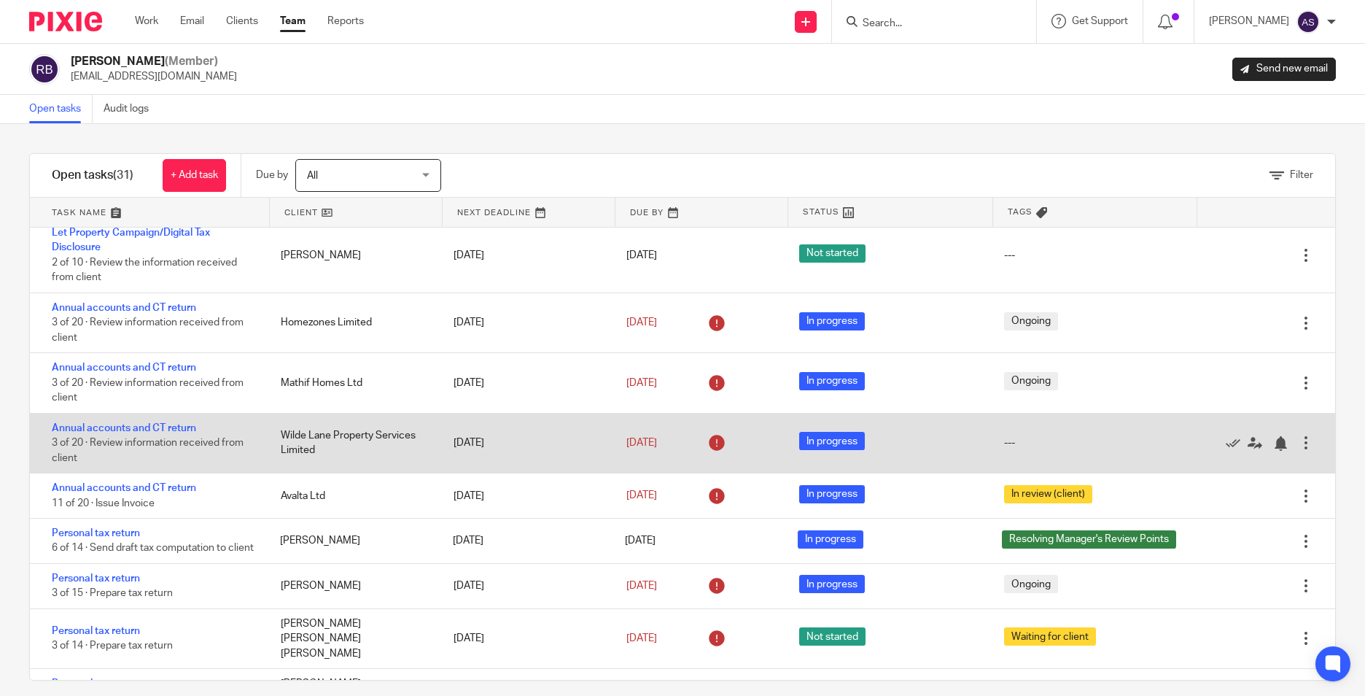
scroll to position [802, 0]
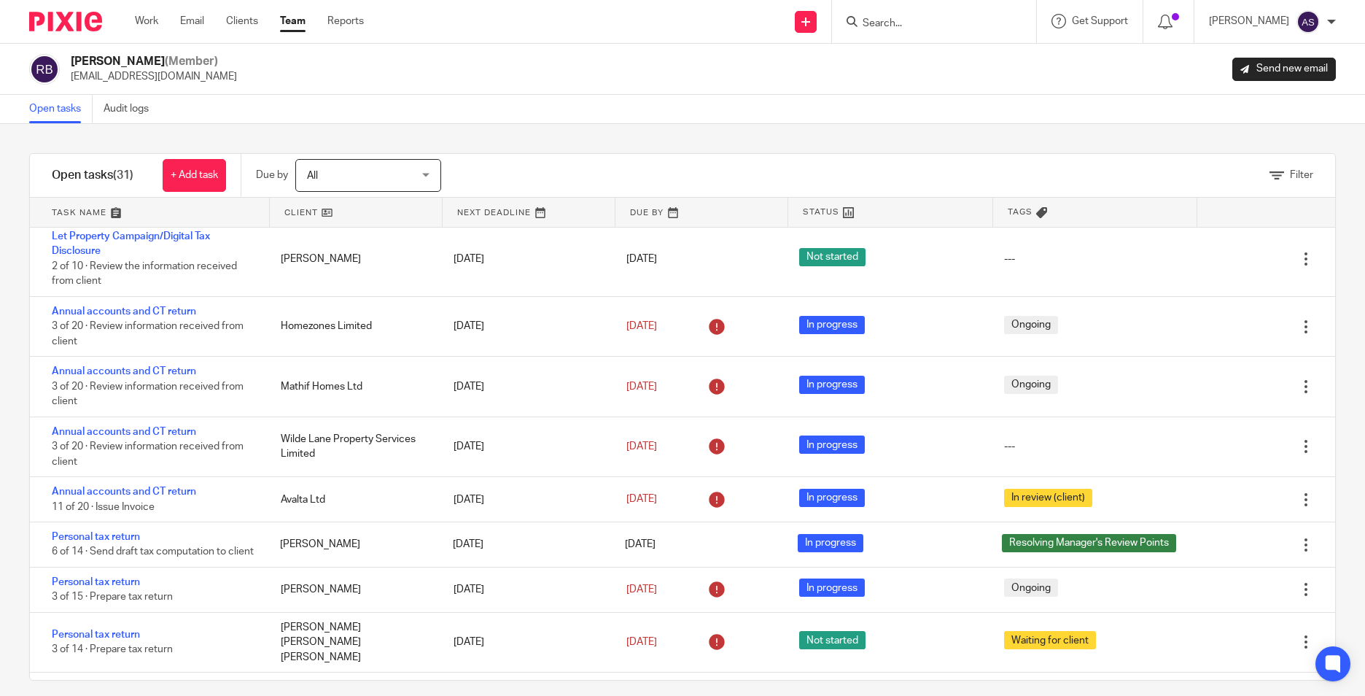
click at [883, 23] on input "Search" at bounding box center [926, 24] width 131 height 13
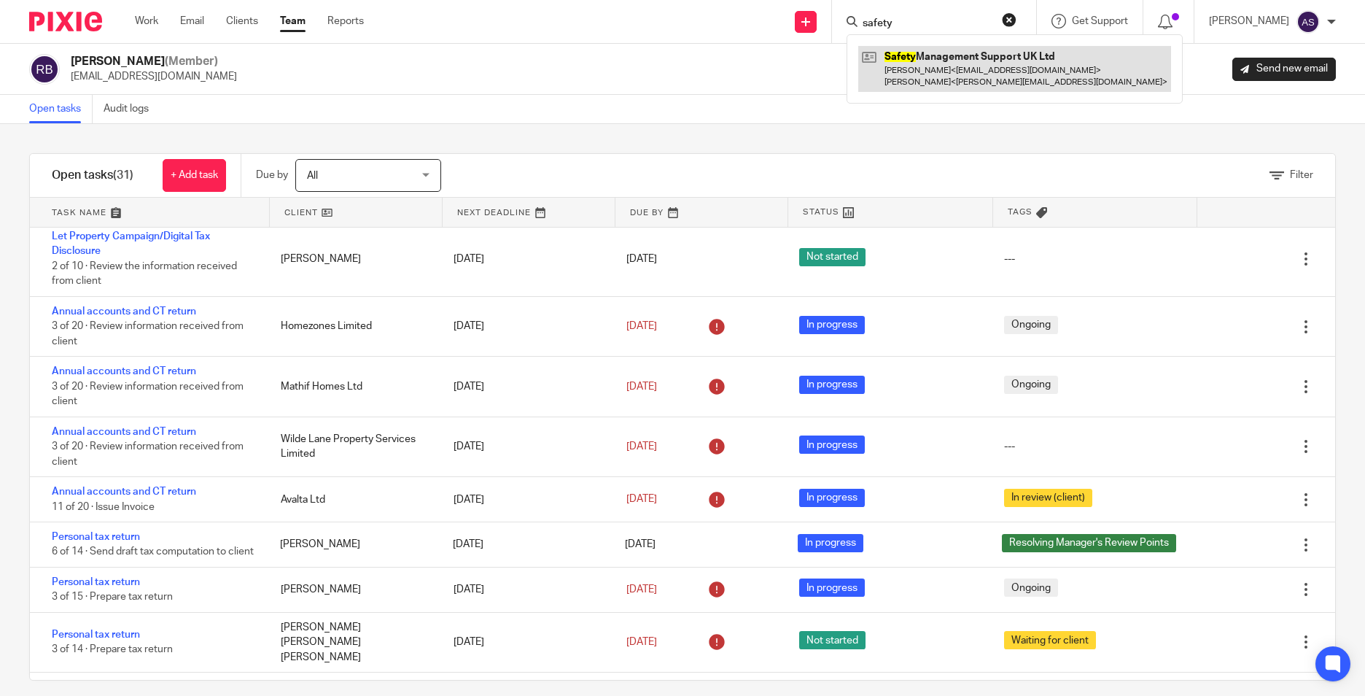
type input "safety"
click at [948, 69] on link at bounding box center [1015, 68] width 313 height 45
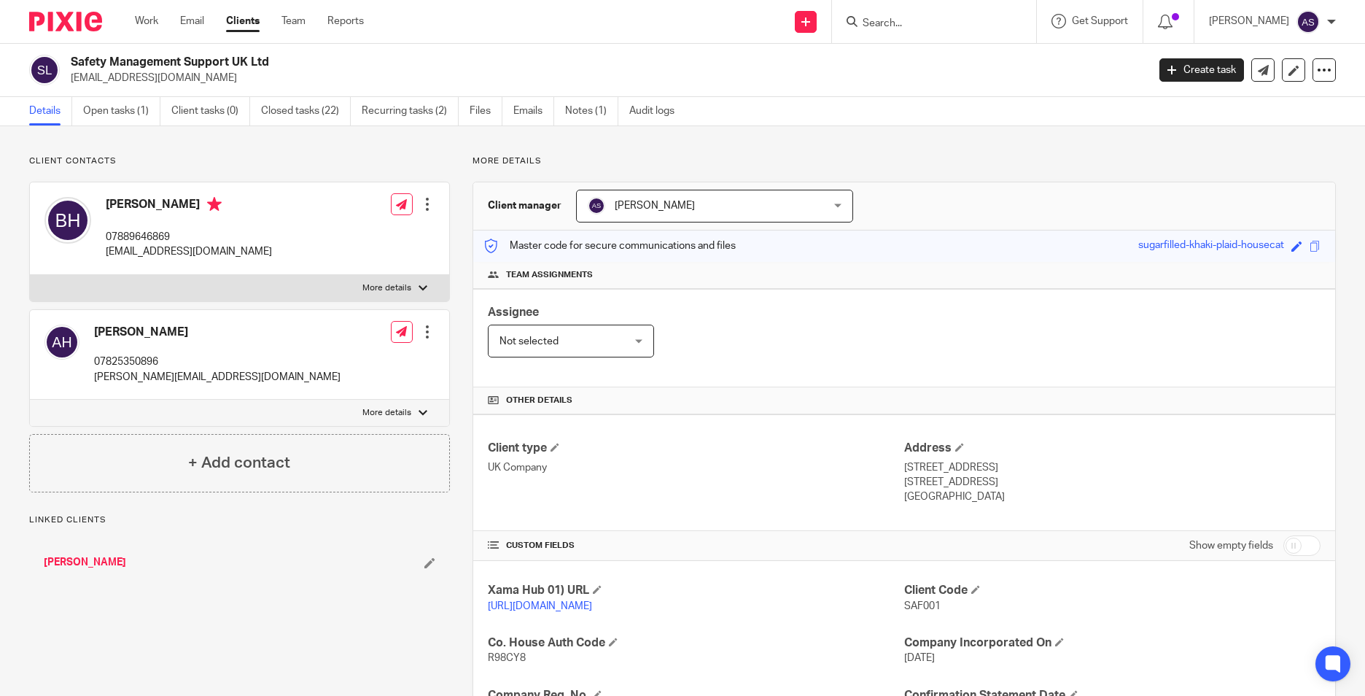
scroll to position [219, 0]
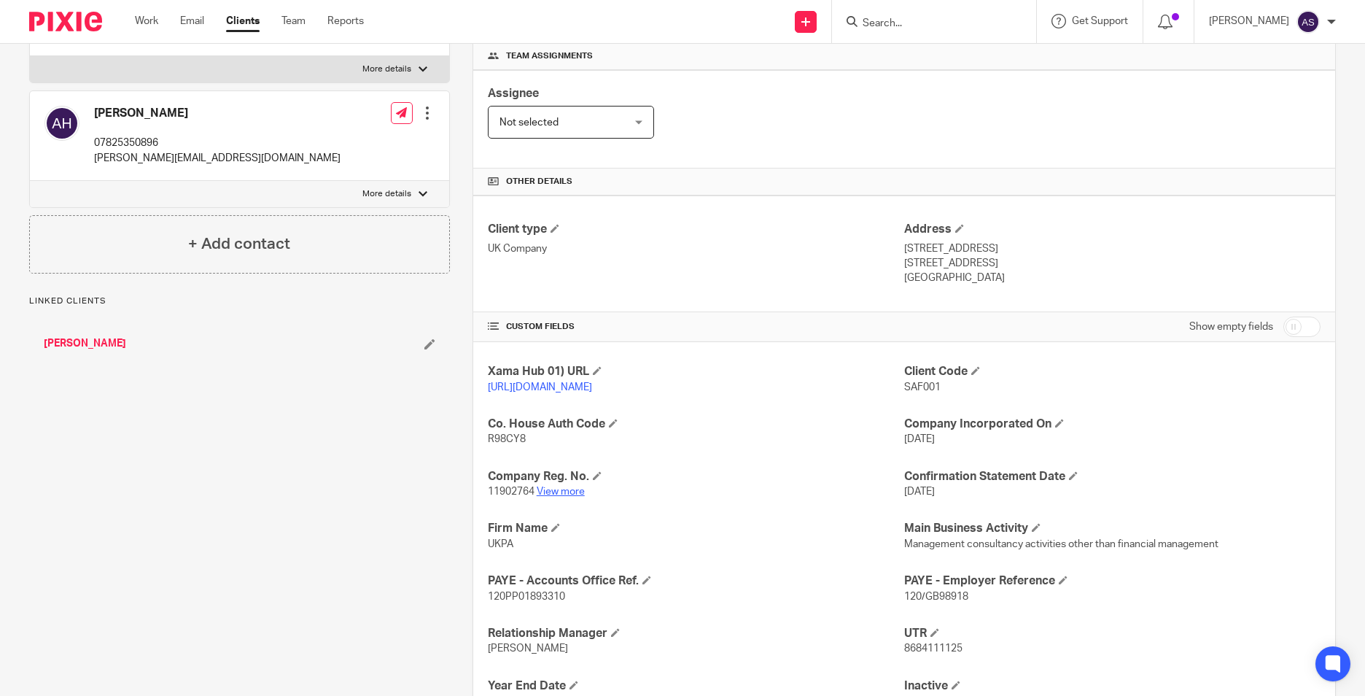
click at [572, 497] on link "View more" at bounding box center [561, 492] width 48 height 10
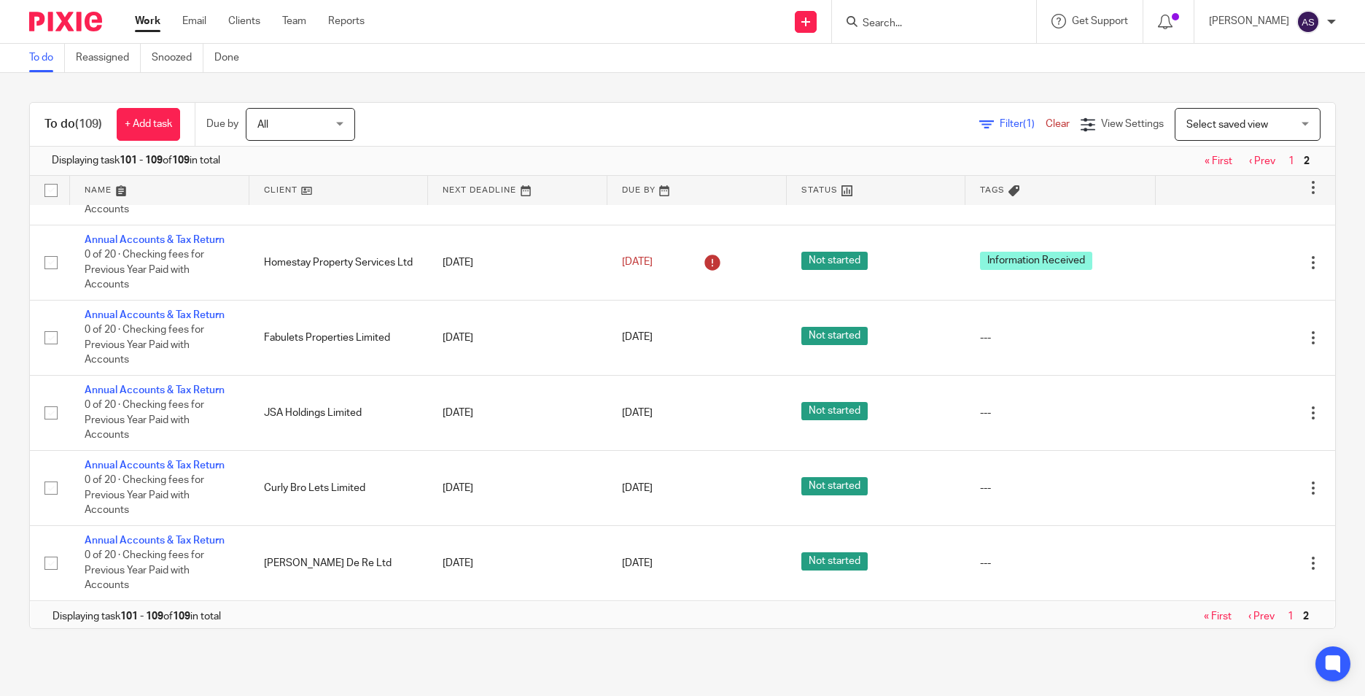
scroll to position [284, 0]
